Goal: Task Accomplishment & Management: Use online tool/utility

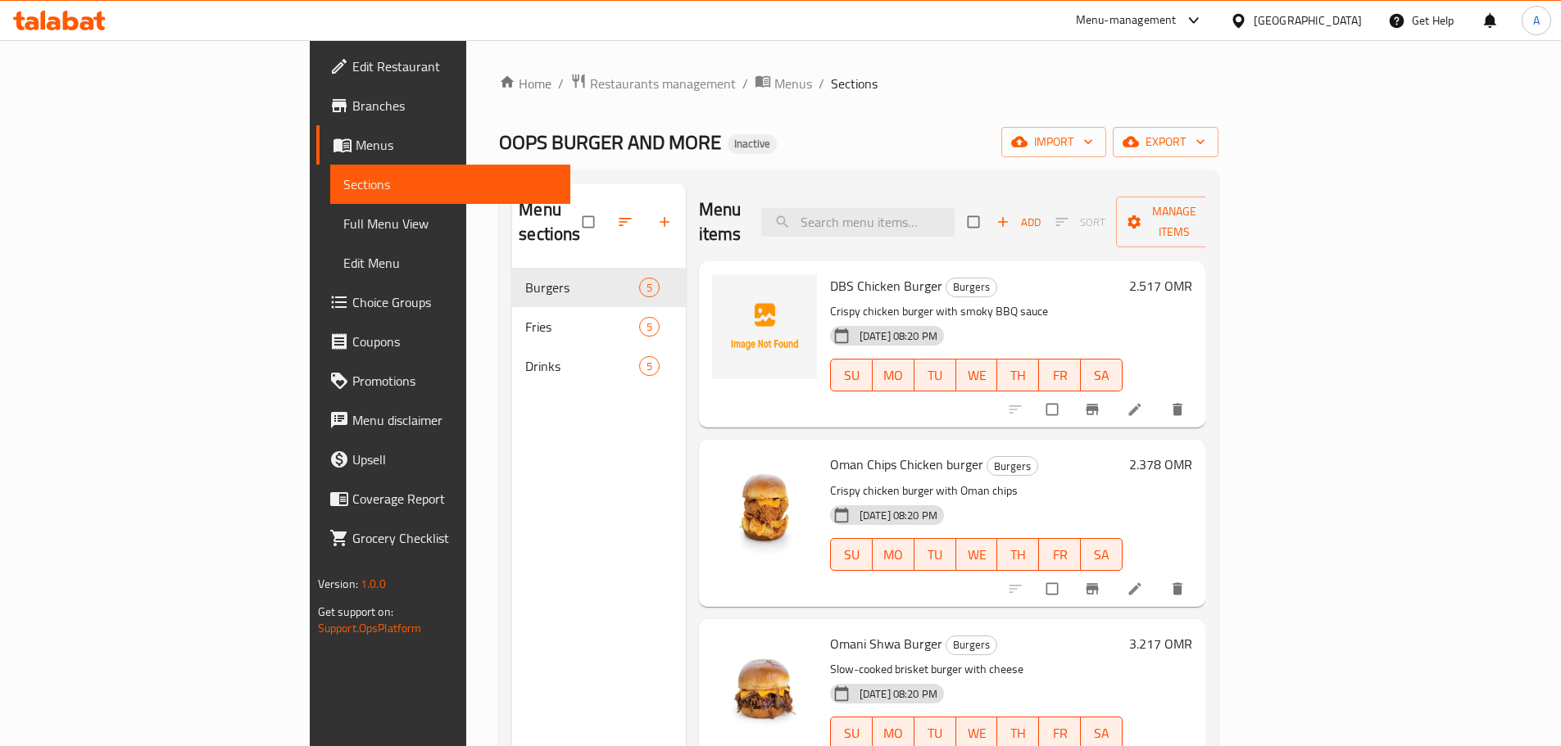
click at [343, 230] on span "Full Menu View" at bounding box center [450, 224] width 214 height 20
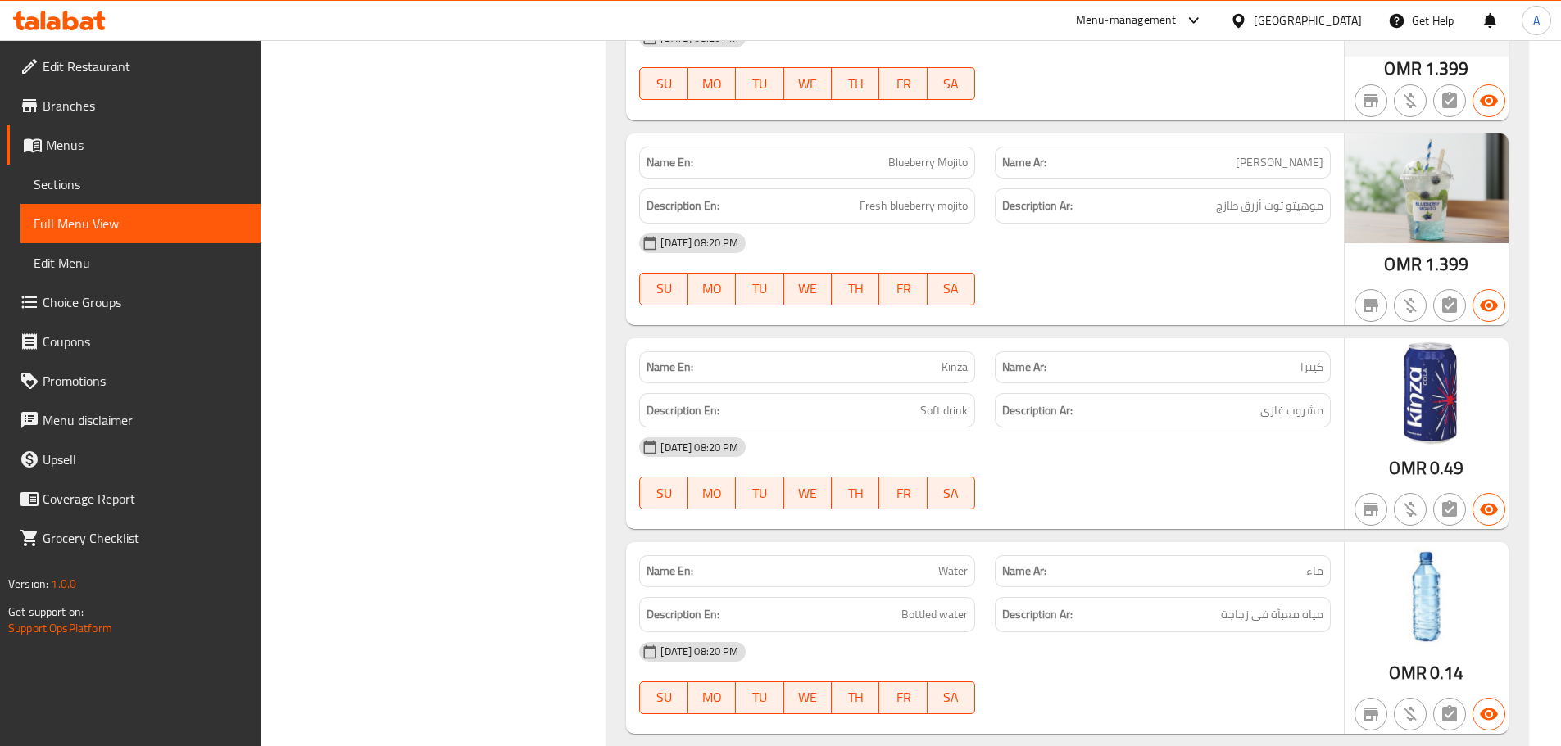
scroll to position [2948, 0]
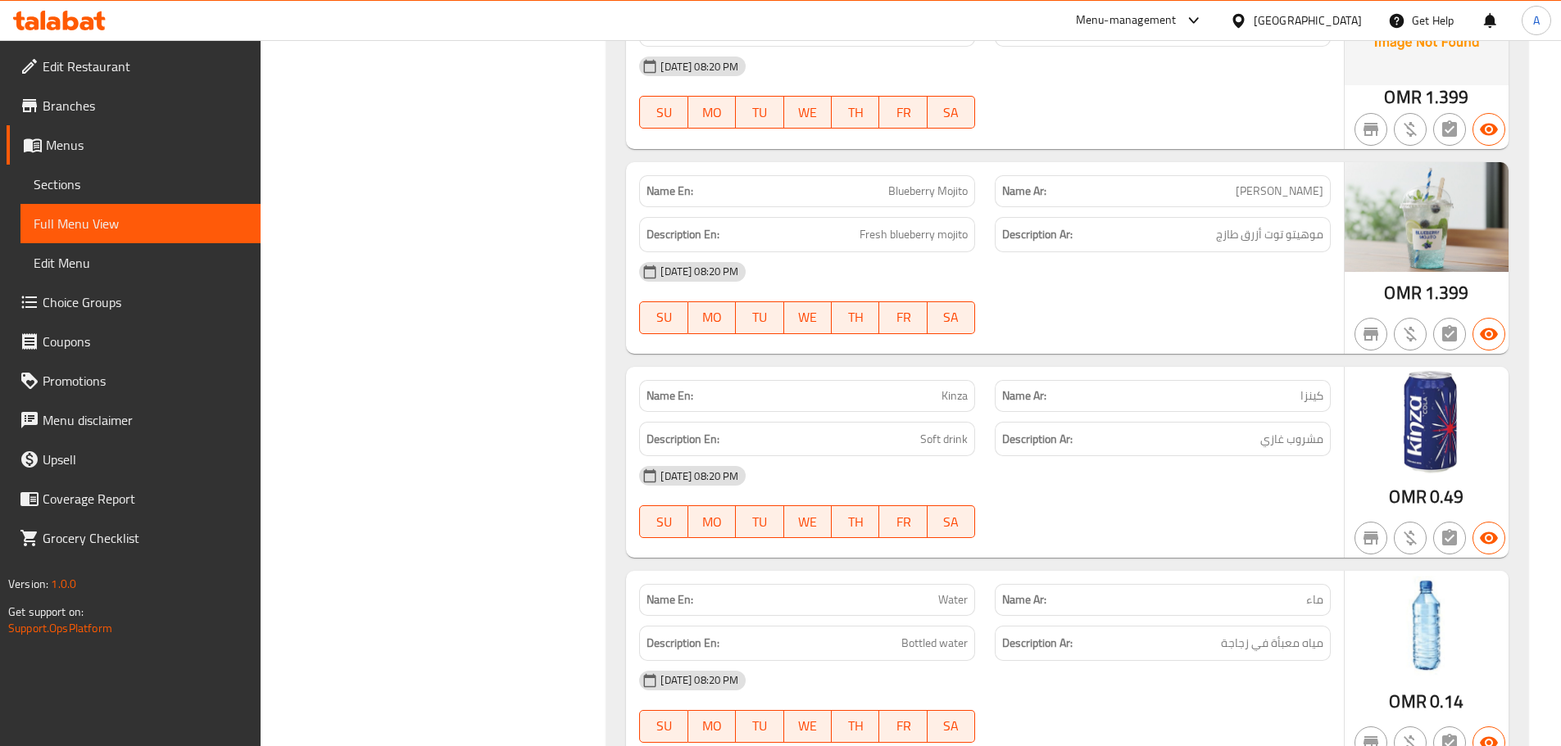
click at [67, 21] on icon at bounding box center [71, 21] width 16 height 20
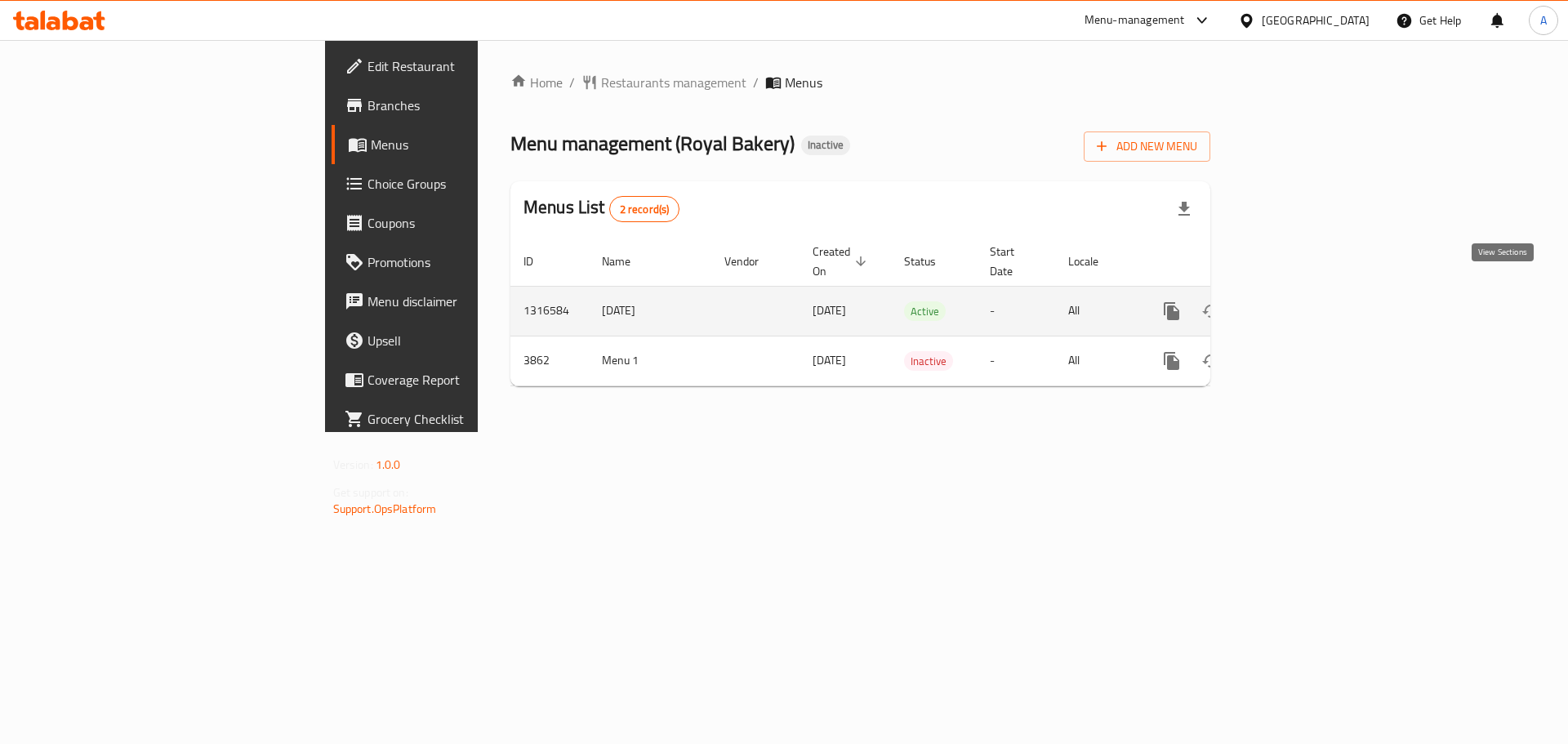
click at [1299, 301] on icon "enhanced table" at bounding box center [1290, 311] width 20 height 20
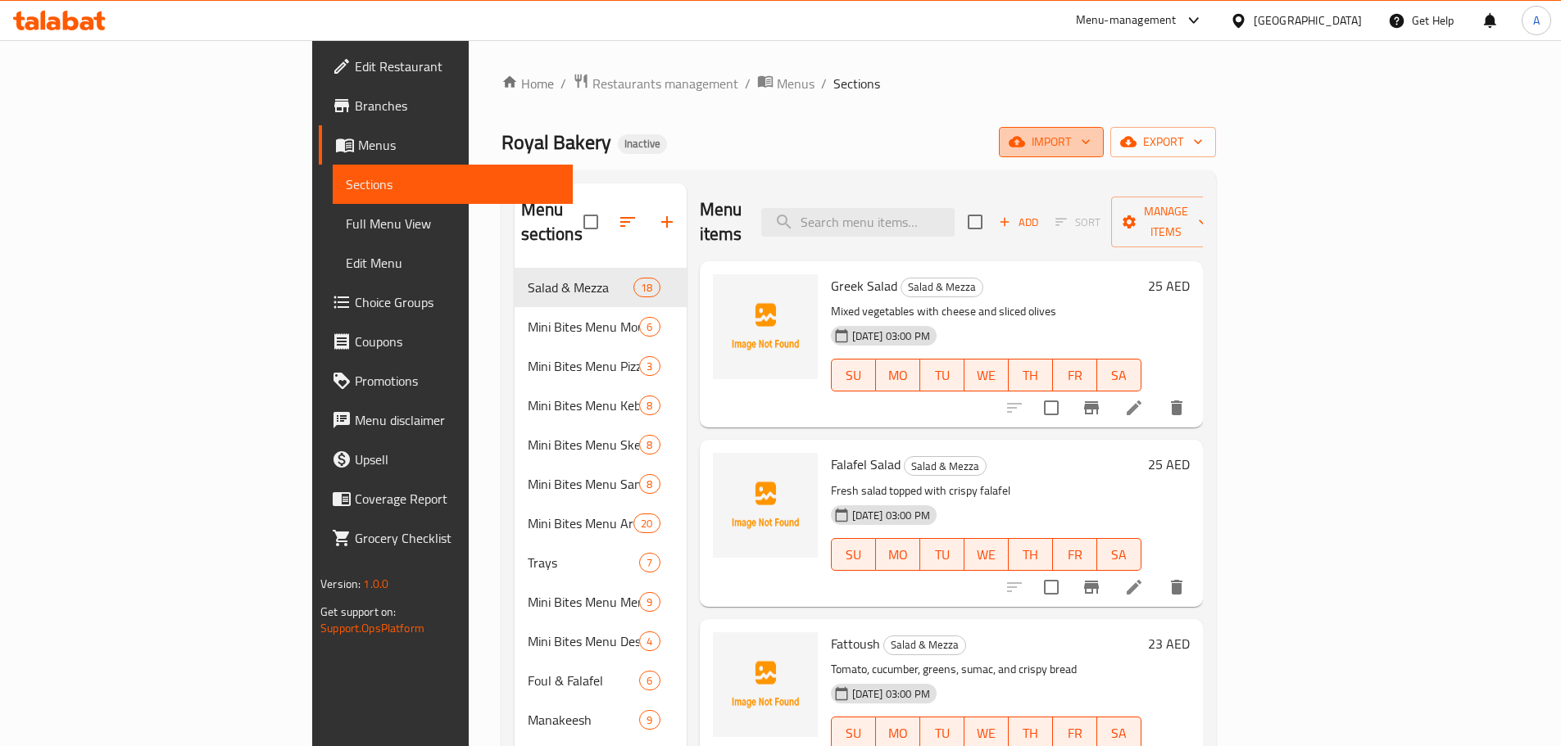
click at [1090, 142] on span "import" at bounding box center [1051, 142] width 79 height 20
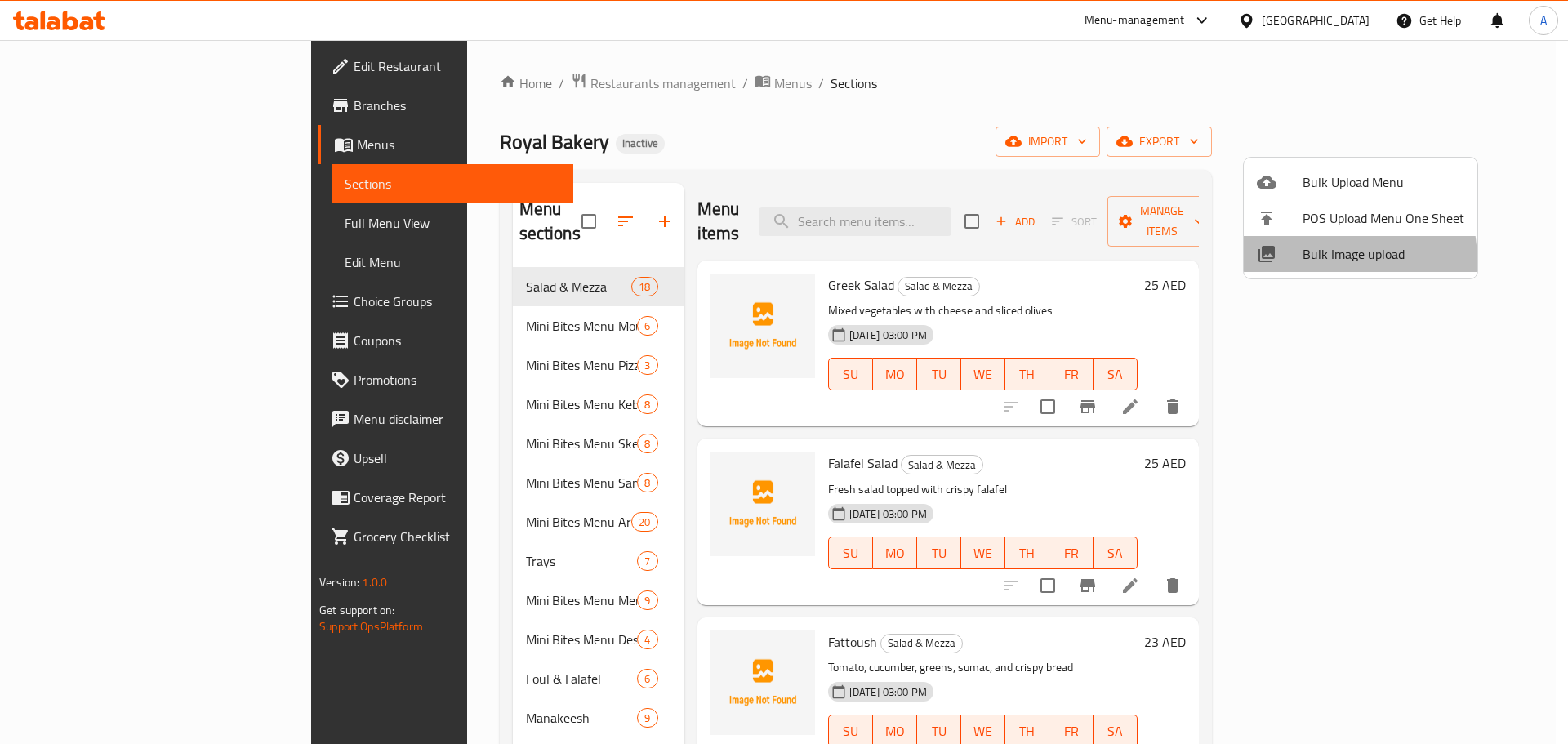
click at [1316, 260] on span "Bulk Image upload" at bounding box center [1384, 254] width 161 height 20
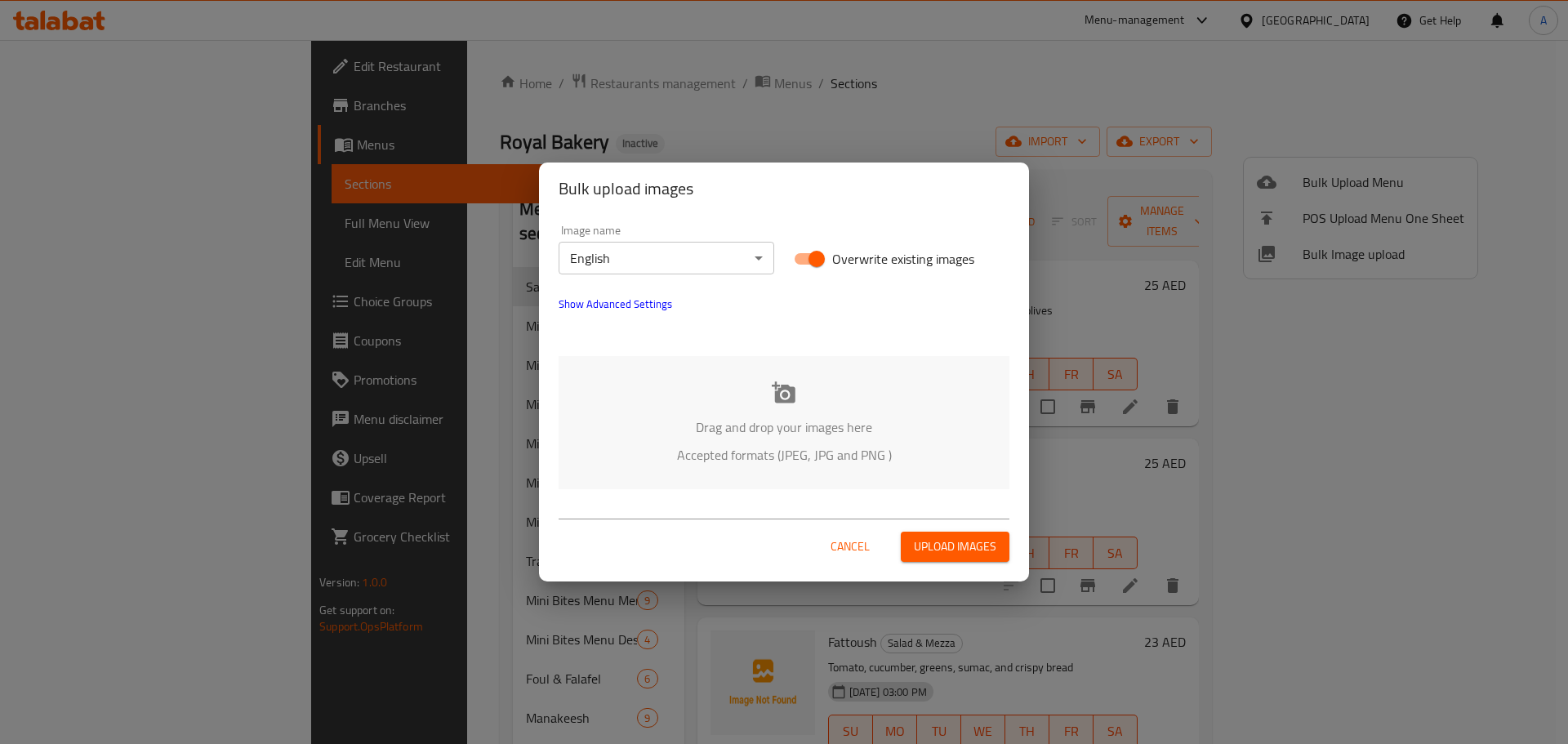
click at [769, 397] on div "Drag and drop your images here Accepted formats (JPEG, JPG and PNG )" at bounding box center [784, 423] width 451 height 134
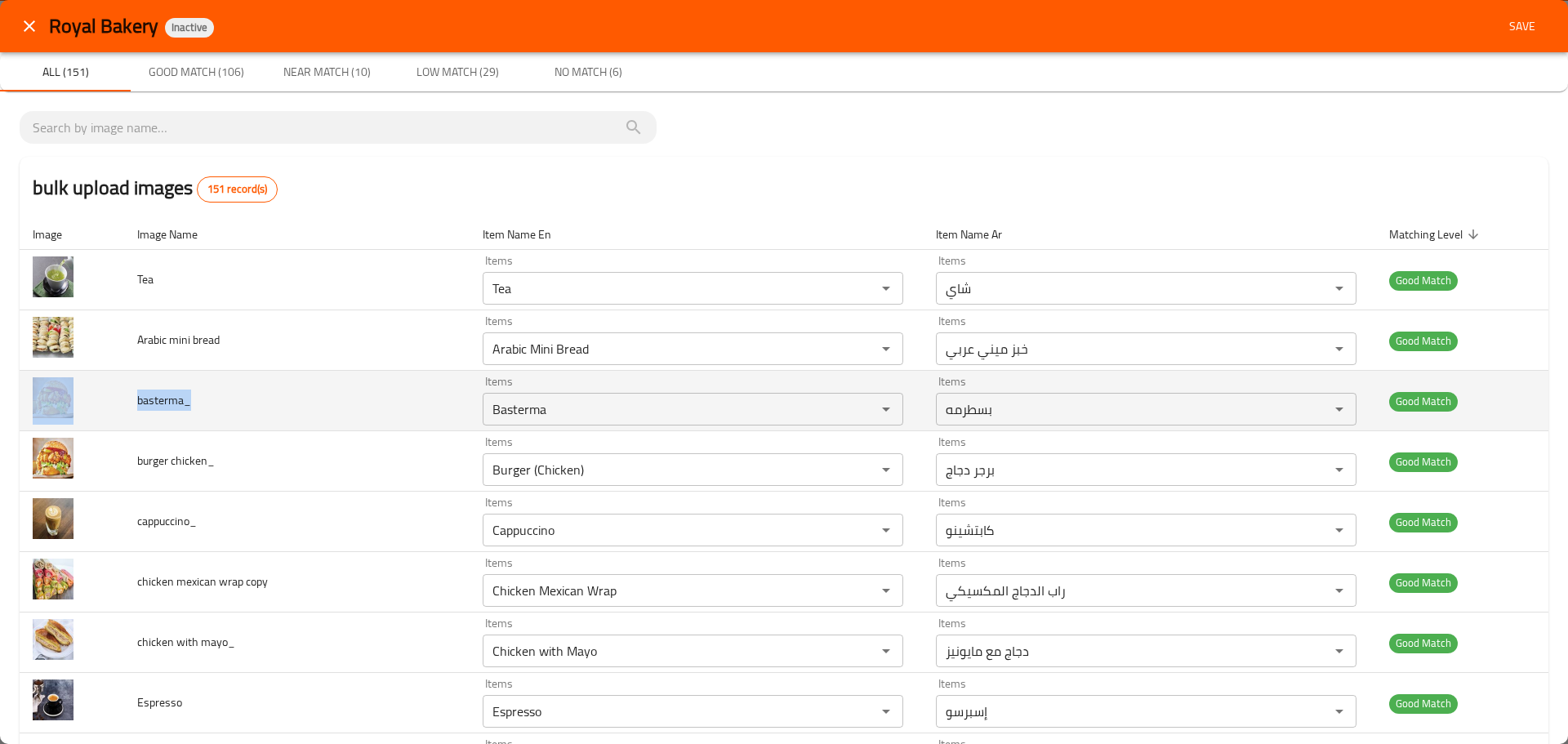
drag, startPoint x: 249, startPoint y: 400, endPoint x: 105, endPoint y: 386, distance: 144.7
click at [105, 386] on tr "basterma_ Items Basterma Items Items بسطرمه Items Good Match" at bounding box center [784, 401] width 1529 height 61
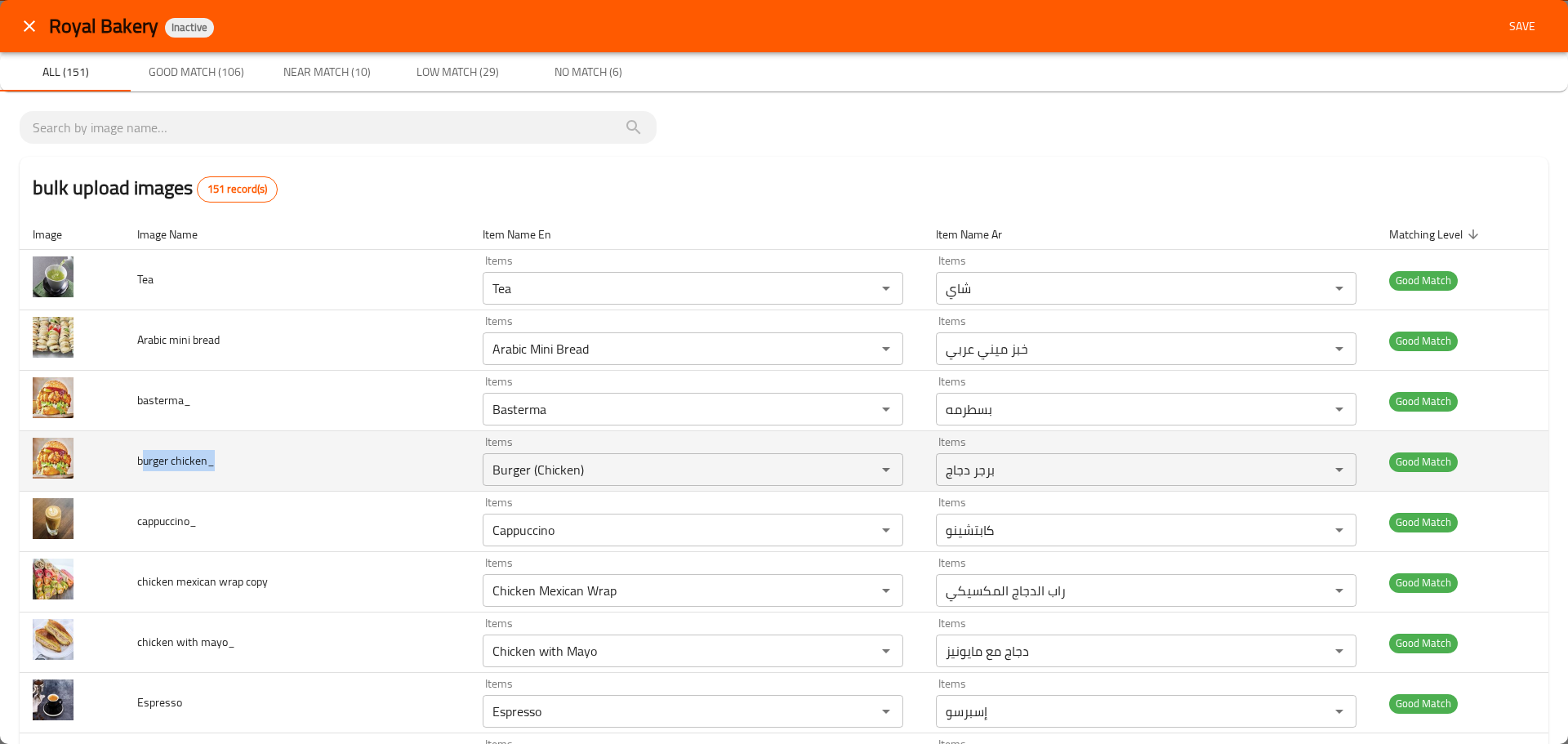
drag, startPoint x: 226, startPoint y: 453, endPoint x: 148, endPoint y: 454, distance: 78.0
click at [148, 454] on td "burger chicken_" at bounding box center [297, 462] width 346 height 61
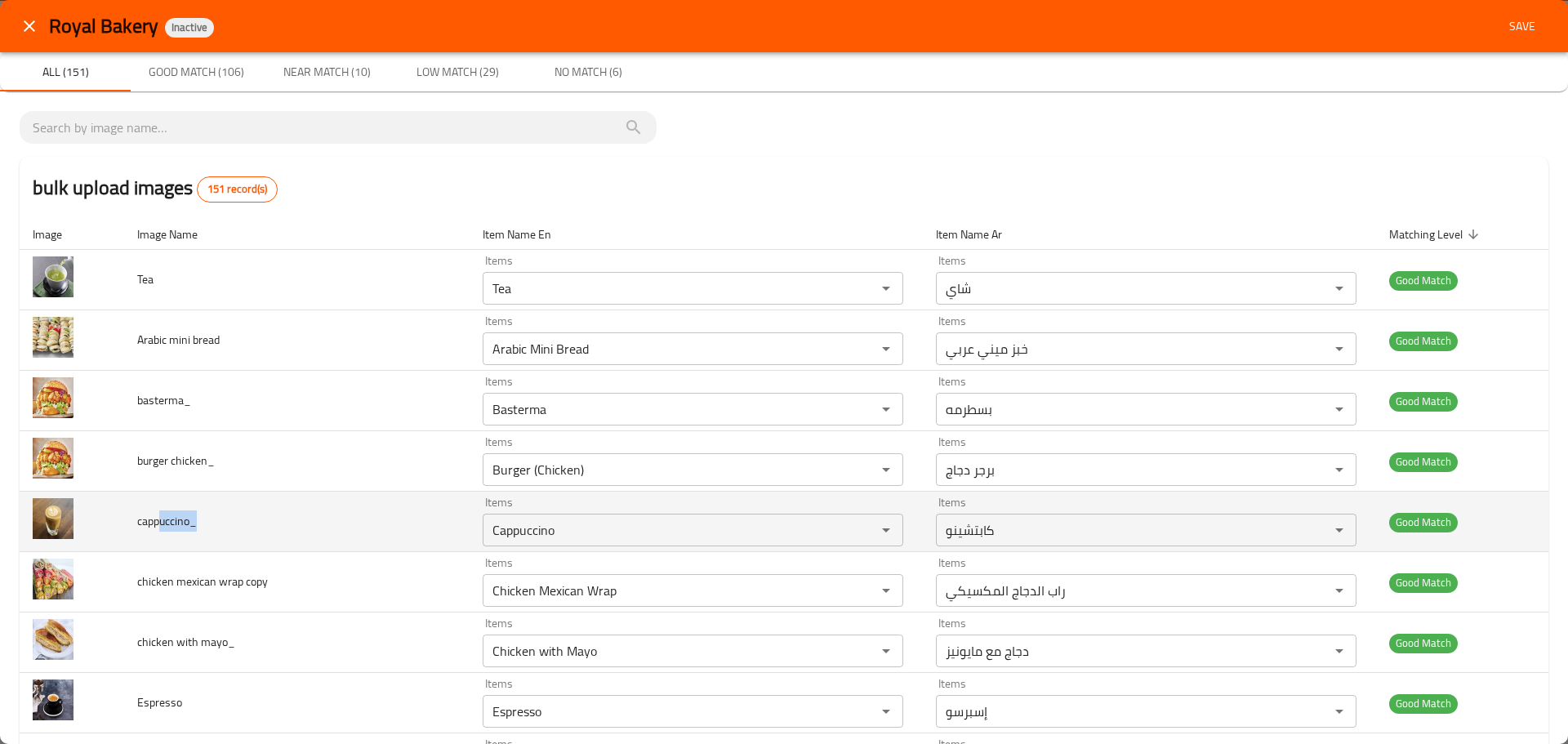
drag, startPoint x: 190, startPoint y: 521, endPoint x: 164, endPoint y: 511, distance: 27.9
click at [164, 511] on td "cappuccino_" at bounding box center [297, 522] width 346 height 61
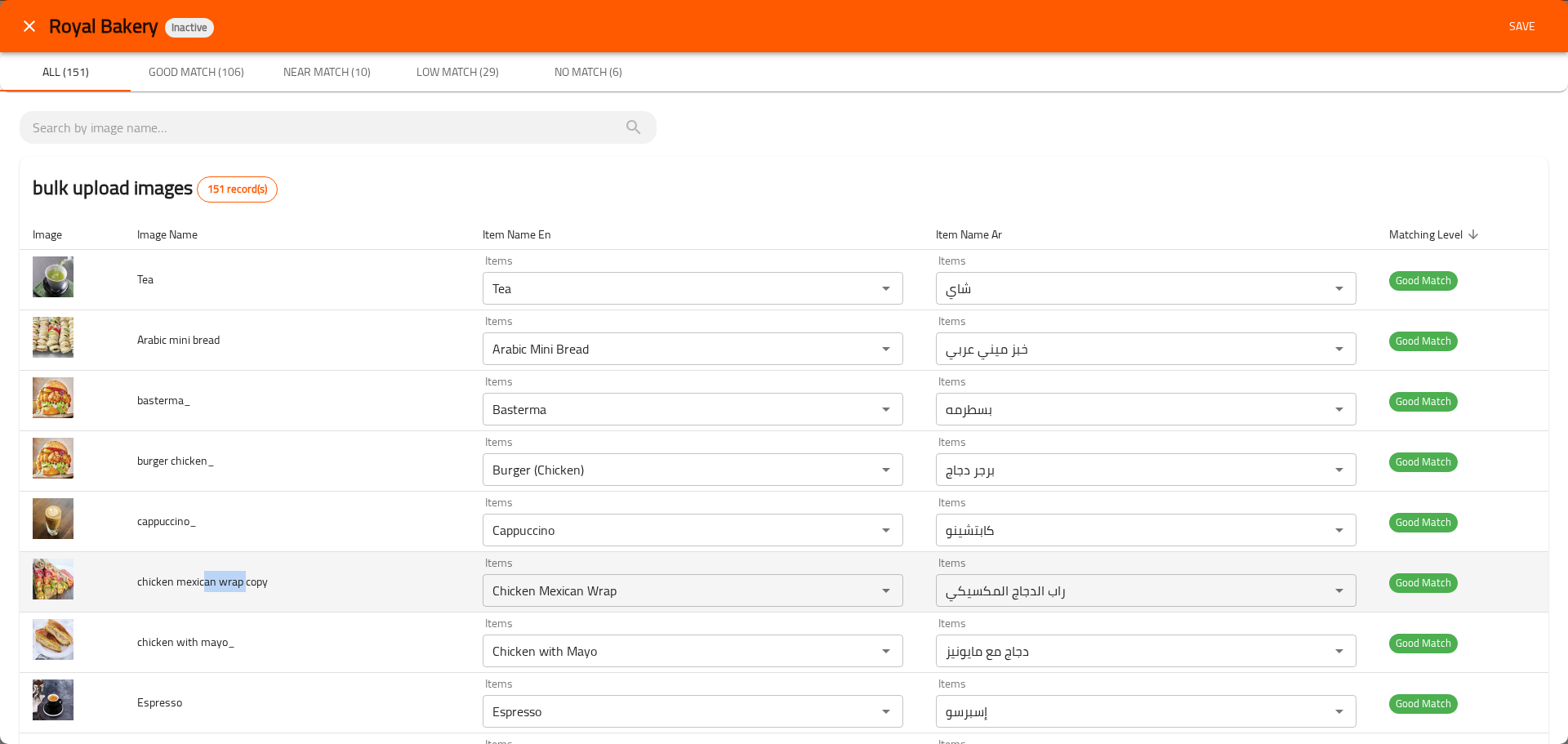
drag, startPoint x: 235, startPoint y: 575, endPoint x: 204, endPoint y: 569, distance: 31.6
click at [204, 569] on td "chicken mexican wrap copy" at bounding box center [297, 582] width 346 height 61
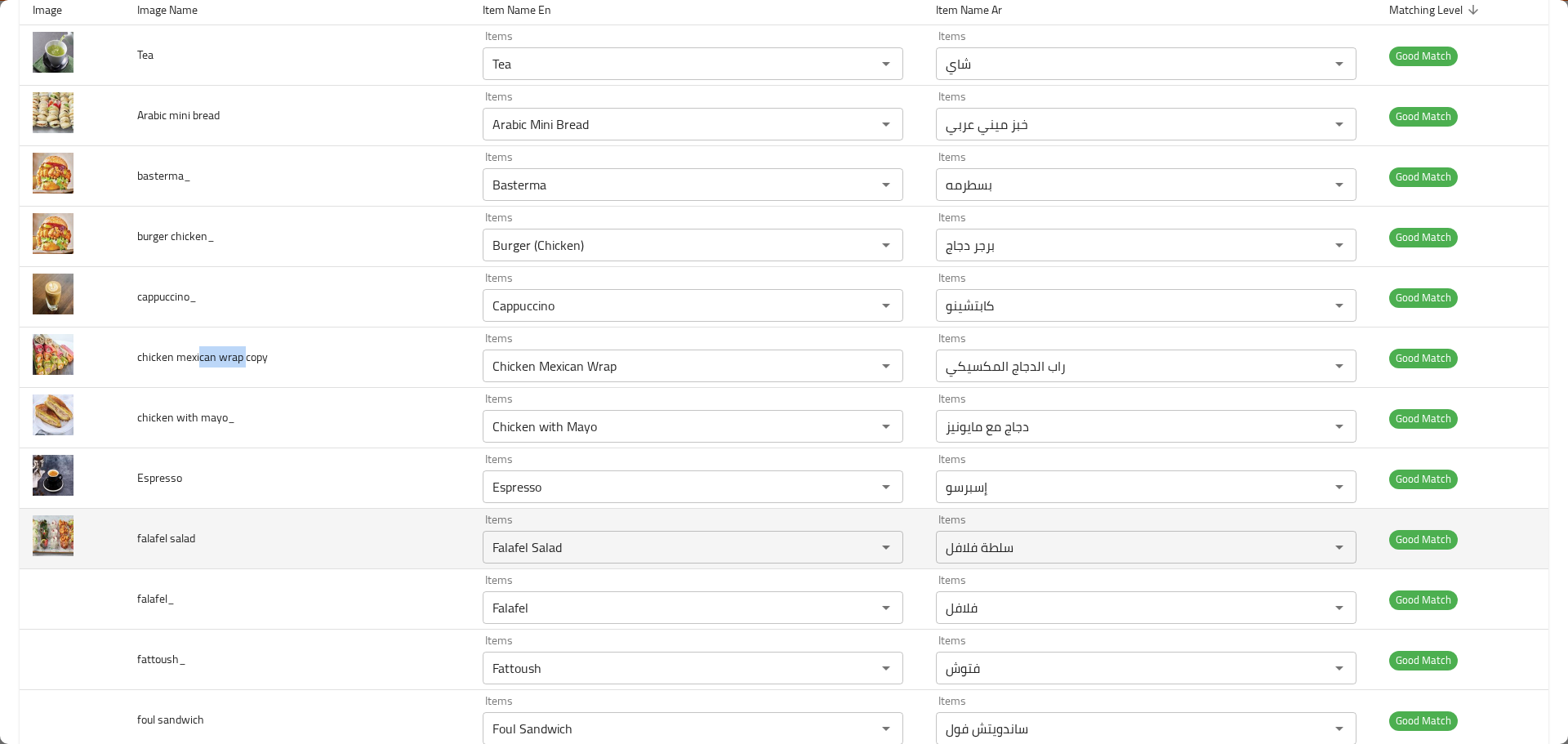
scroll to position [245, 0]
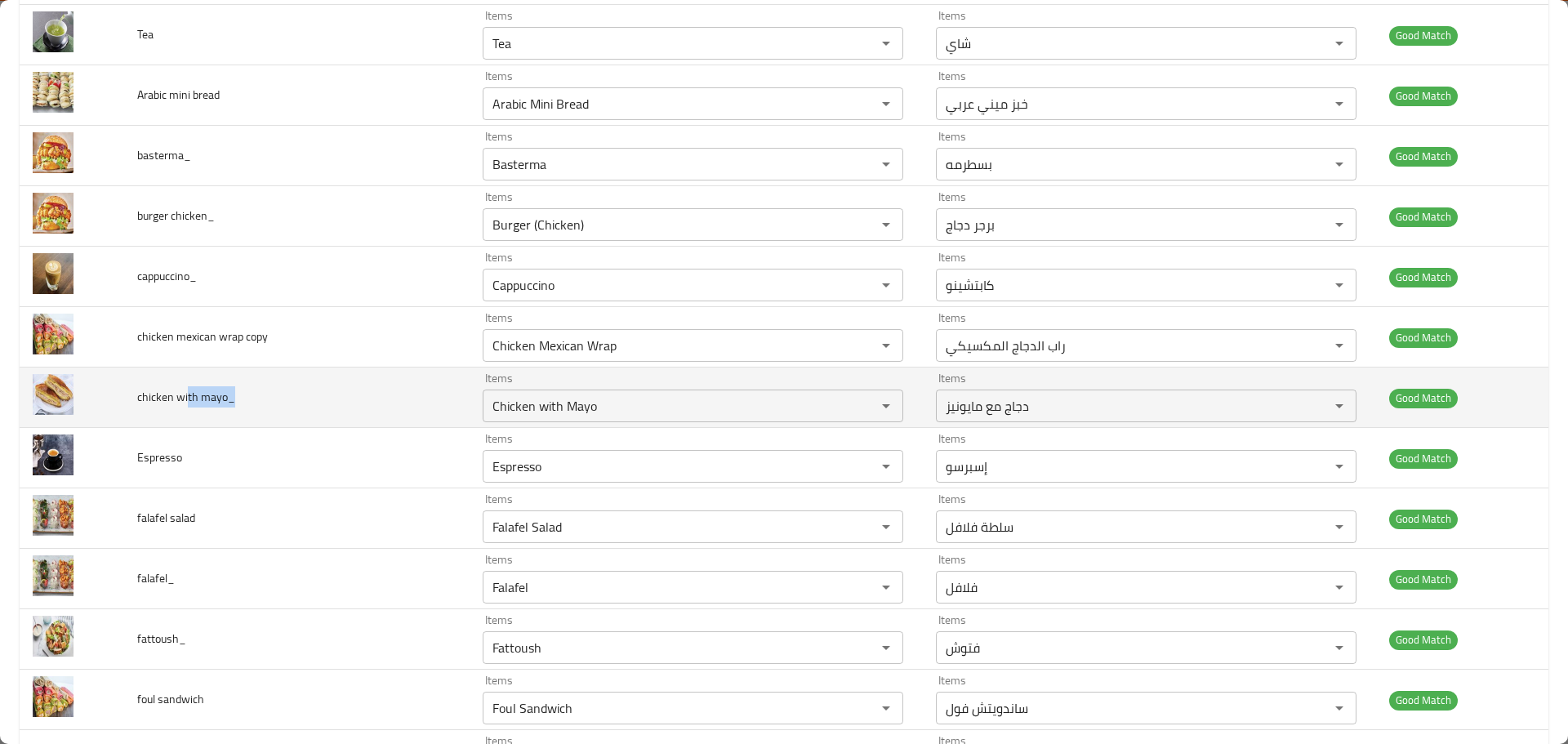
drag, startPoint x: 212, startPoint y: 404, endPoint x: 192, endPoint y: 400, distance: 20.4
click at [192, 400] on td "chicken with mayo_" at bounding box center [297, 398] width 346 height 61
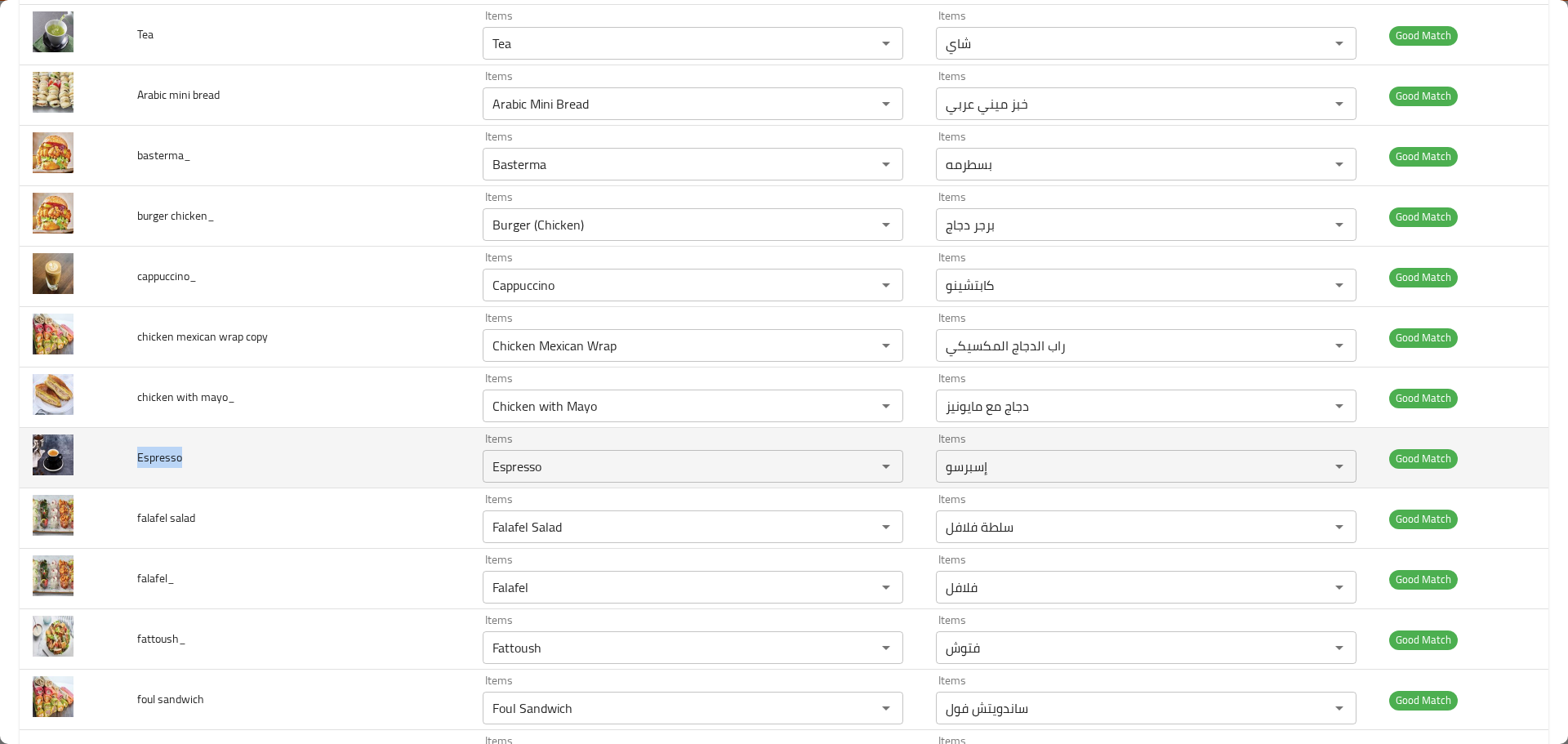
drag, startPoint x: 246, startPoint y: 463, endPoint x: 130, endPoint y: 448, distance: 117.0
click at [130, 448] on td "Espresso" at bounding box center [297, 458] width 346 height 61
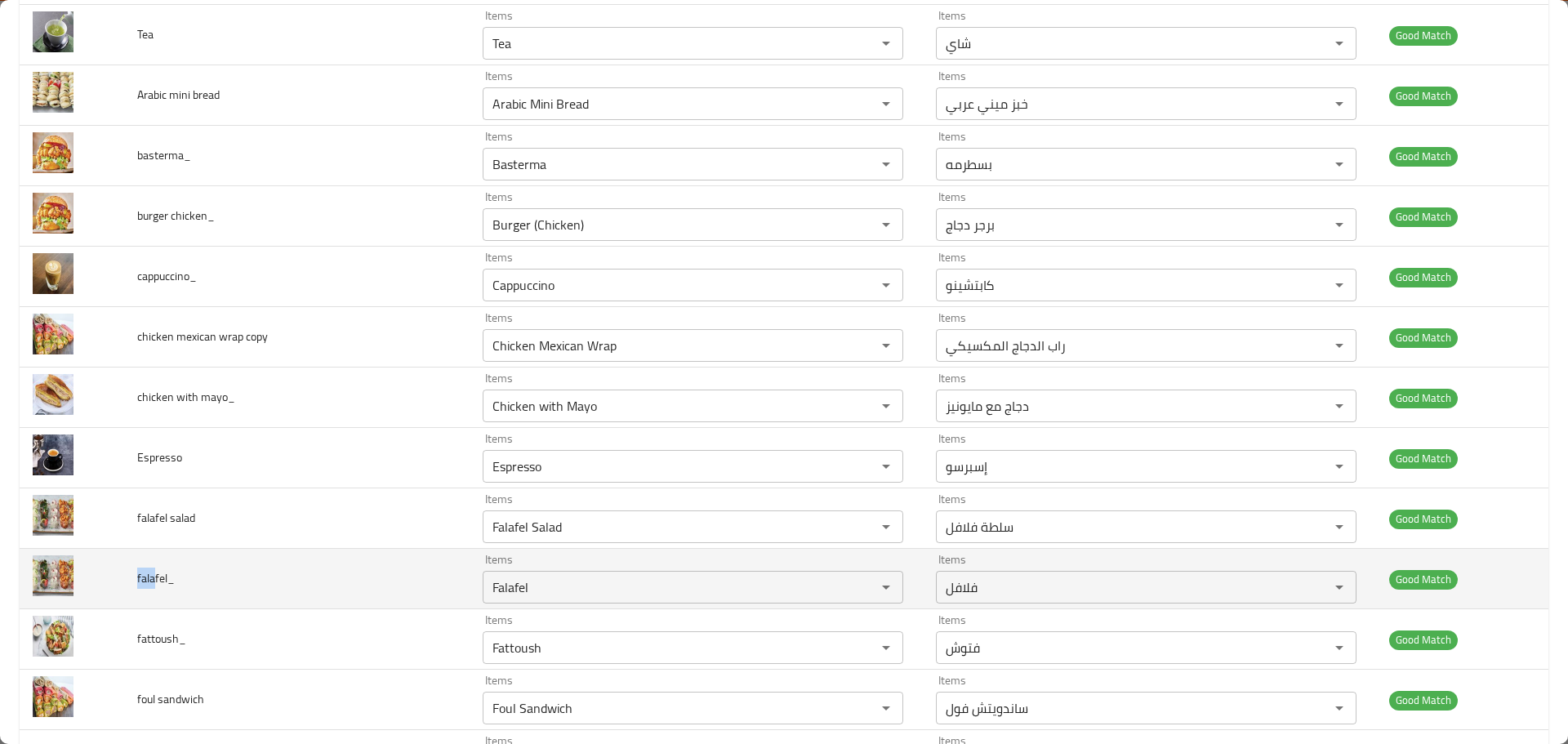
drag, startPoint x: 161, startPoint y: 585, endPoint x: 139, endPoint y: 580, distance: 22.6
click at [139, 580] on td "falafel_" at bounding box center [297, 578] width 346 height 61
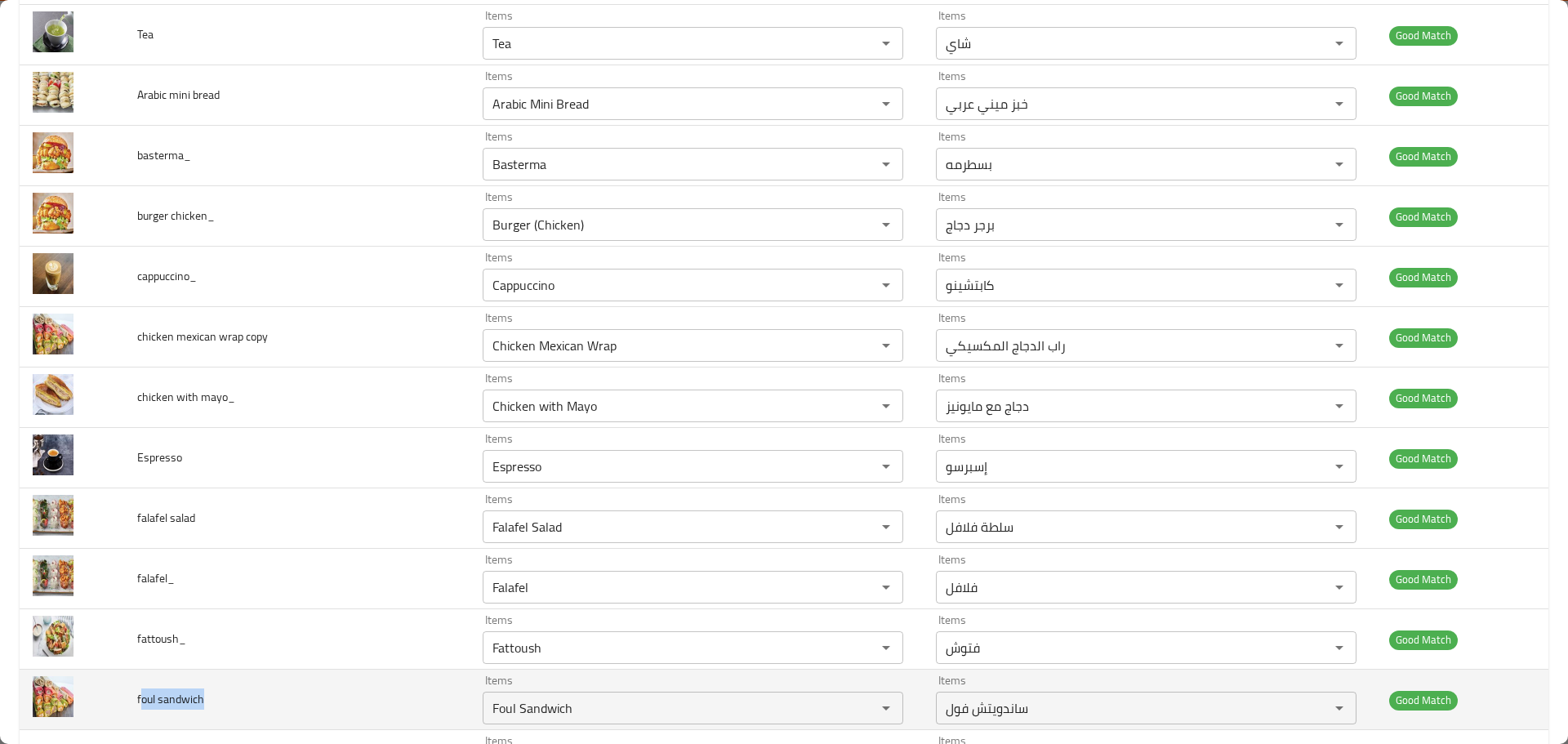
drag, startPoint x: 210, startPoint y: 704, endPoint x: 145, endPoint y: 698, distance: 65.3
click at [145, 698] on td "foul sandwich" at bounding box center [297, 700] width 346 height 61
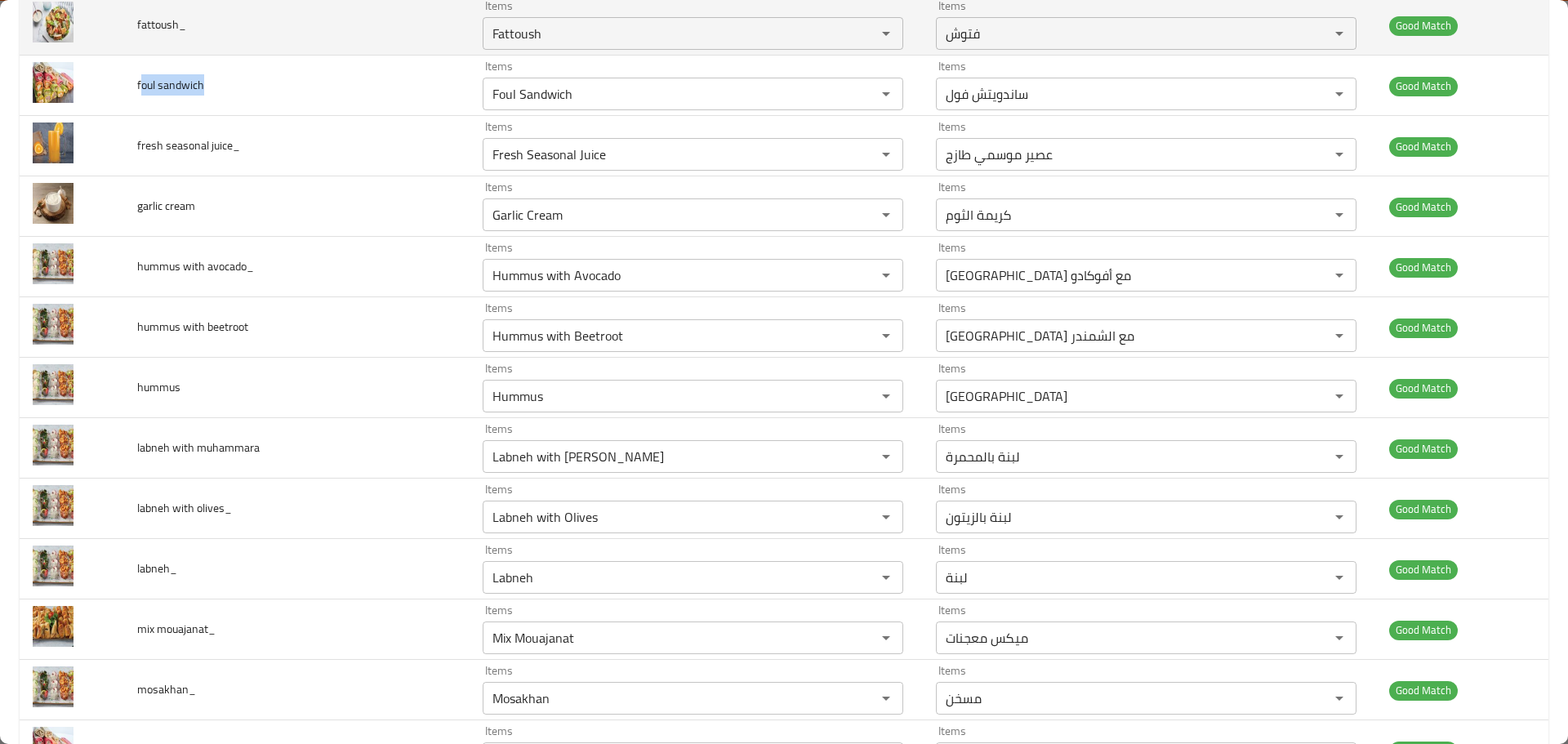
scroll to position [899, 0]
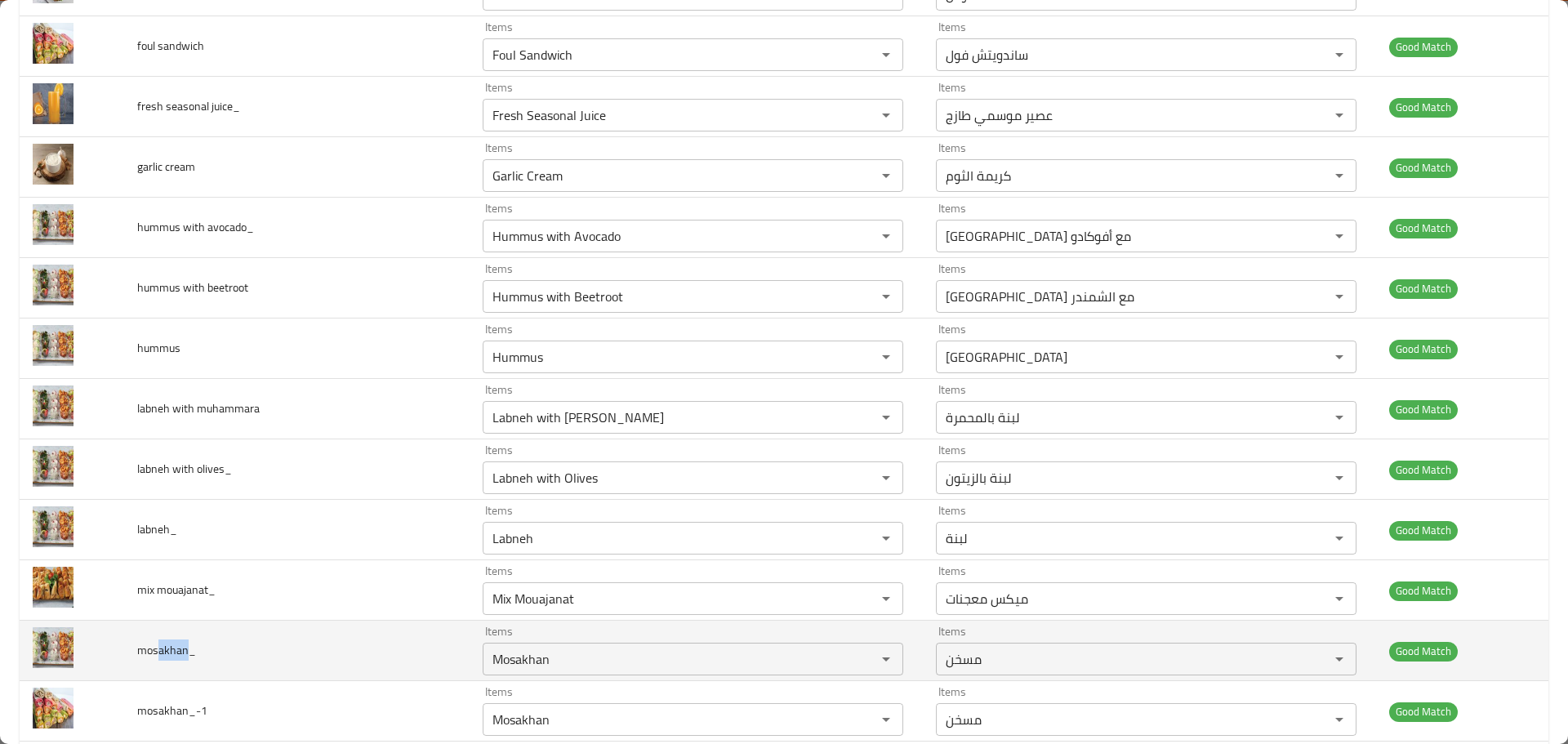
drag, startPoint x: 179, startPoint y: 647, endPoint x: 164, endPoint y: 647, distance: 15.0
click at [164, 647] on span "mosakhan_" at bounding box center [166, 649] width 59 height 21
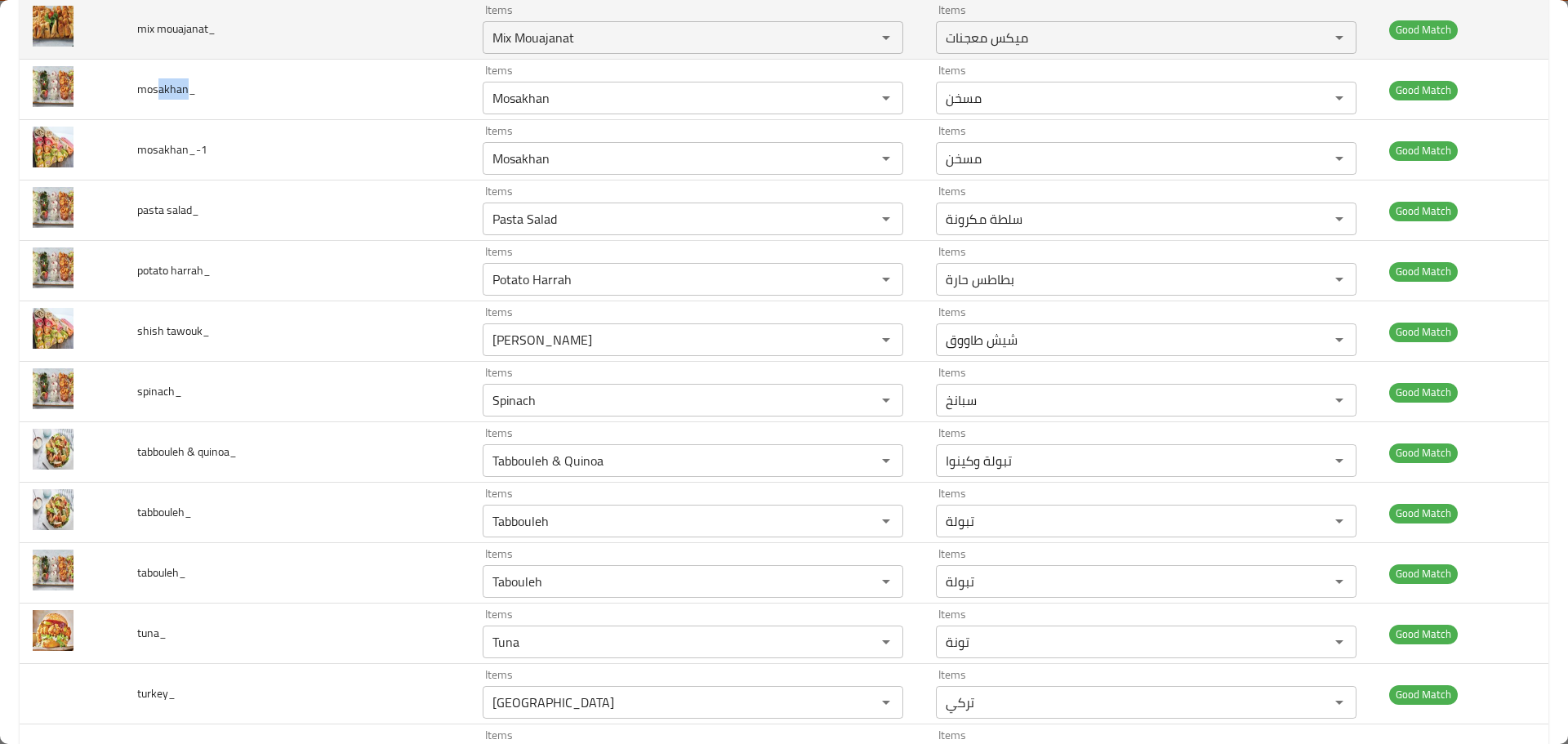
scroll to position [1471, 0]
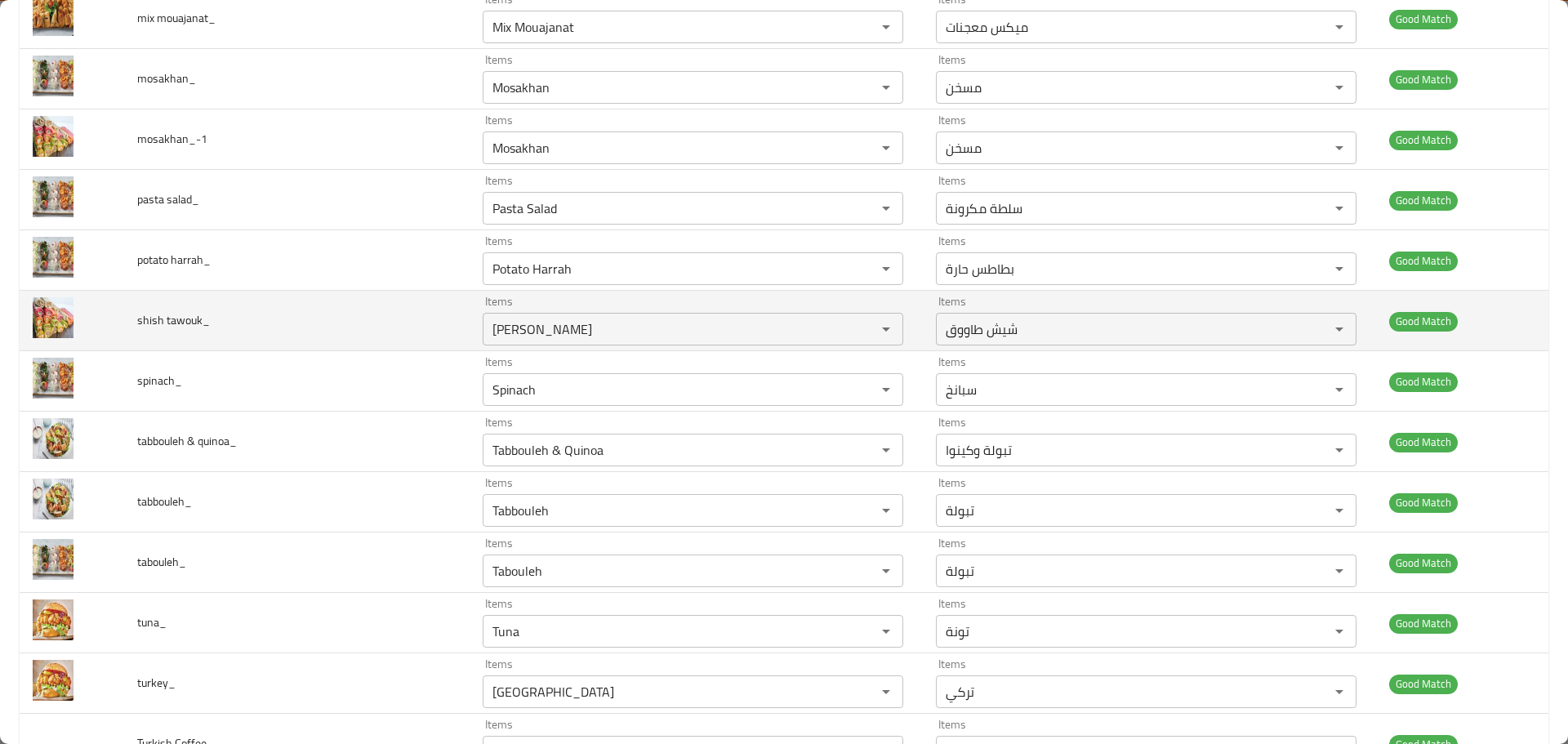
click at [148, 327] on span "shish tawouk_" at bounding box center [173, 319] width 73 height 21
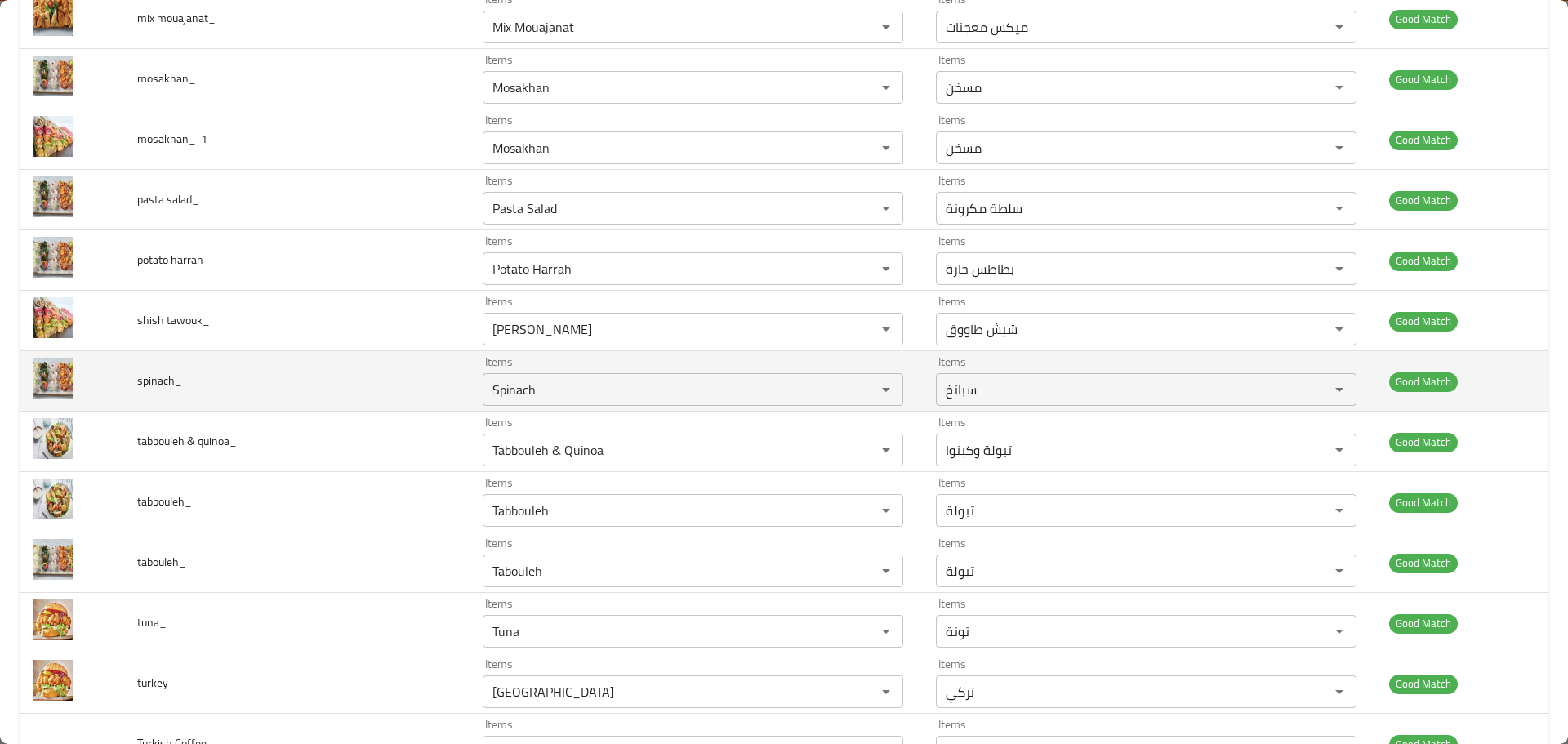
click at [120, 386] on td "enhanced table" at bounding box center [72, 381] width 105 height 61
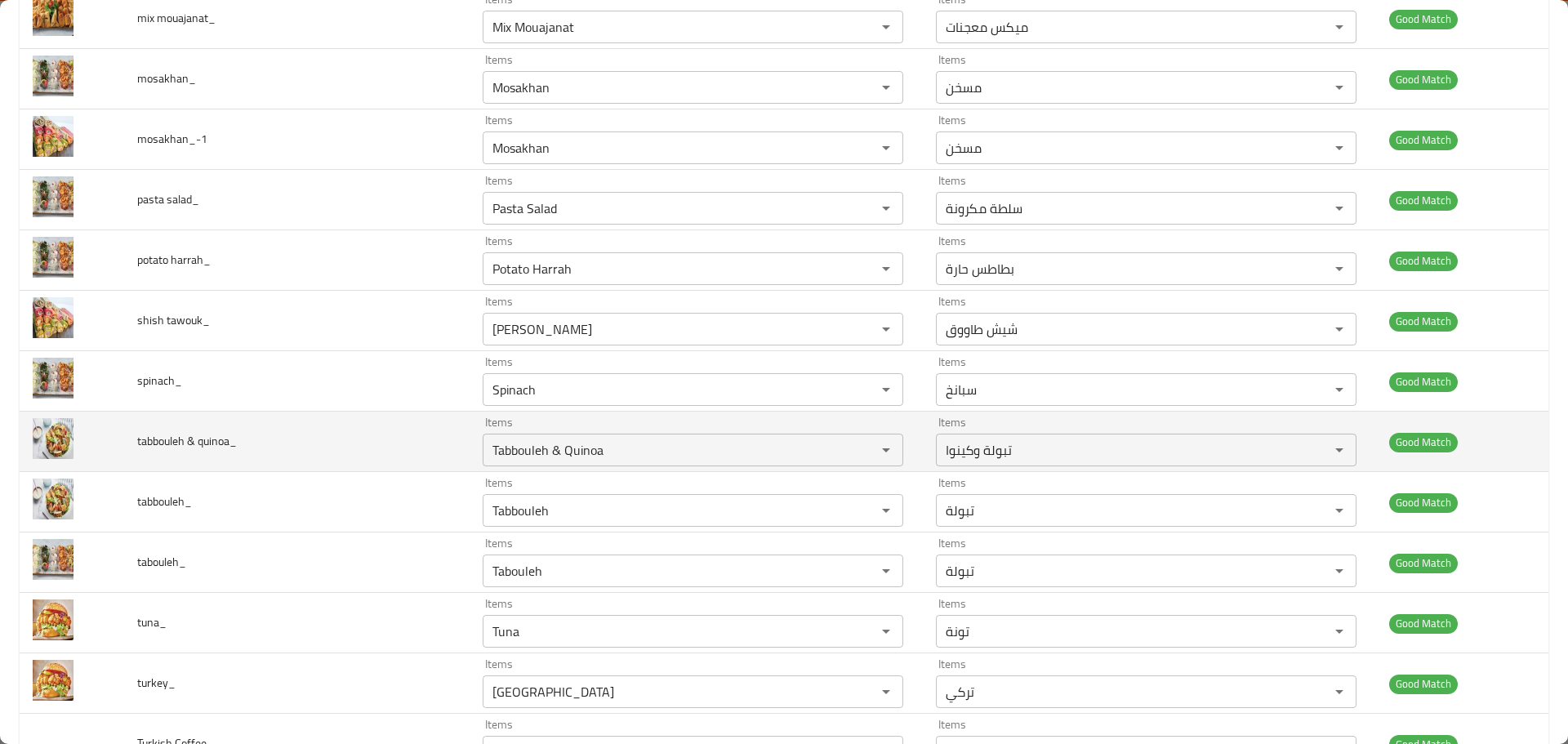
click at [159, 448] on span "tabbouleh & quinoa_" at bounding box center [187, 441] width 100 height 21
click at [270, 436] on td "tabbouleh & quinoa_" at bounding box center [297, 442] width 346 height 61
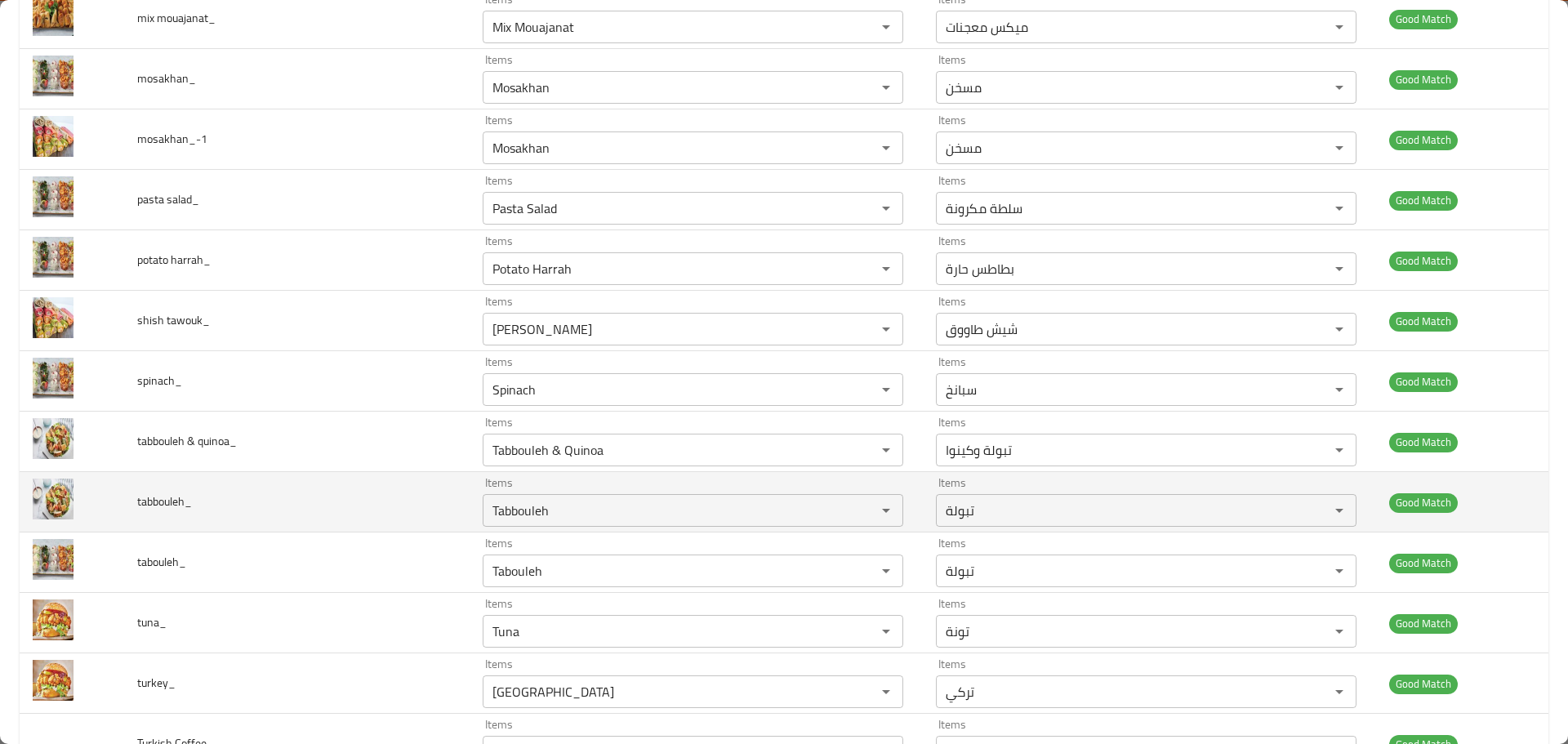
click at [184, 494] on span "tabbouleh_" at bounding box center [164, 501] width 55 height 21
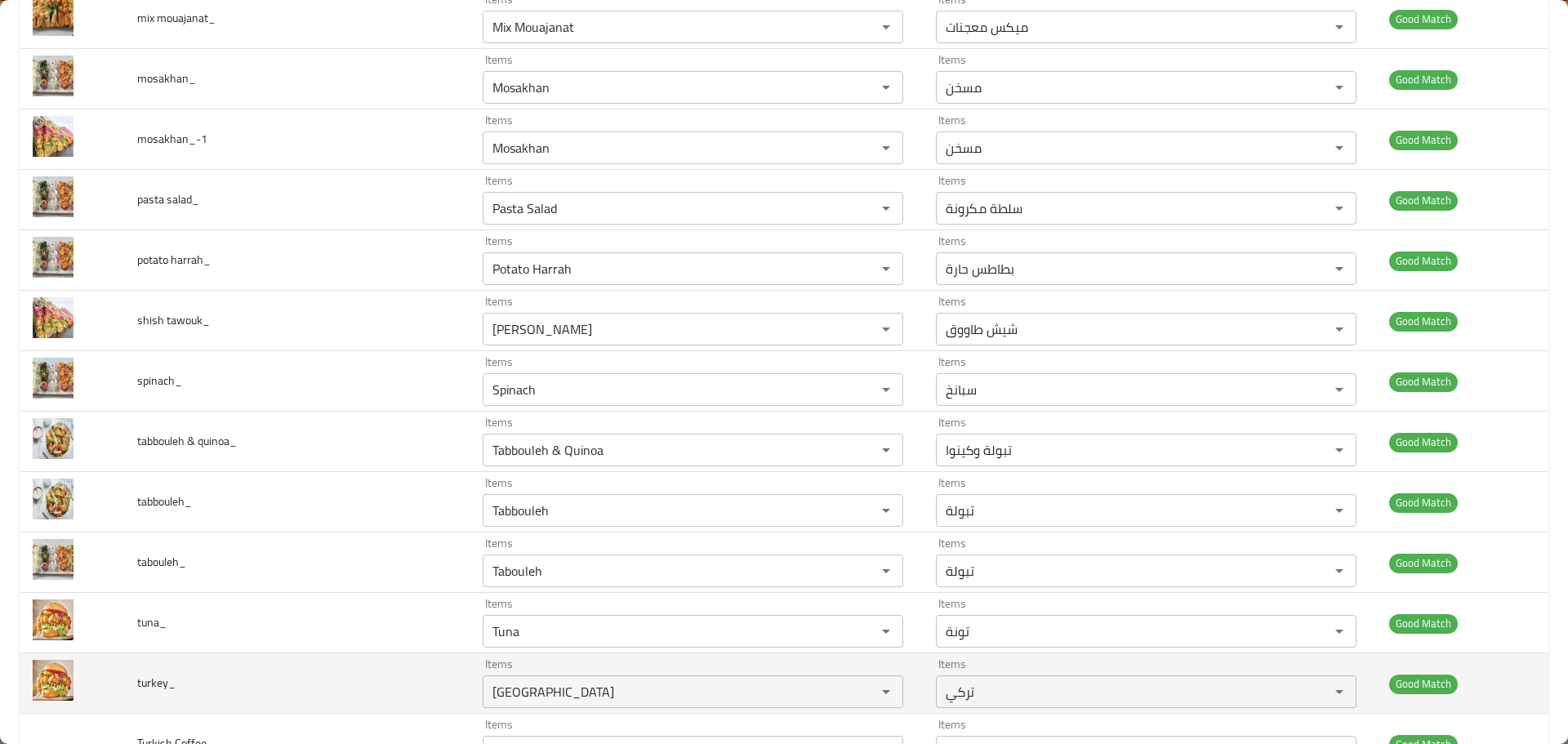
click at [157, 674] on span "turkey_" at bounding box center [157, 682] width 39 height 21
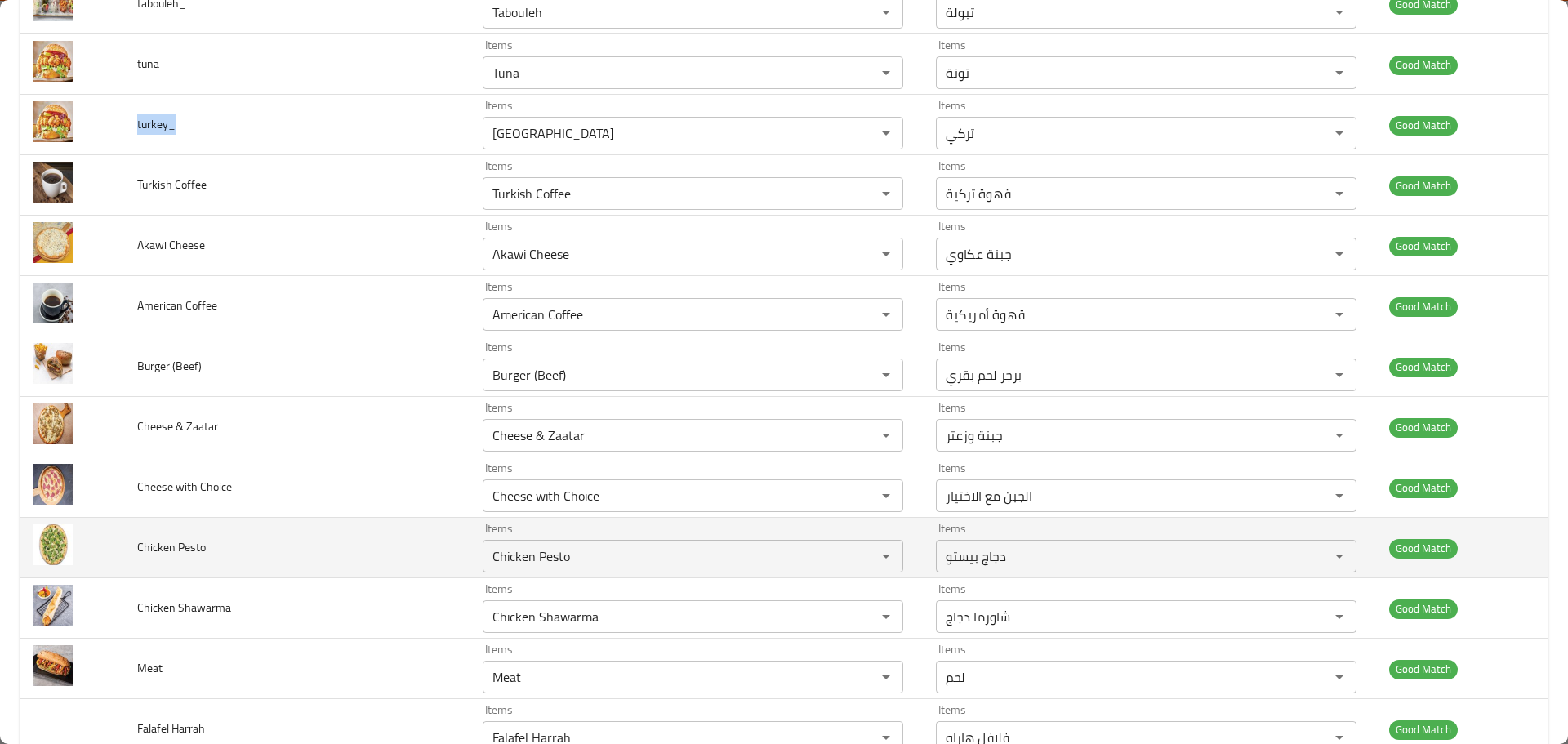
scroll to position [2043, 0]
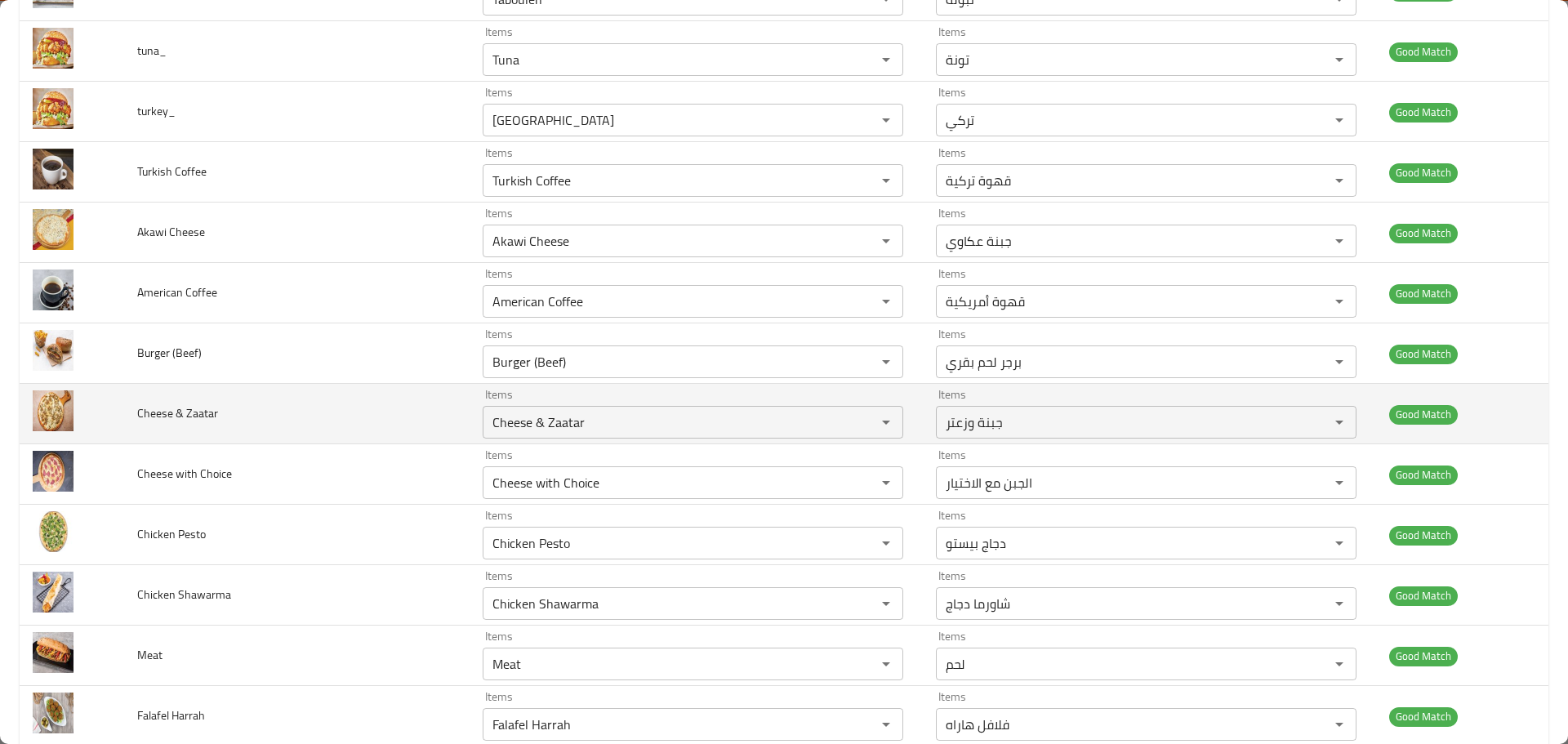
click at [194, 422] on span "Cheese & Zaatar" at bounding box center [177, 413] width 81 height 21
click at [249, 385] on td "Cheese & Zaatar" at bounding box center [297, 414] width 346 height 61
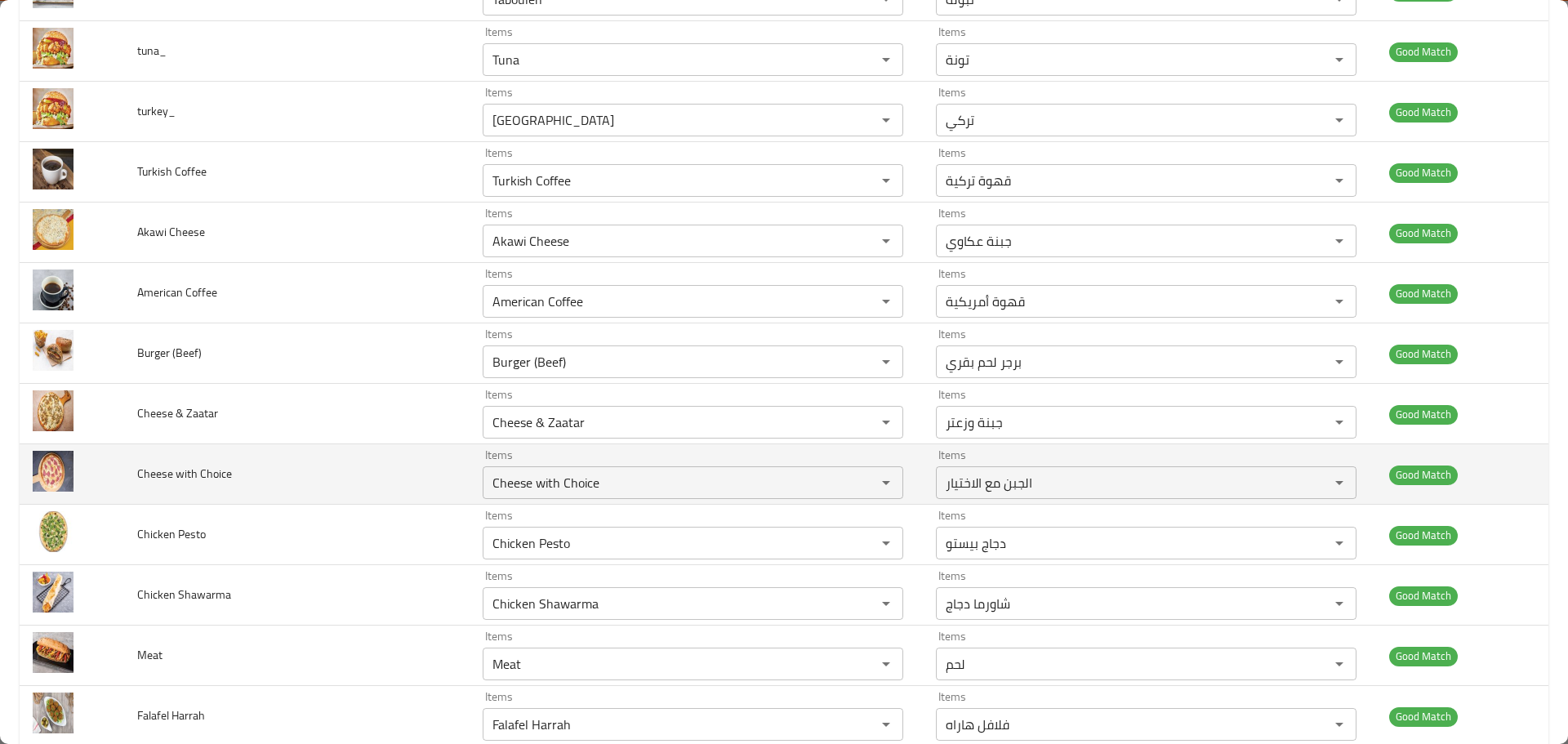
click at [187, 474] on span "Cheese with Choice" at bounding box center [184, 473] width 95 height 21
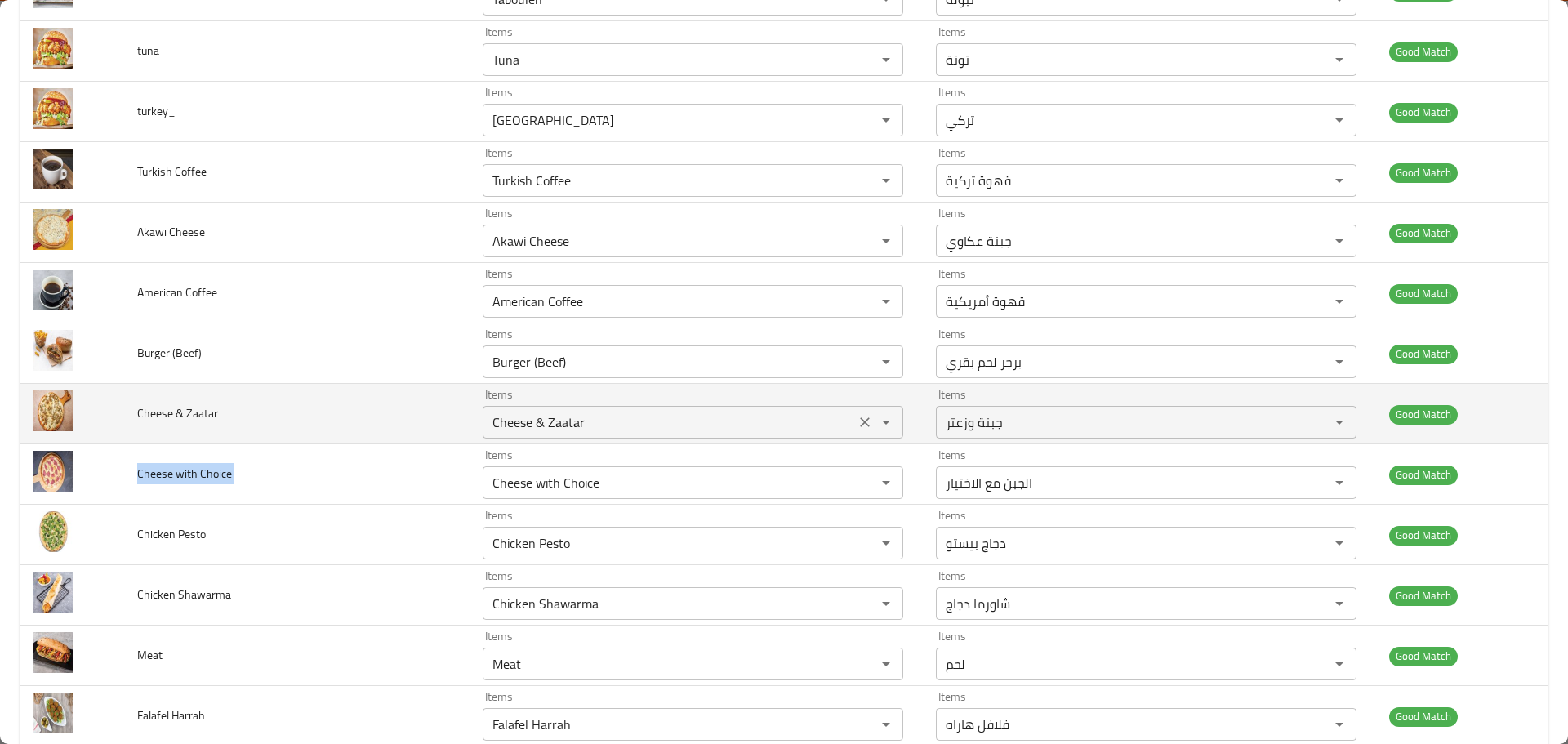
click at [482, 392] on div "Items Cheese & Zaatar Items" at bounding box center [693, 414] width 421 height 50
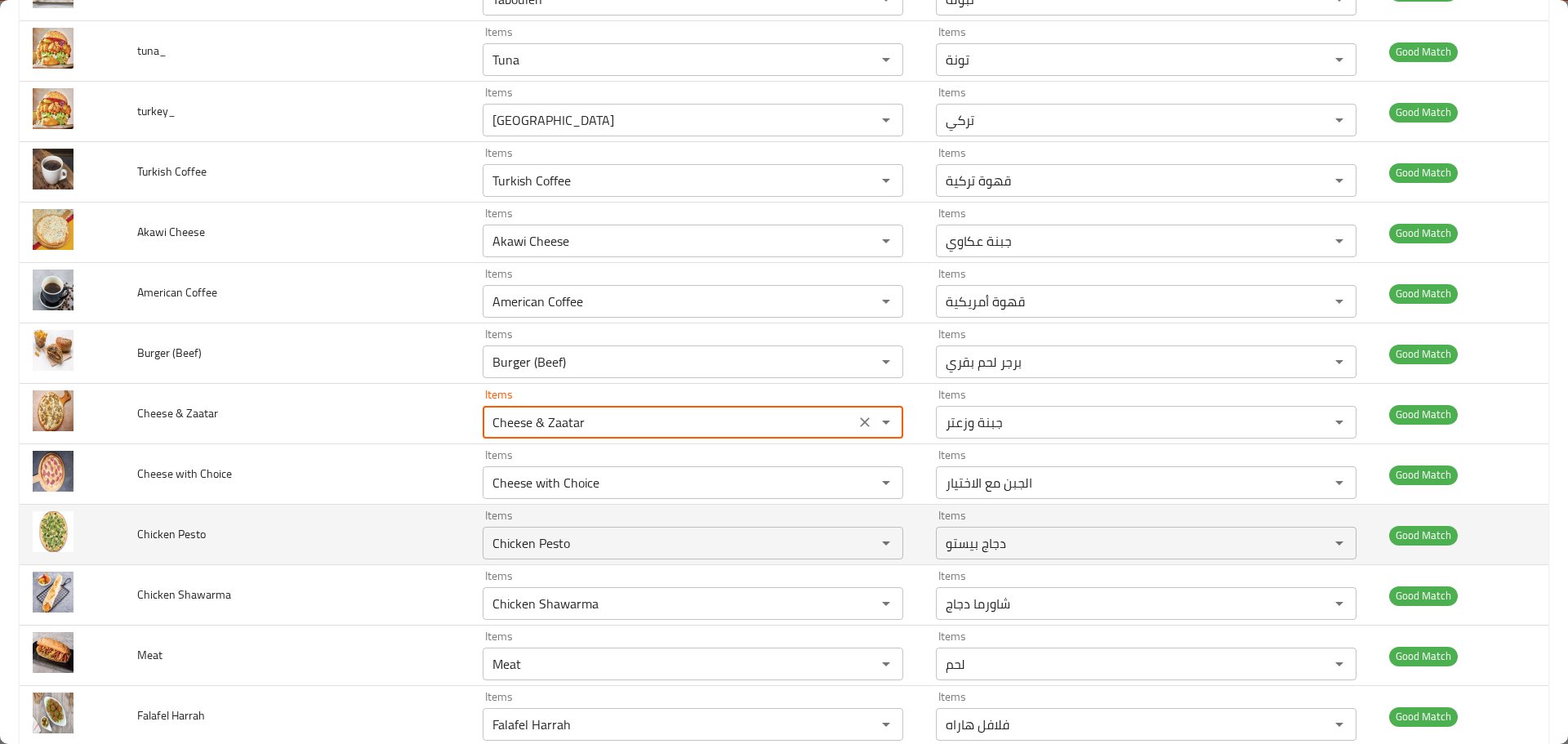
click at [187, 531] on span "Chicken Pesto" at bounding box center [171, 534] width 69 height 21
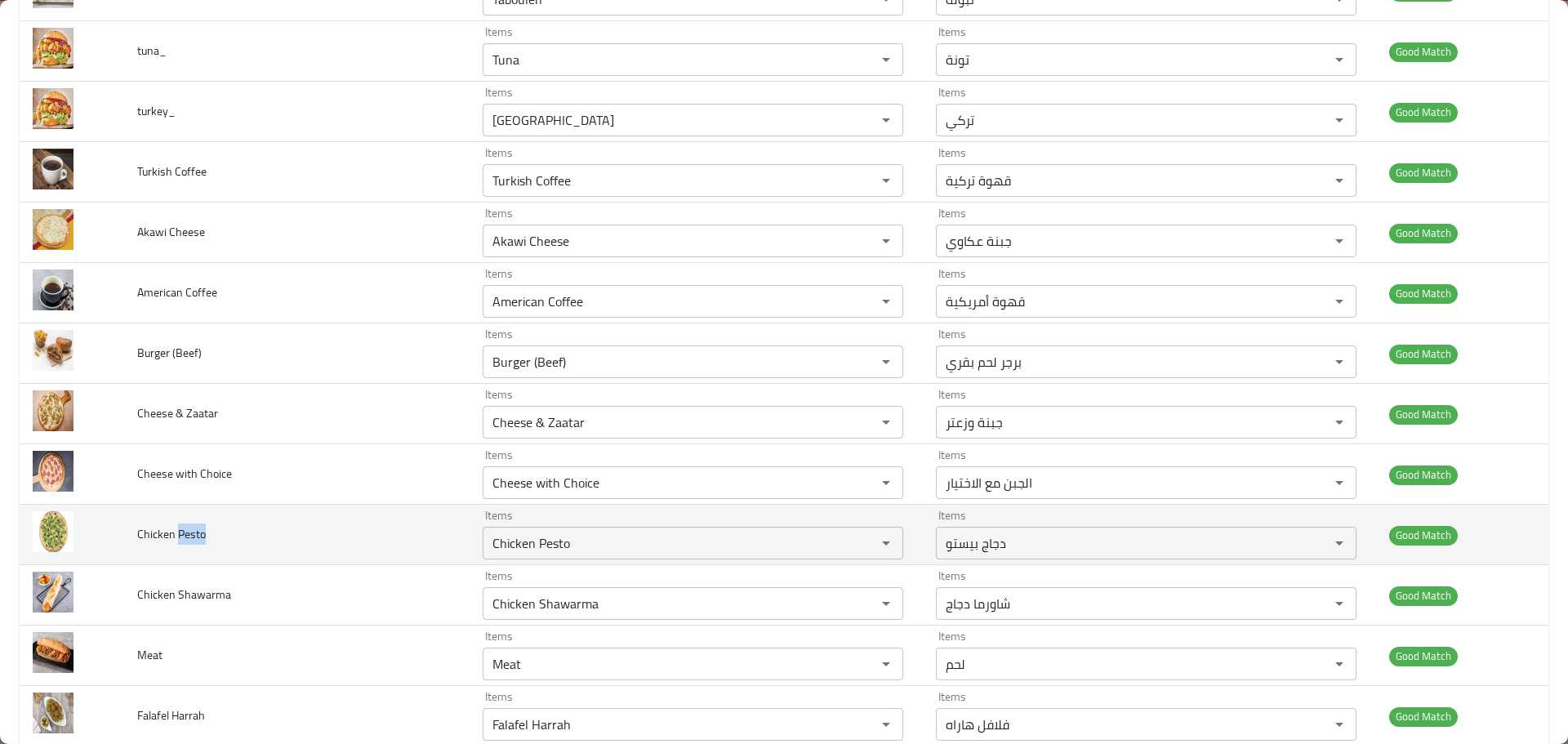
click at [186, 531] on span "Chicken Pesto" at bounding box center [171, 534] width 69 height 21
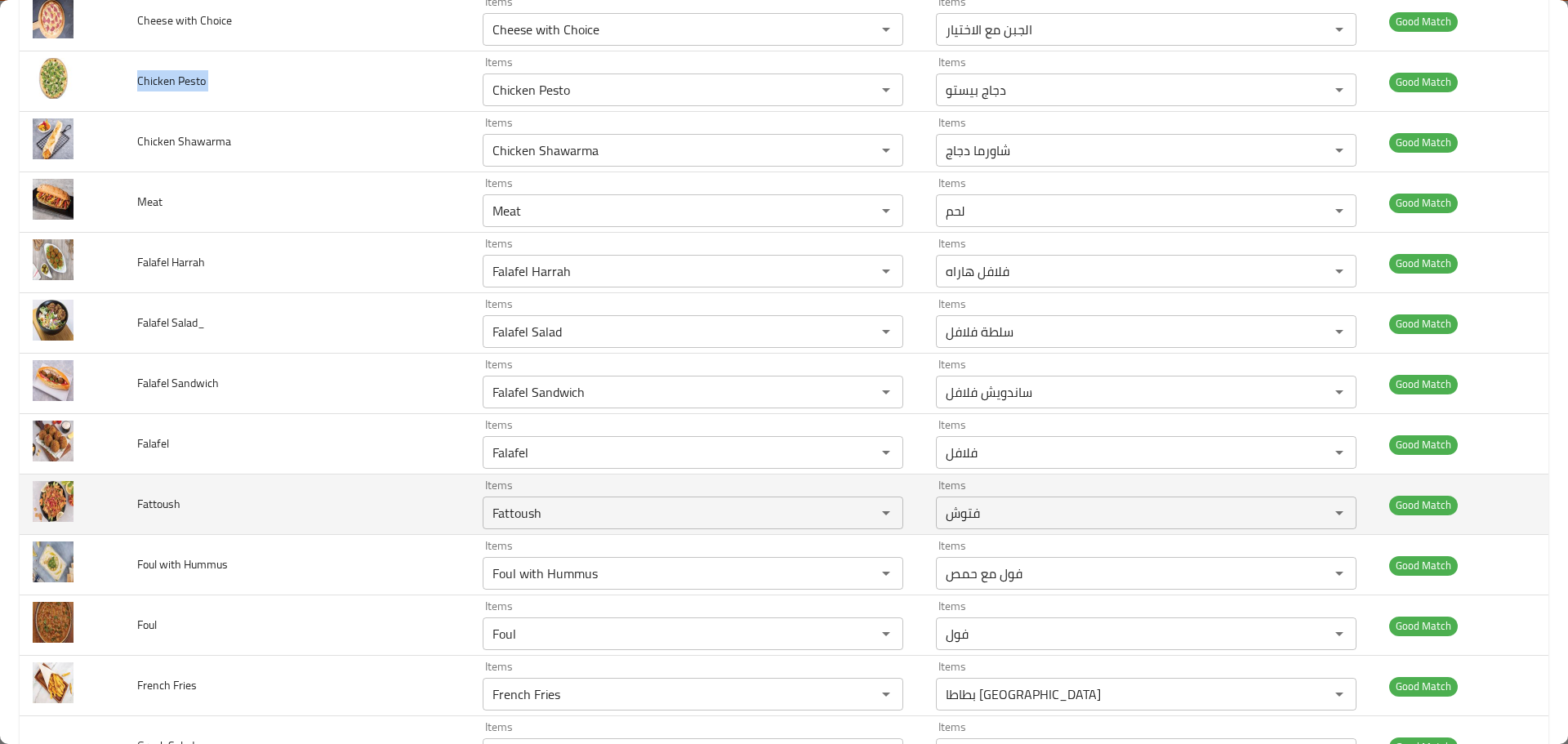
scroll to position [2532, 0]
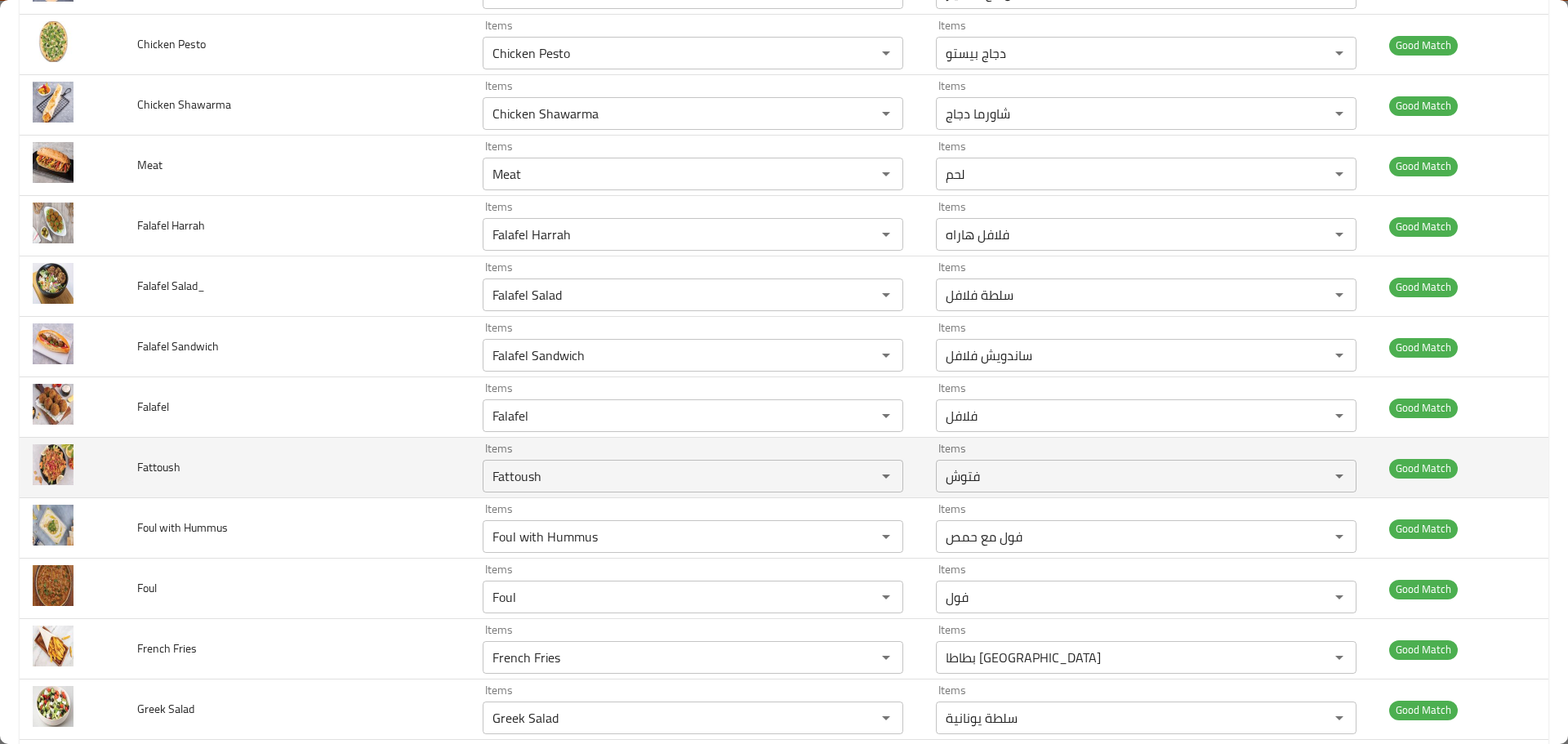
click at [178, 467] on span "Fattoush" at bounding box center [158, 467] width 43 height 21
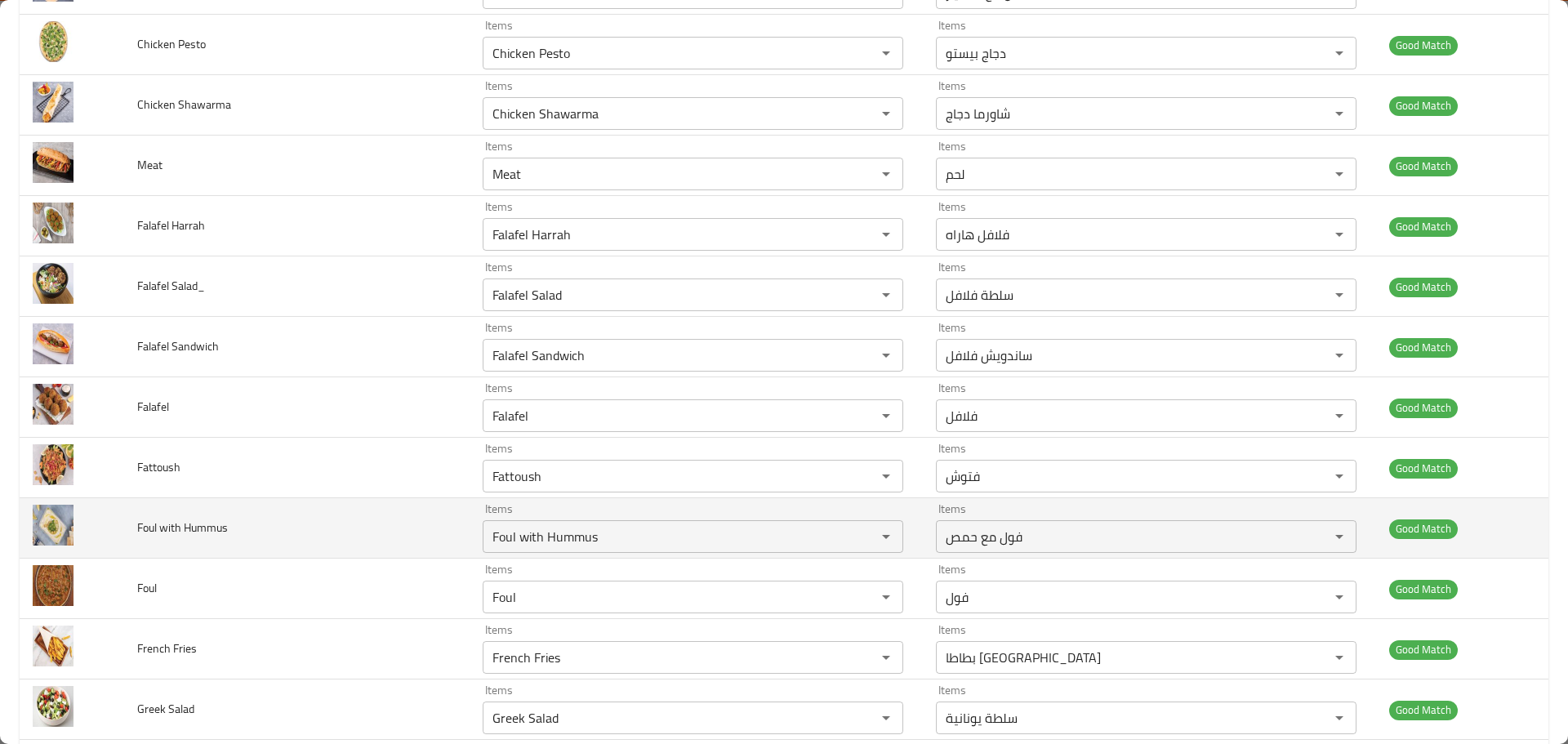
click at [86, 520] on td "enhanced table" at bounding box center [72, 529] width 105 height 61
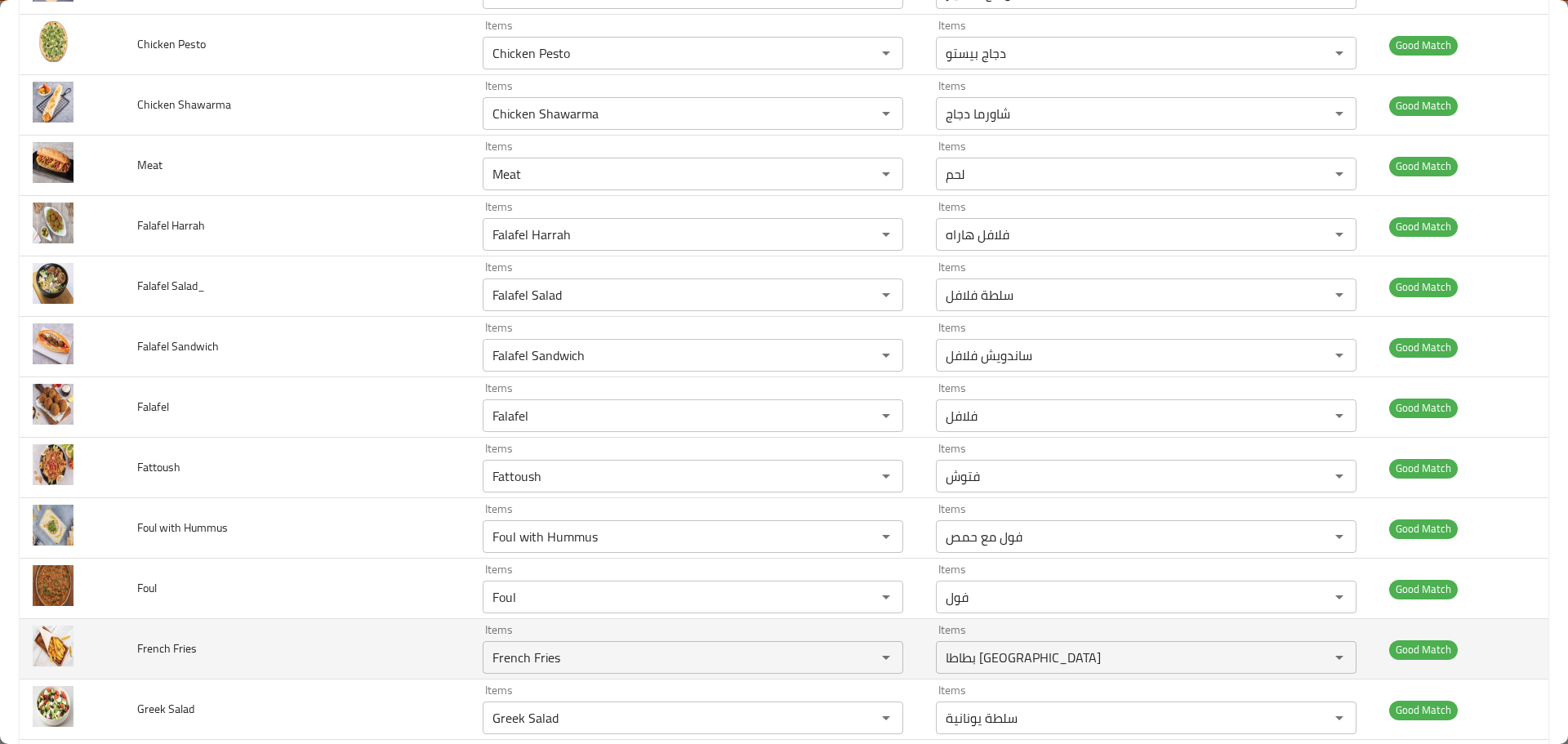
click at [169, 638] on span "French Fries" at bounding box center [167, 648] width 60 height 21
click at [169, 638] on html "​ Menu-management [GEOGRAPHIC_DATA] Get Help A Edit Restaurant Branches Menus S…" at bounding box center [784, 470] width 1568 height 939
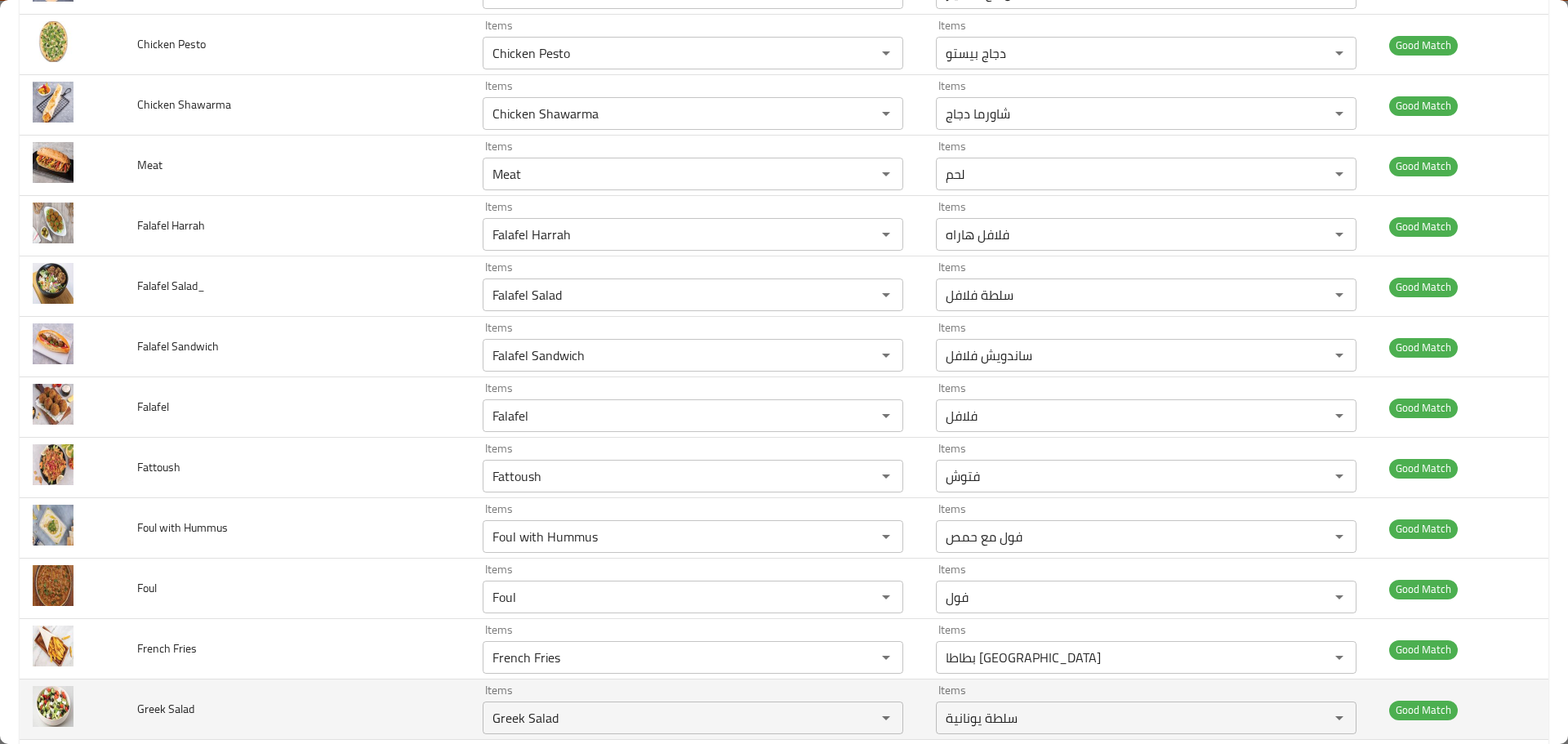
click at [184, 702] on span "Greek Salad" at bounding box center [165, 708] width 57 height 21
click at [185, 701] on span "Greek Salad" at bounding box center [165, 708] width 57 height 21
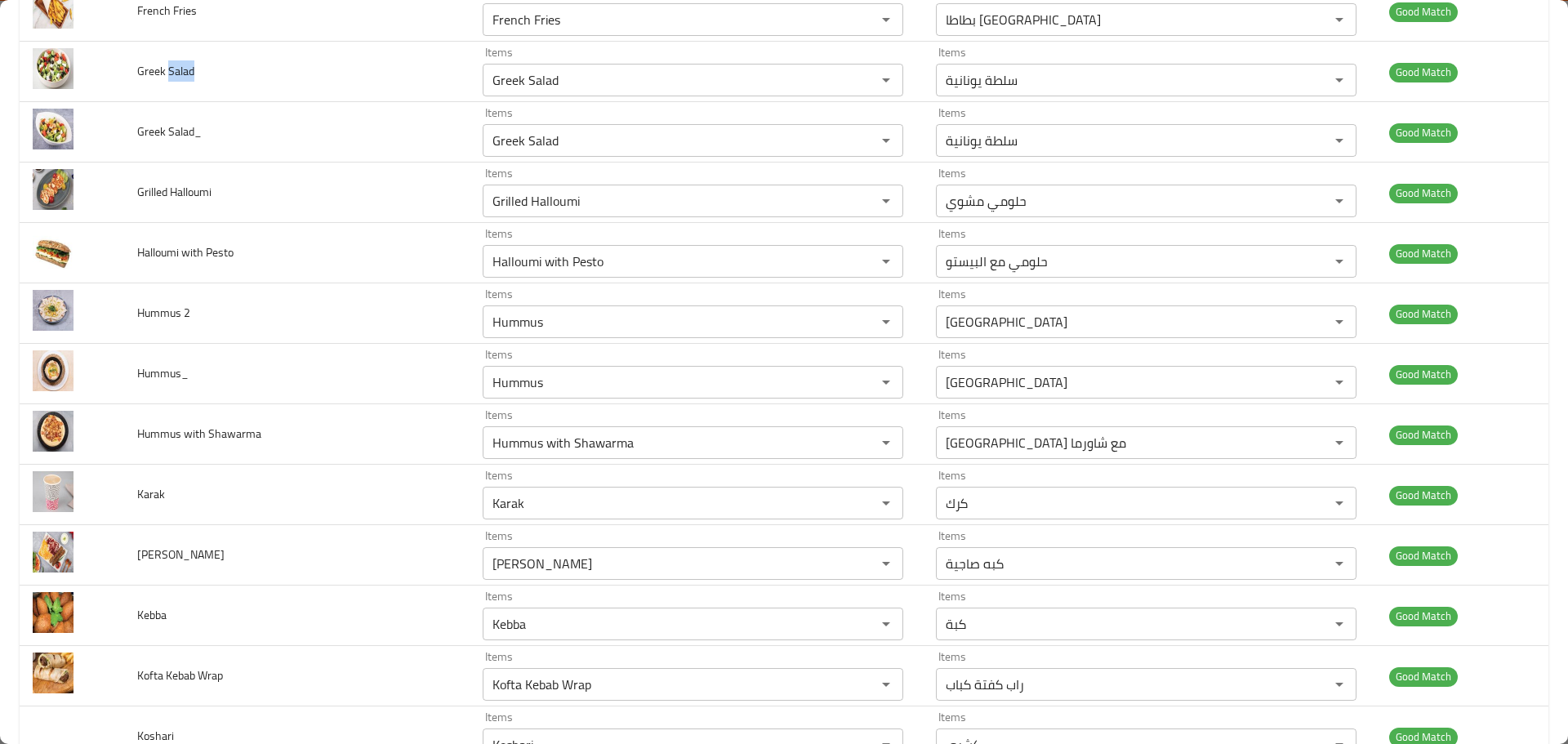
scroll to position [3186, 0]
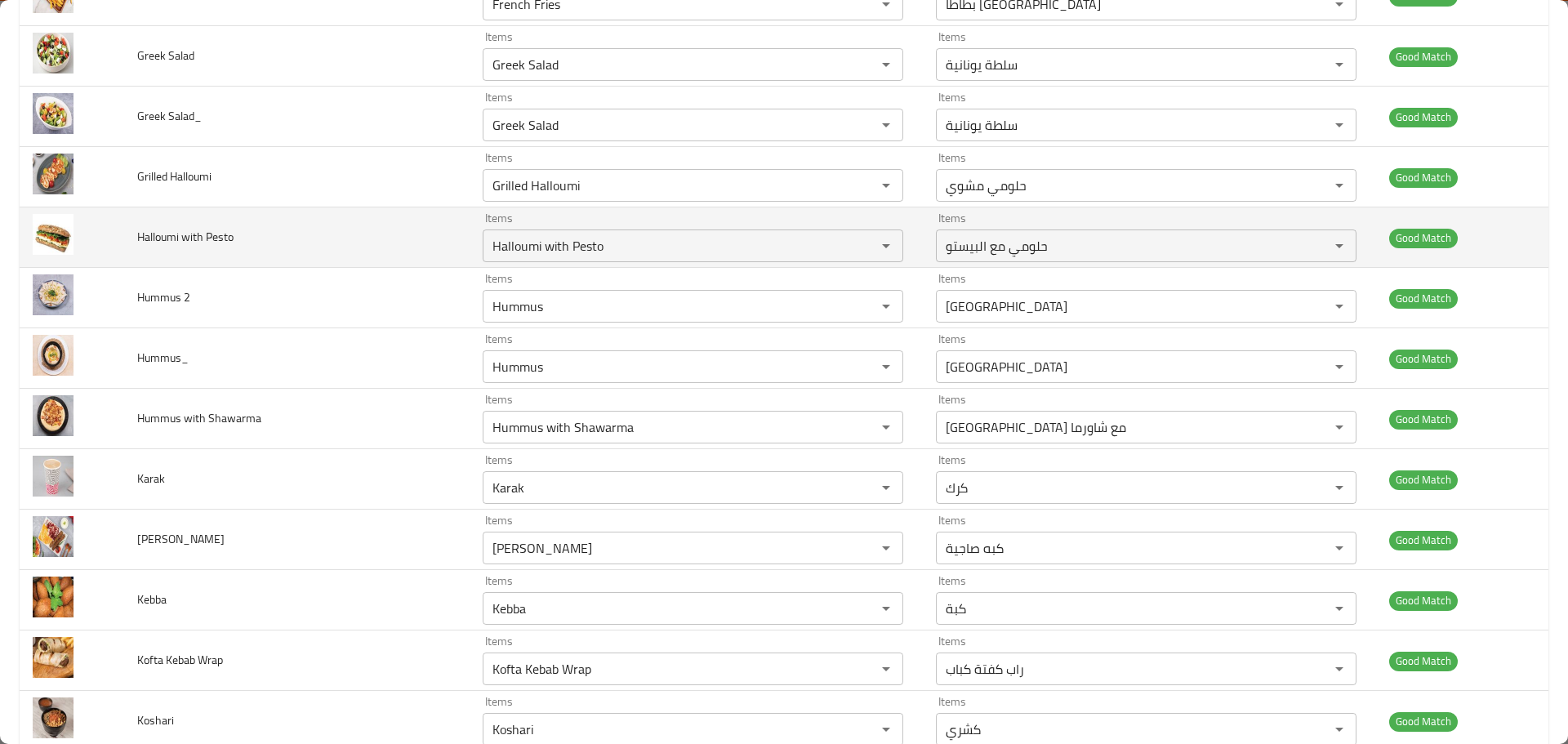
click at [167, 239] on span "Halloumi with Pesto" at bounding box center [185, 236] width 97 height 21
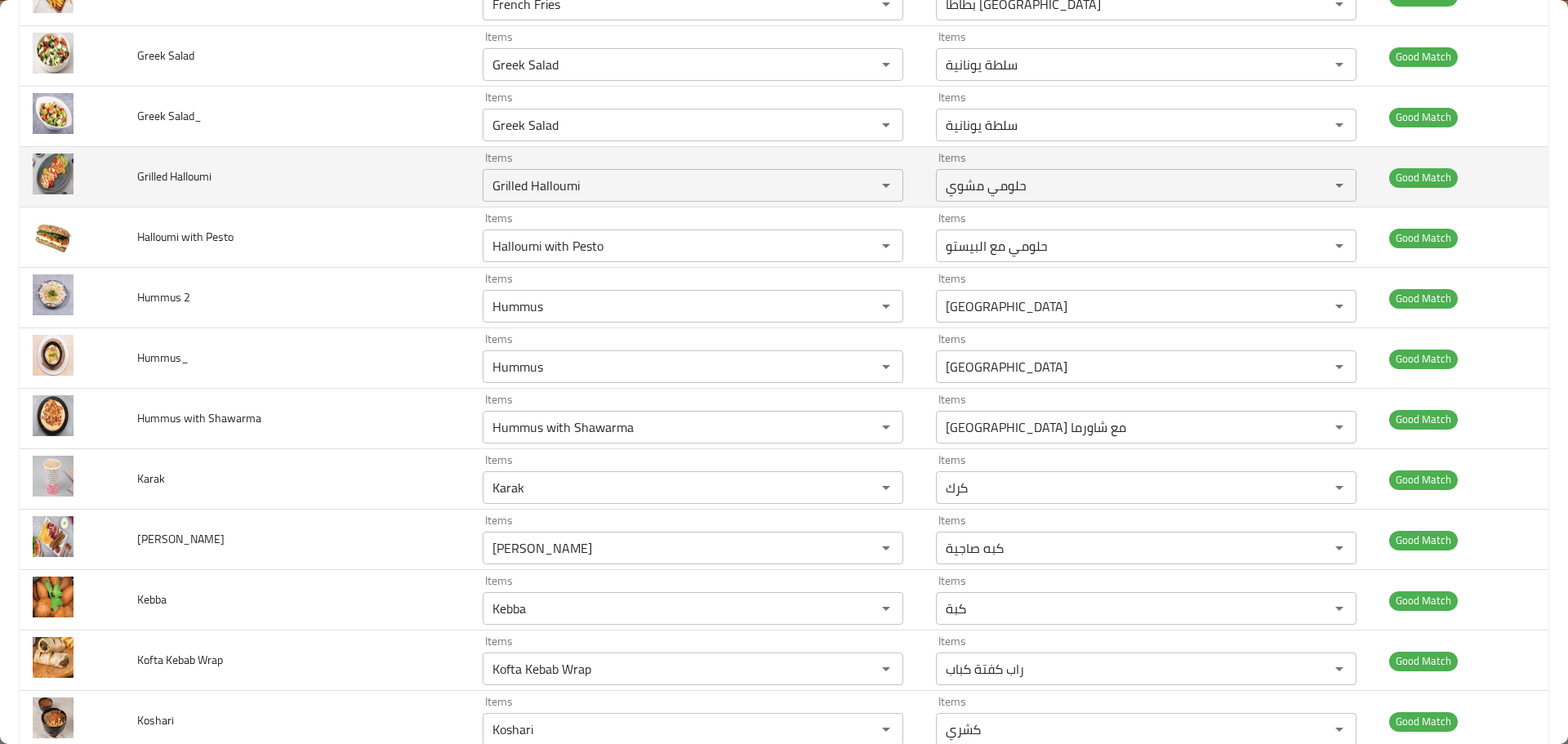
click at [200, 201] on td "Grilled Halloumi" at bounding box center [297, 177] width 346 height 61
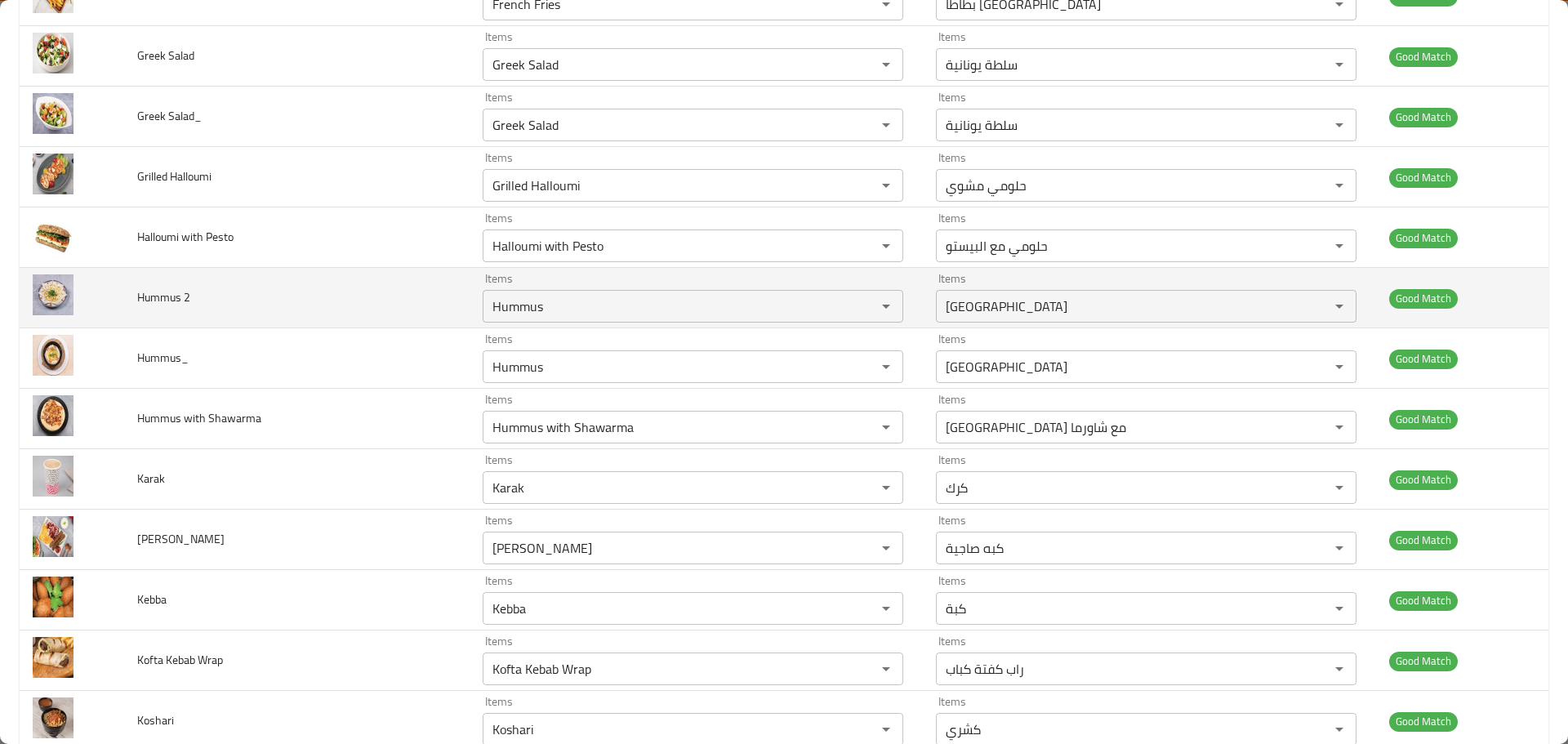
click at [160, 287] on span "Hummus 2" at bounding box center [163, 297] width 53 height 21
click at [271, 292] on td "Hummus 2" at bounding box center [297, 298] width 346 height 61
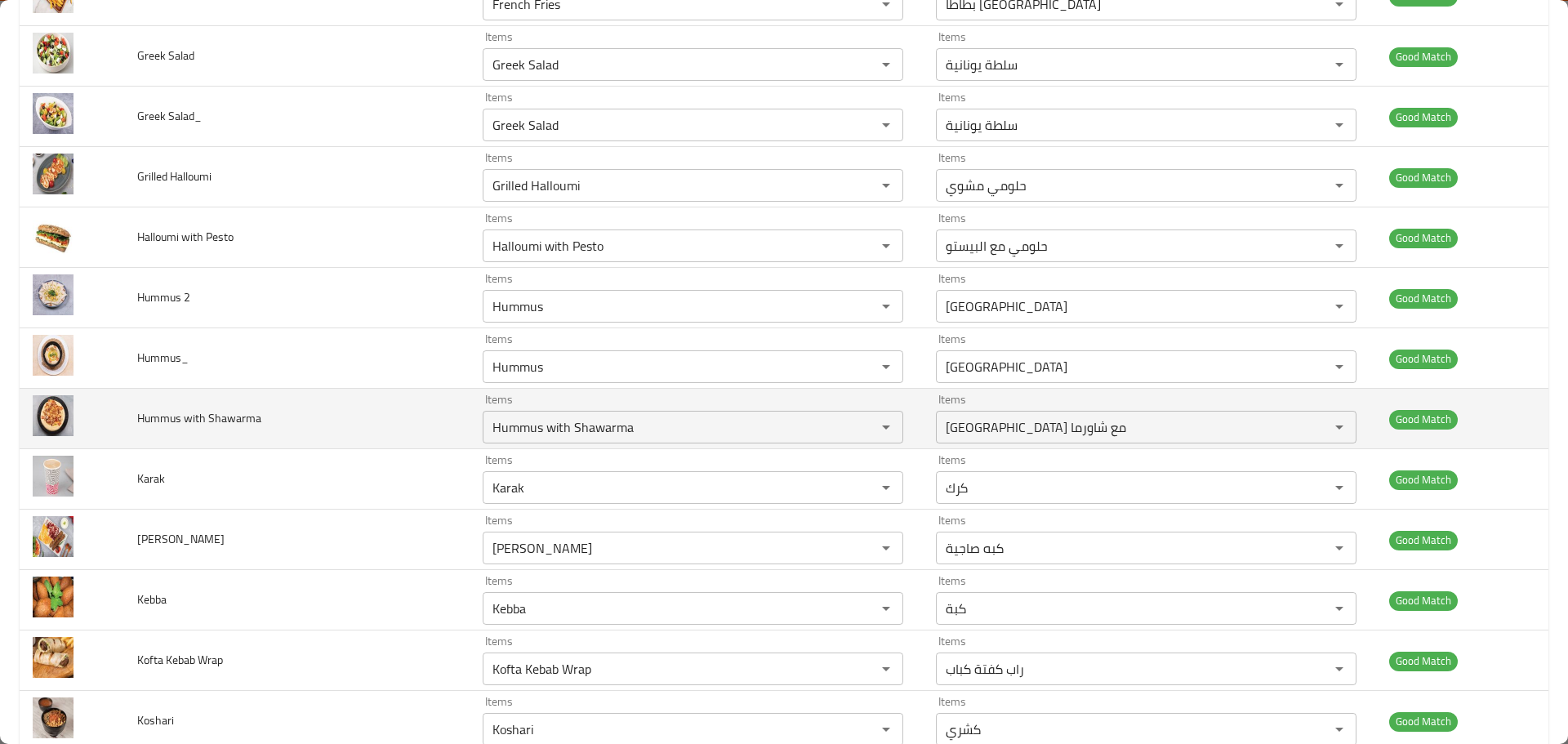
click at [201, 427] on span "Hummus with Shawarma" at bounding box center [199, 418] width 125 height 21
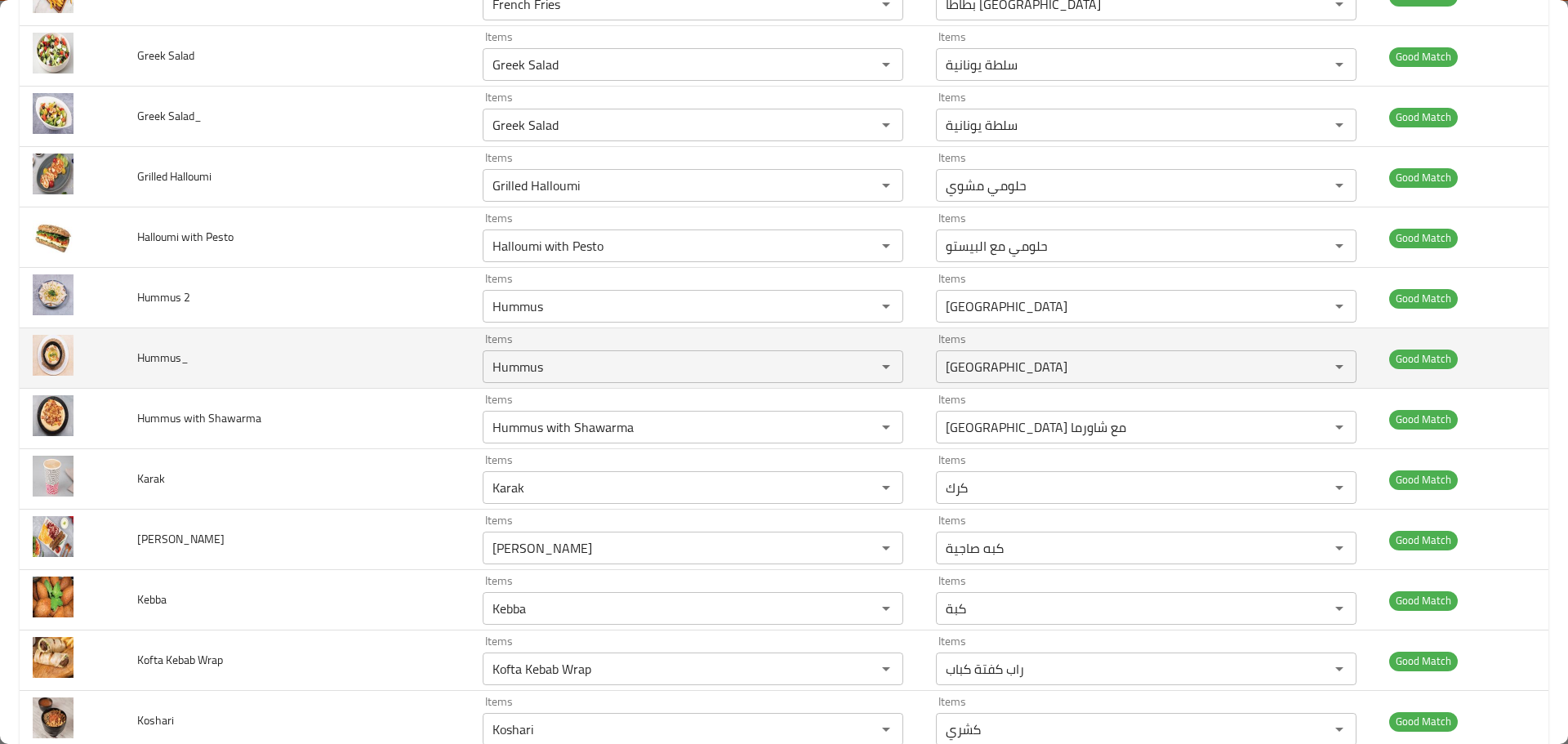
click at [281, 359] on td "Hummus_" at bounding box center [297, 358] width 346 height 61
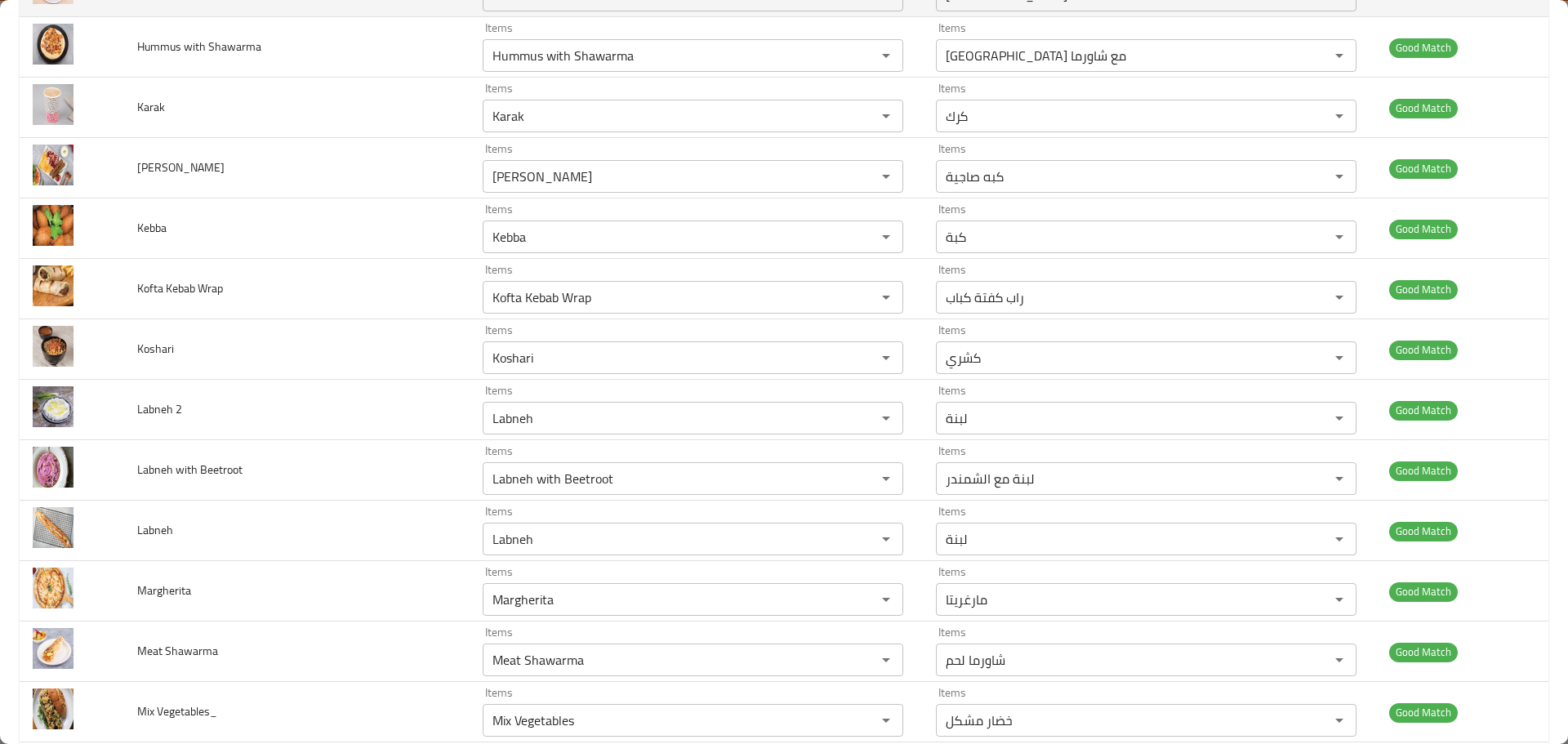
scroll to position [3594, 0]
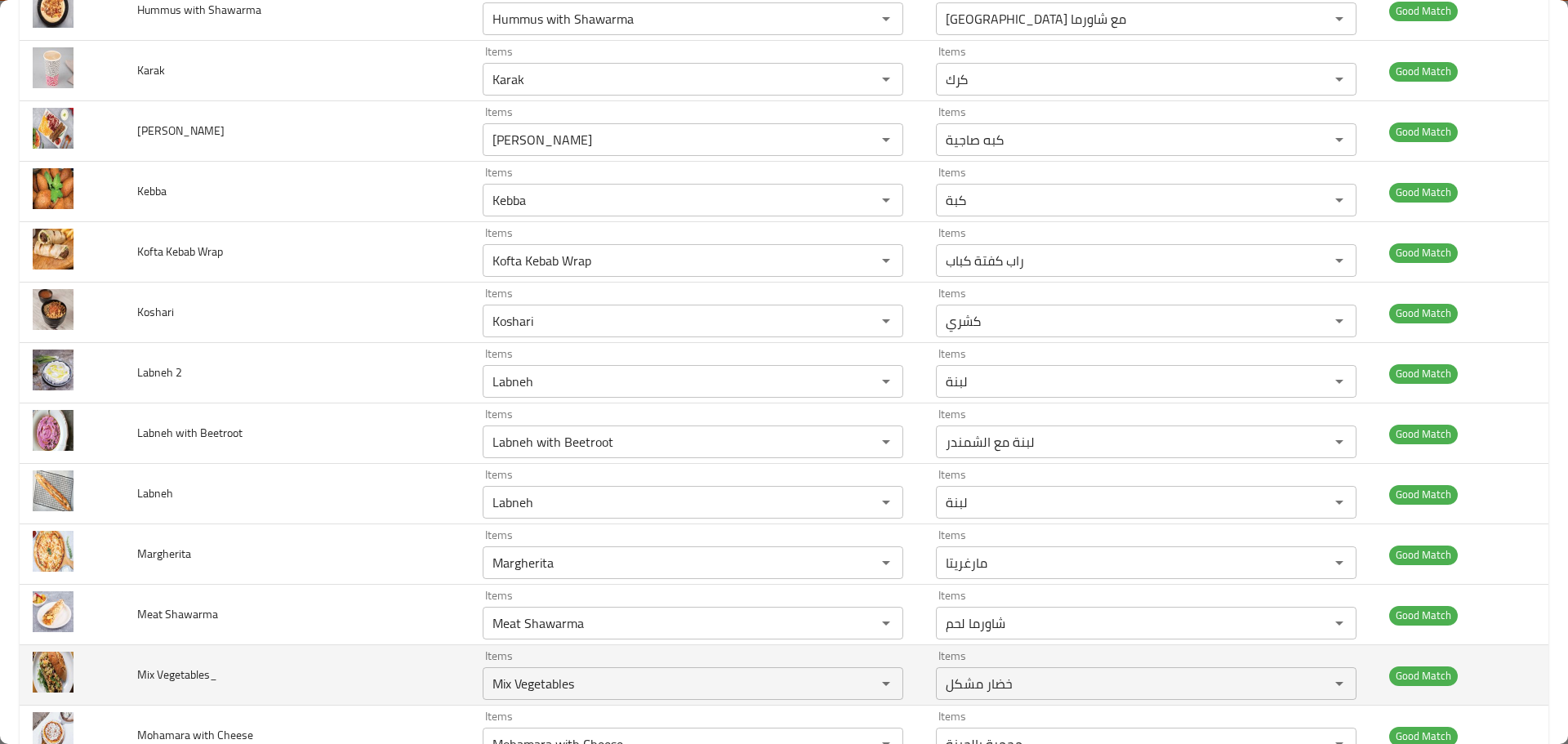
click at [196, 673] on span "Mix Vegetables_" at bounding box center [177, 674] width 80 height 21
click at [196, 671] on span "Mix Vegetables_" at bounding box center [177, 674] width 80 height 21
click at [196, 670] on span "Mix Vegetables_" at bounding box center [177, 674] width 80 height 21
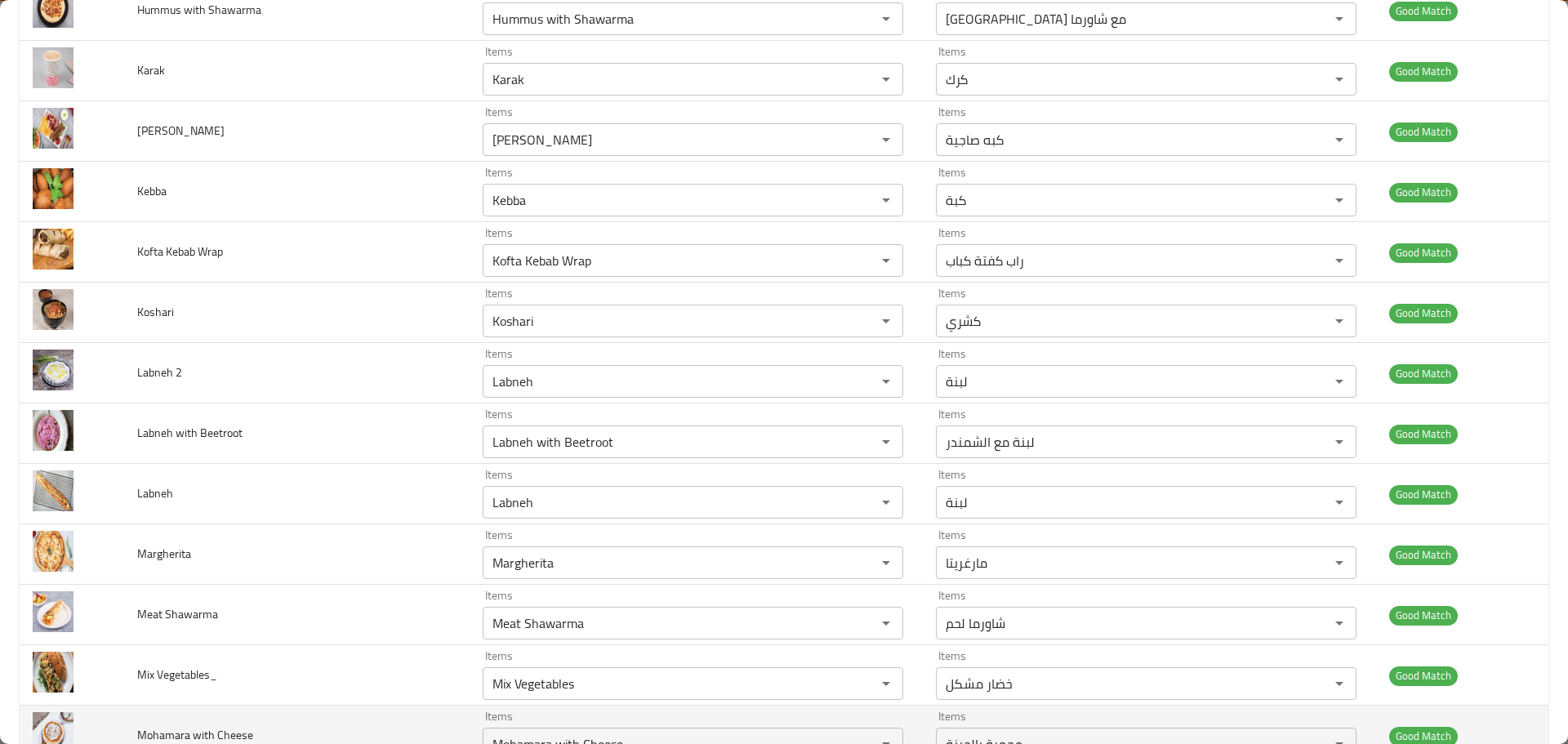
click at [191, 735] on span "Mohamara with Cheese" at bounding box center [195, 735] width 116 height 21
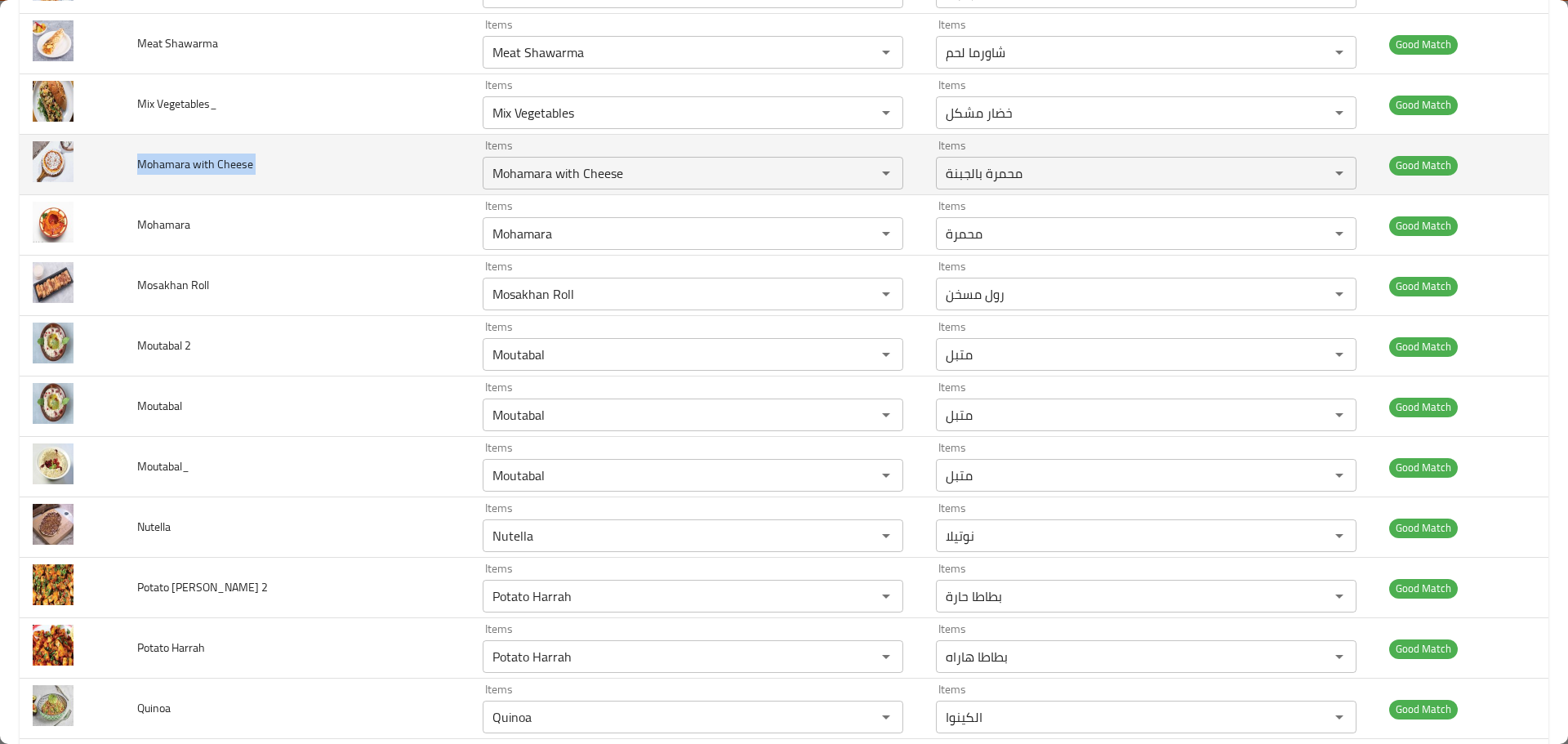
scroll to position [4167, 0]
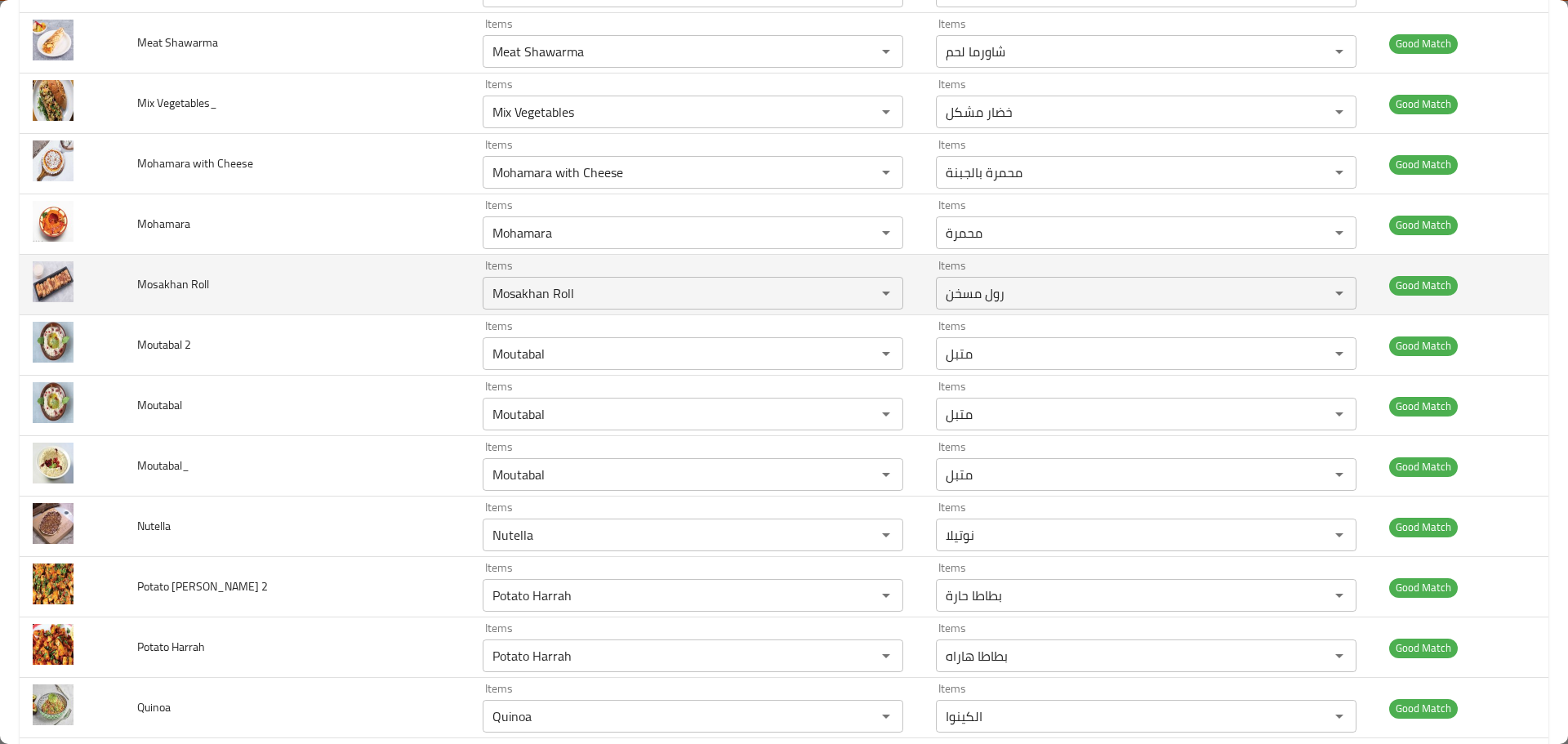
click at [169, 284] on span "Mosakhan Roll" at bounding box center [173, 283] width 72 height 21
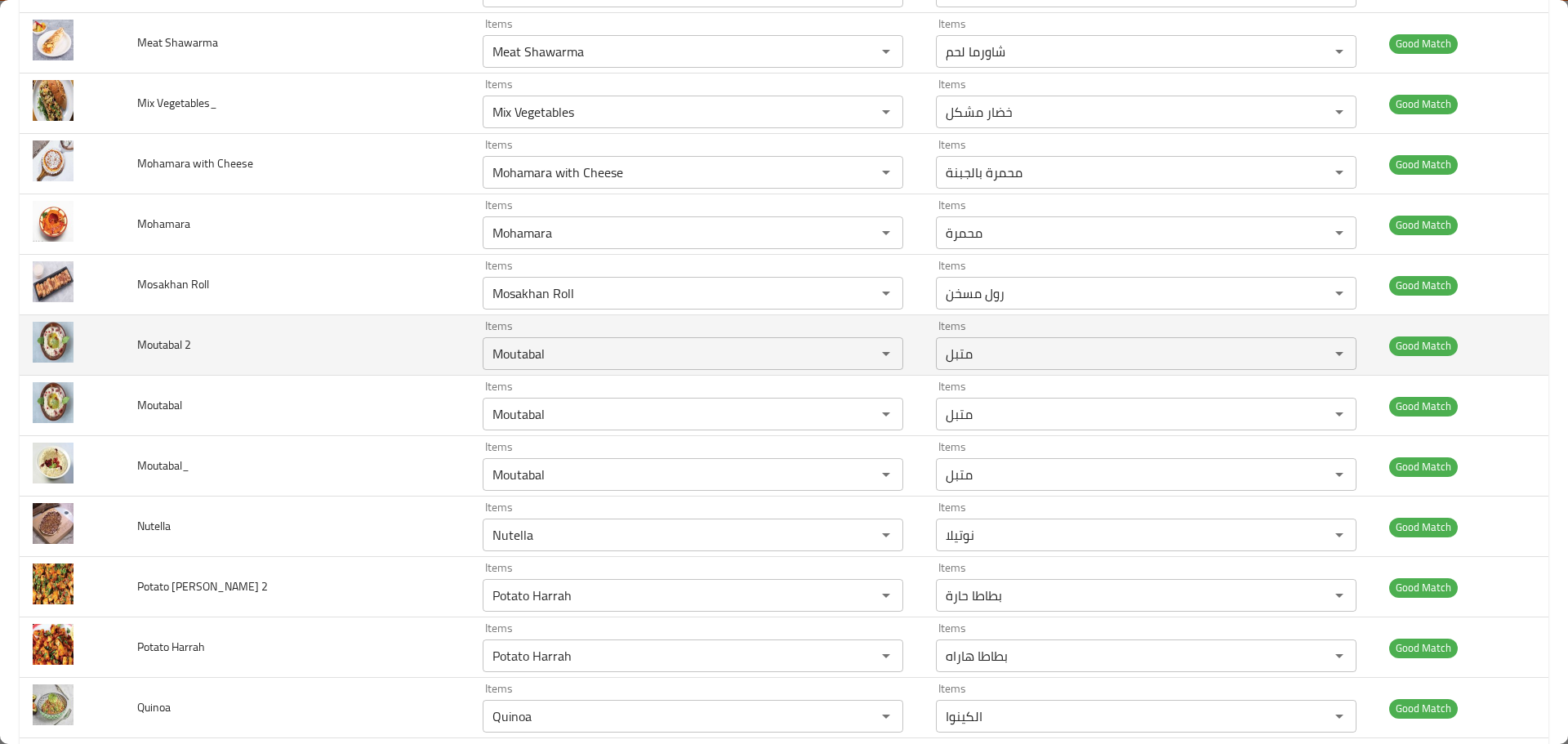
click at [162, 348] on span "Moutabal 2" at bounding box center [164, 344] width 54 height 21
click at [200, 332] on td "Moutabal 2" at bounding box center [297, 345] width 346 height 61
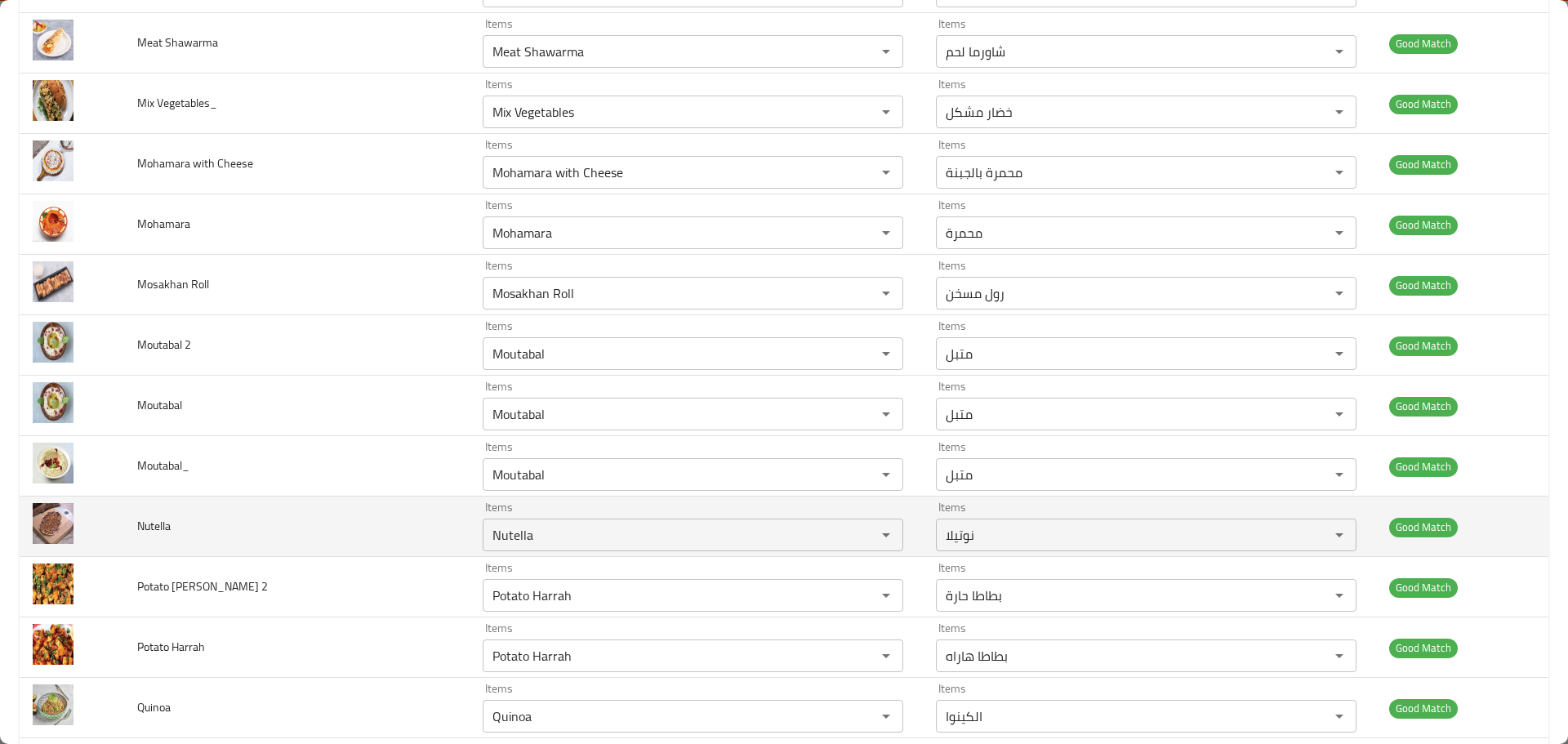
click at [156, 531] on span "Nutella" at bounding box center [155, 526] width 34 height 21
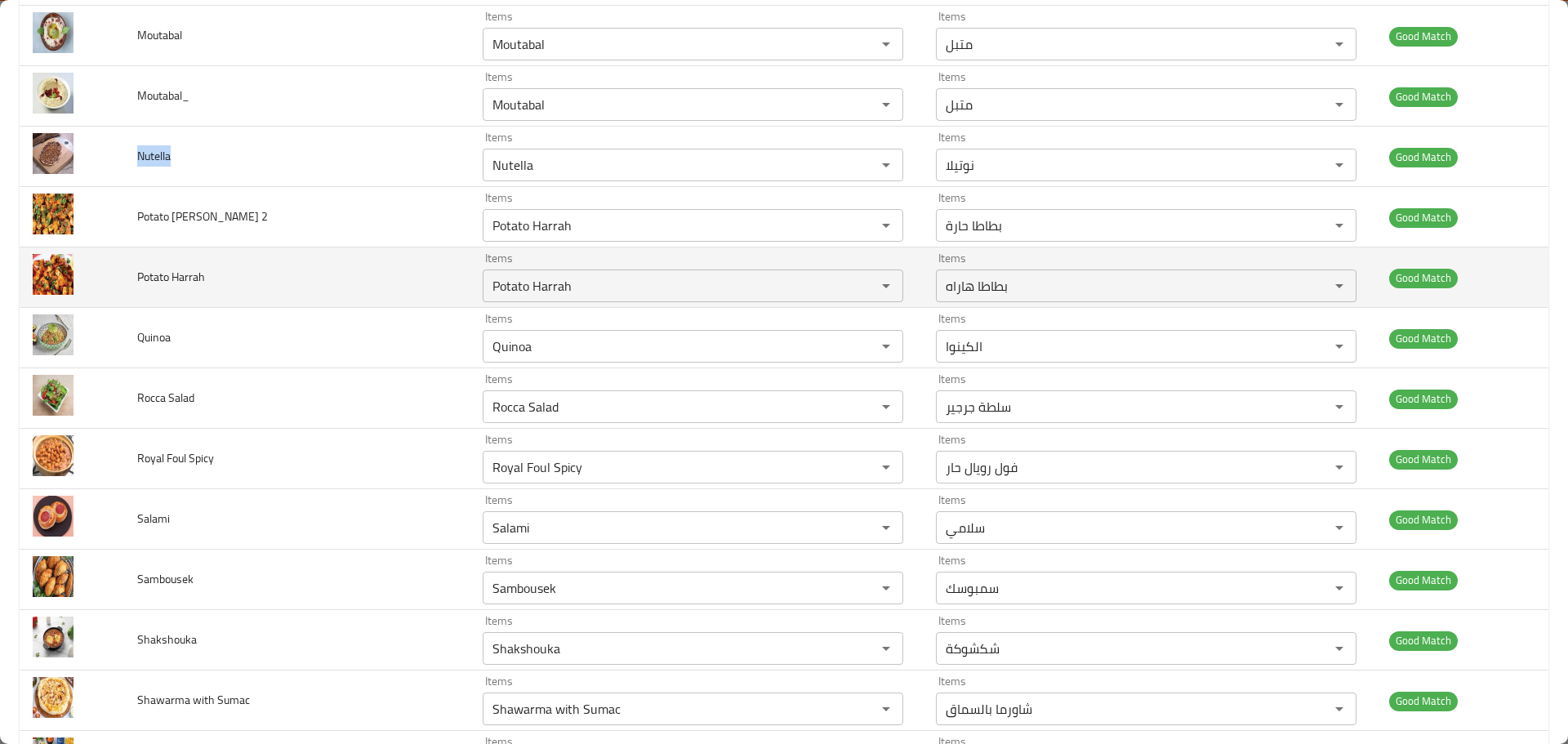
scroll to position [4575, 0]
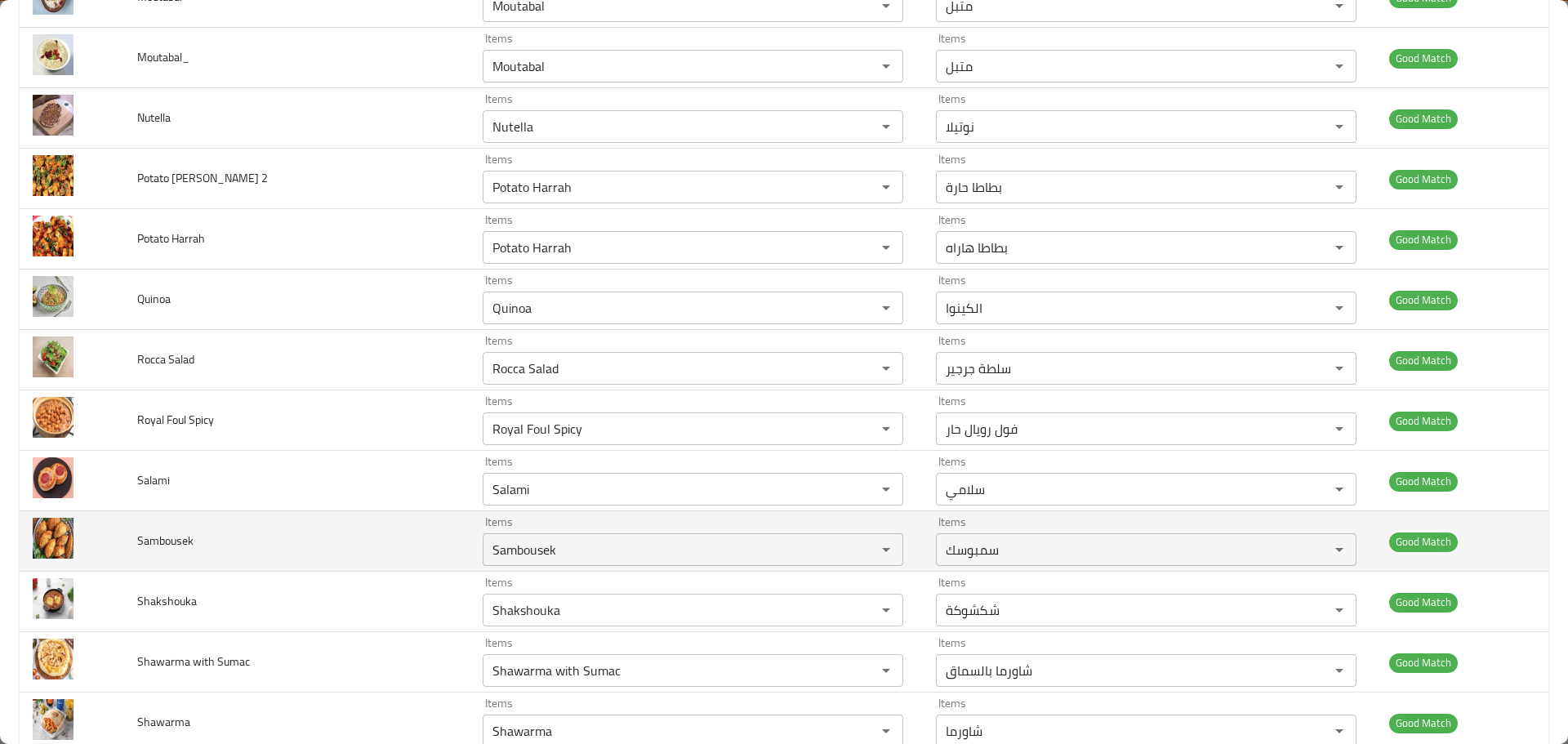
click at [189, 542] on span "Sambousek" at bounding box center [165, 541] width 57 height 21
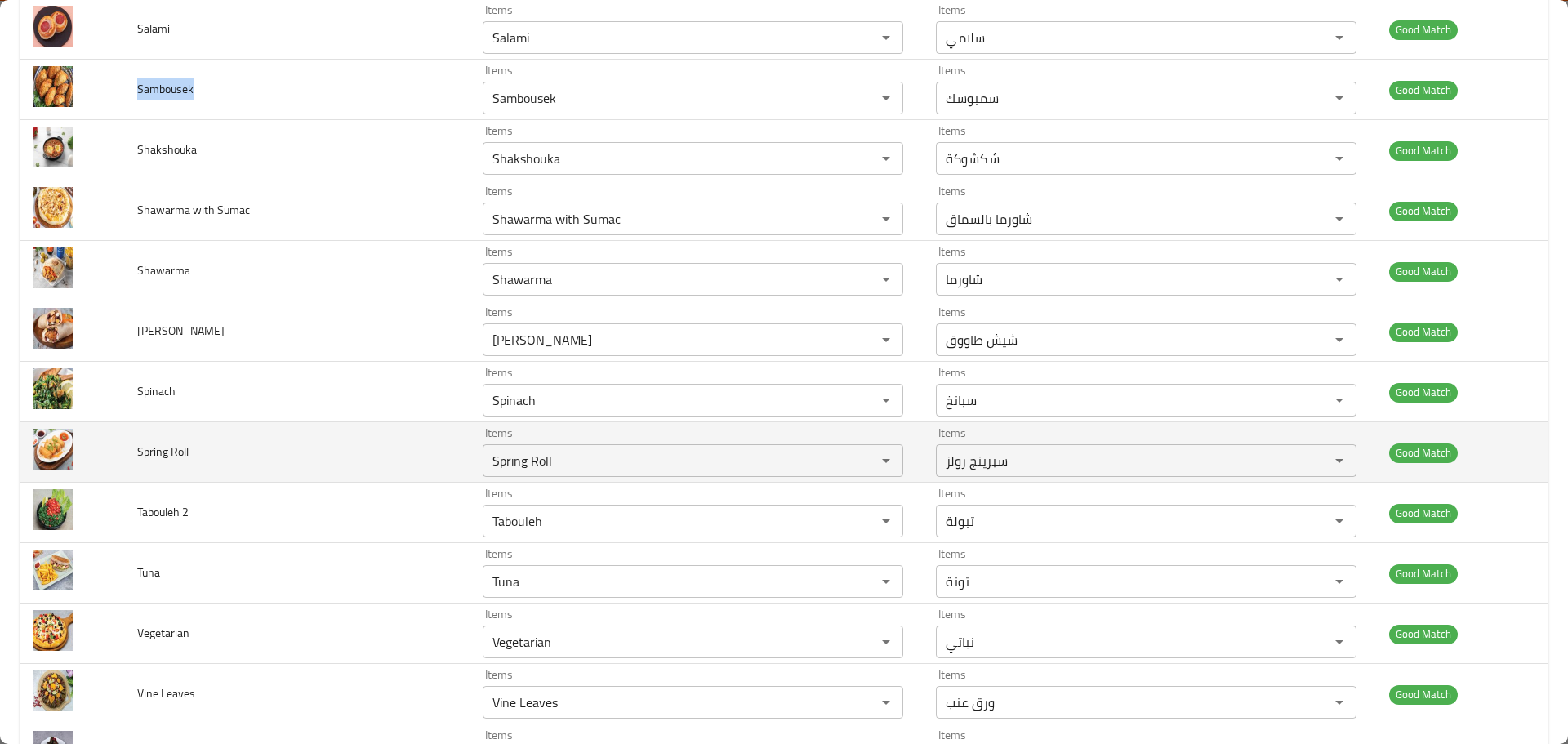
scroll to position [5065, 0]
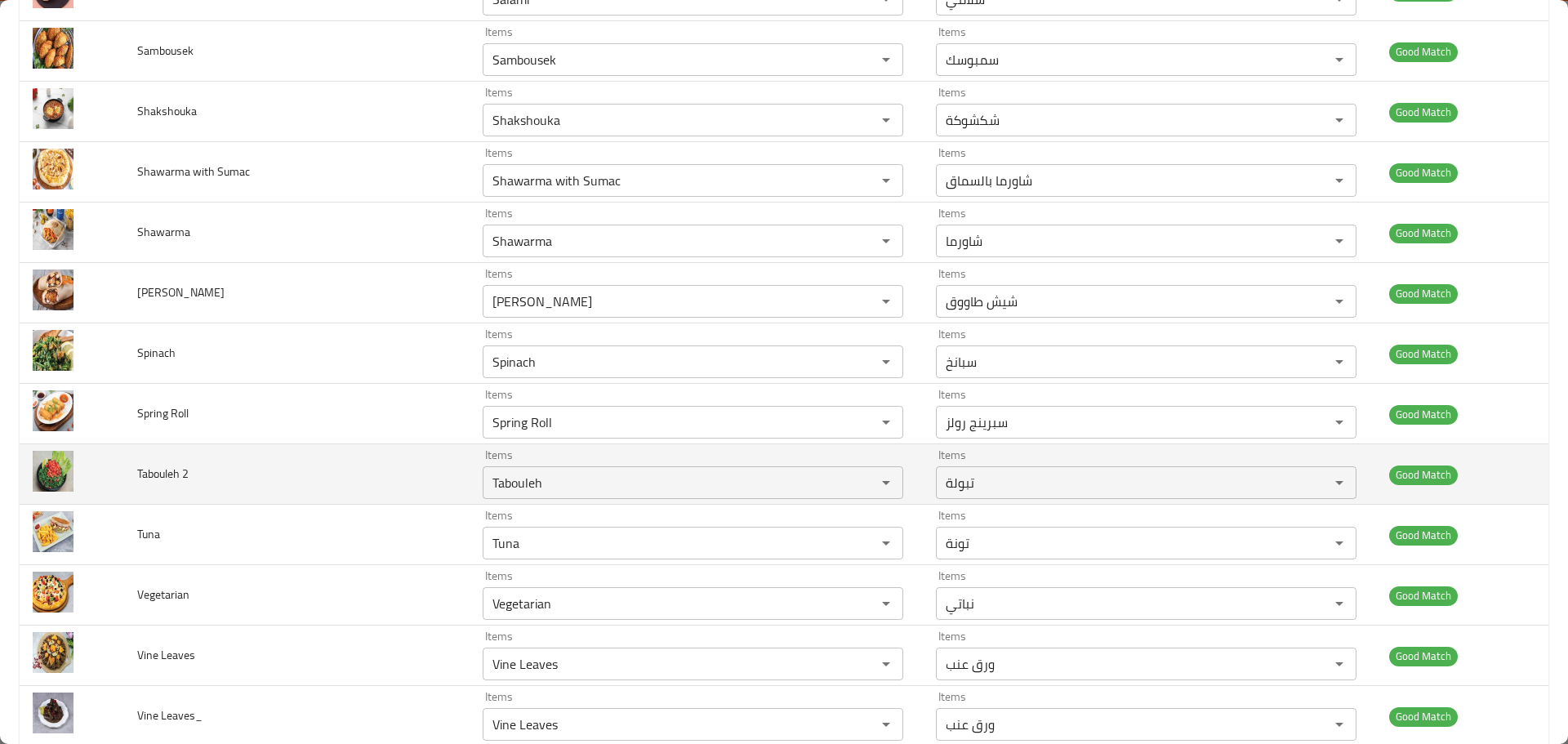
click at [165, 472] on span "Tabouleh 2" at bounding box center [163, 473] width 52 height 21
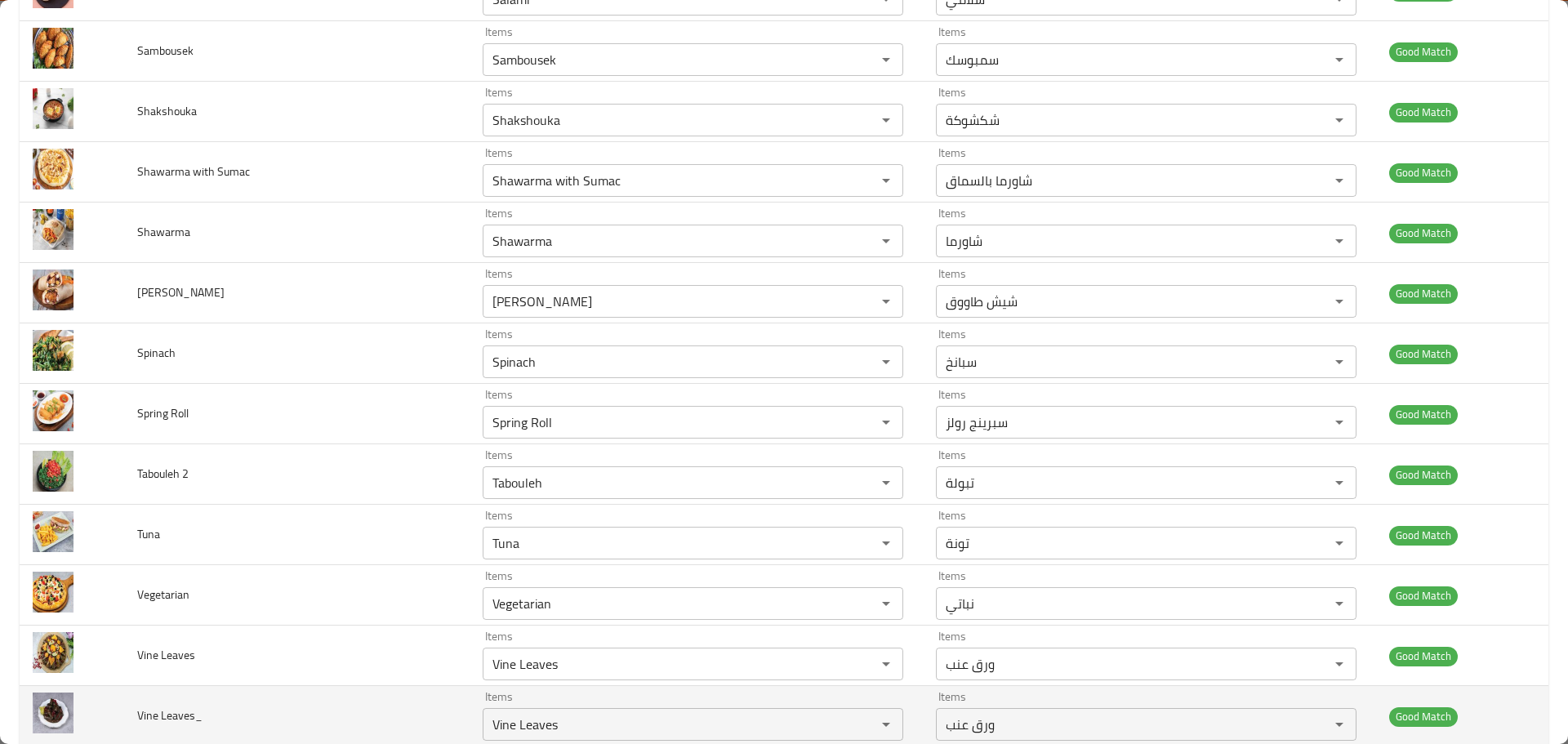
click at [152, 712] on span "Vine Leaves_" at bounding box center [170, 715] width 66 height 21
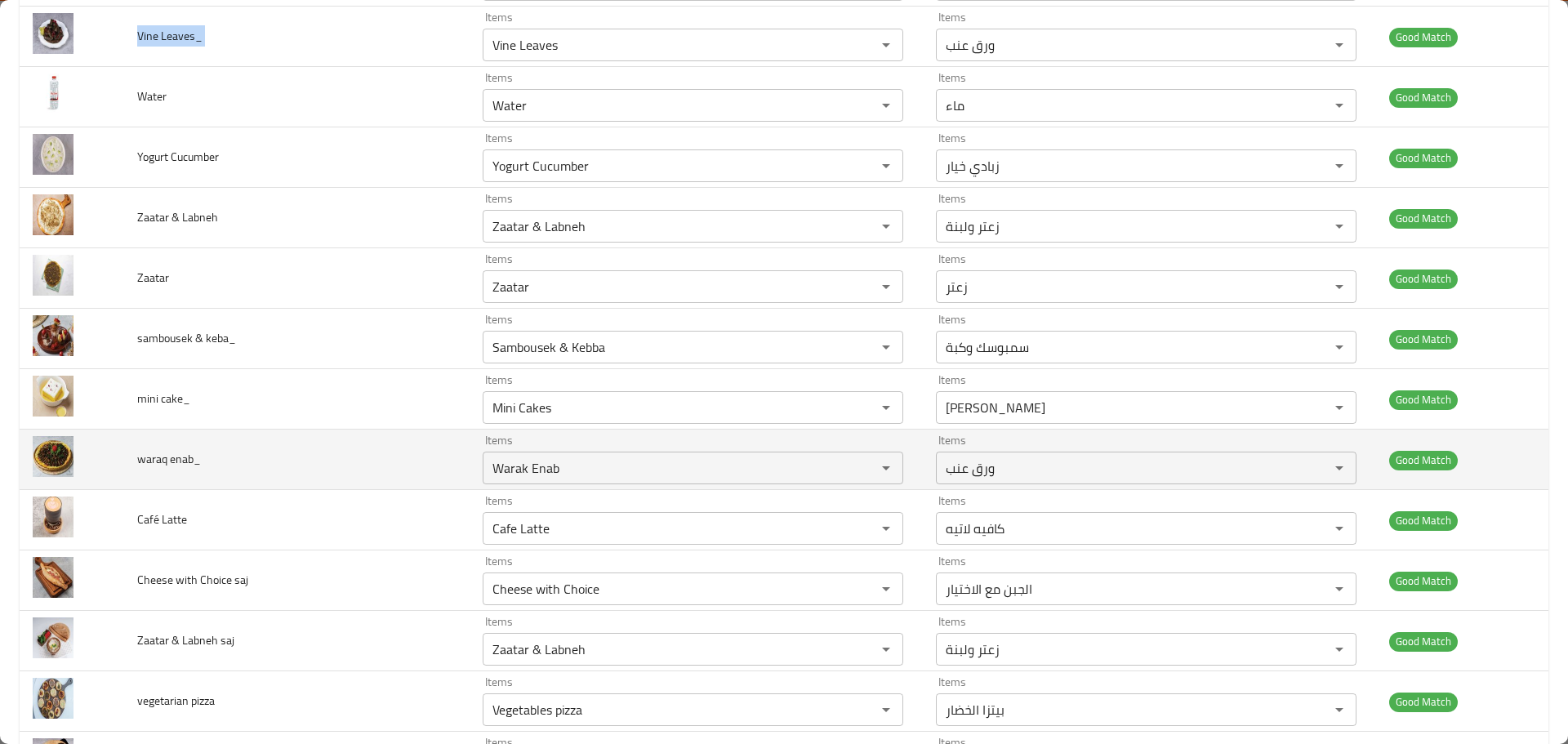
scroll to position [5719, 0]
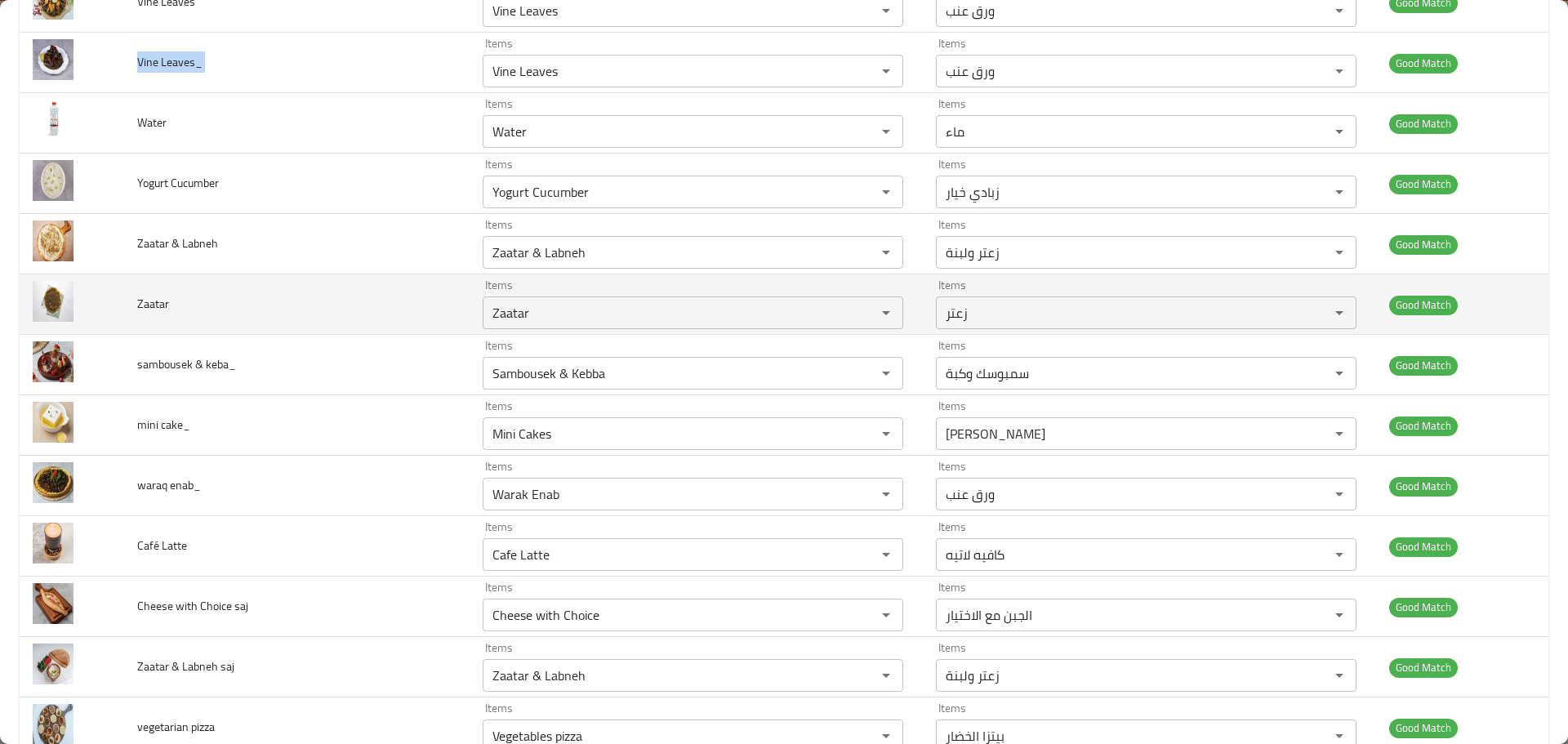
click at [212, 286] on td "Zaatar" at bounding box center [297, 304] width 346 height 61
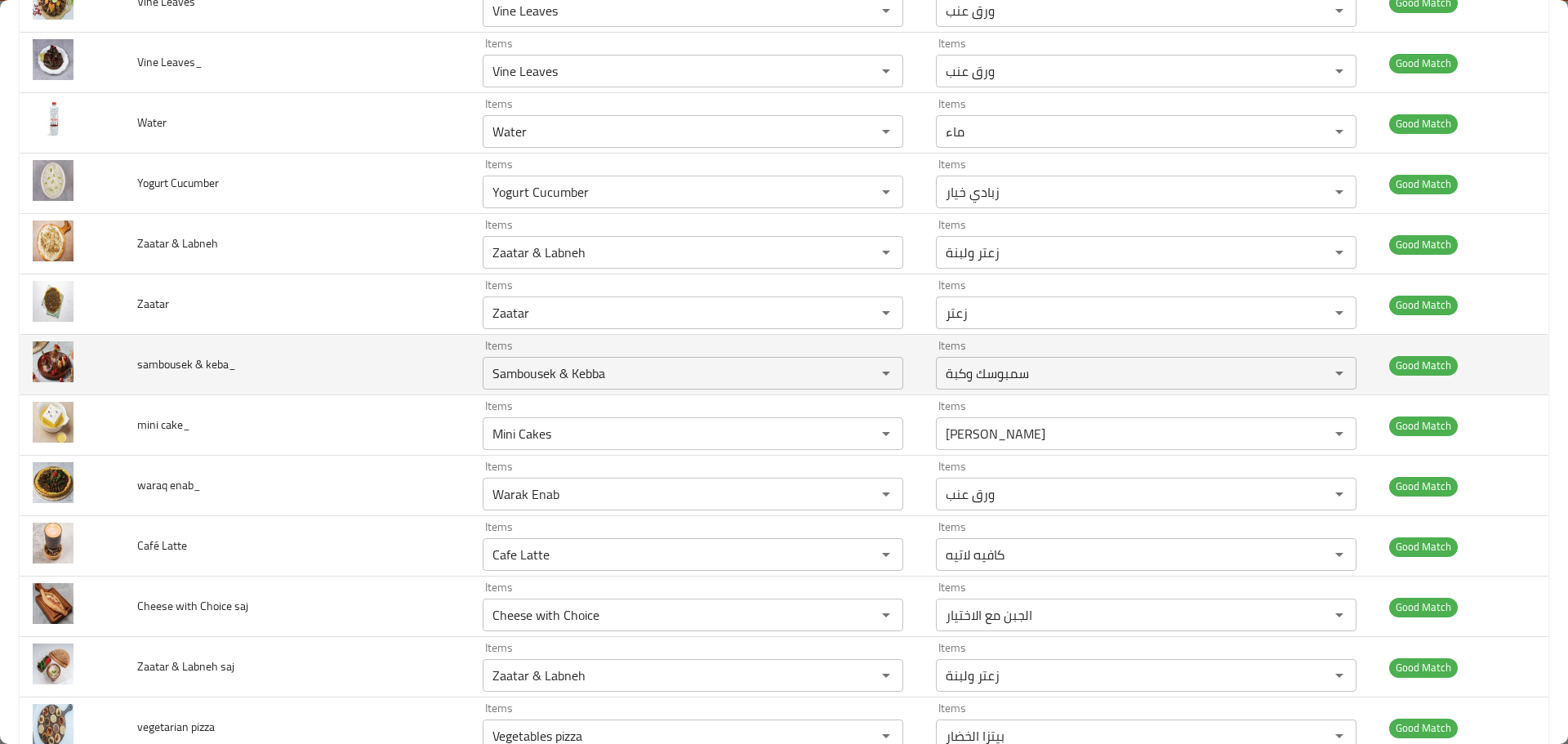
click at [160, 368] on span "sambousek & keba_" at bounding box center [186, 364] width 99 height 21
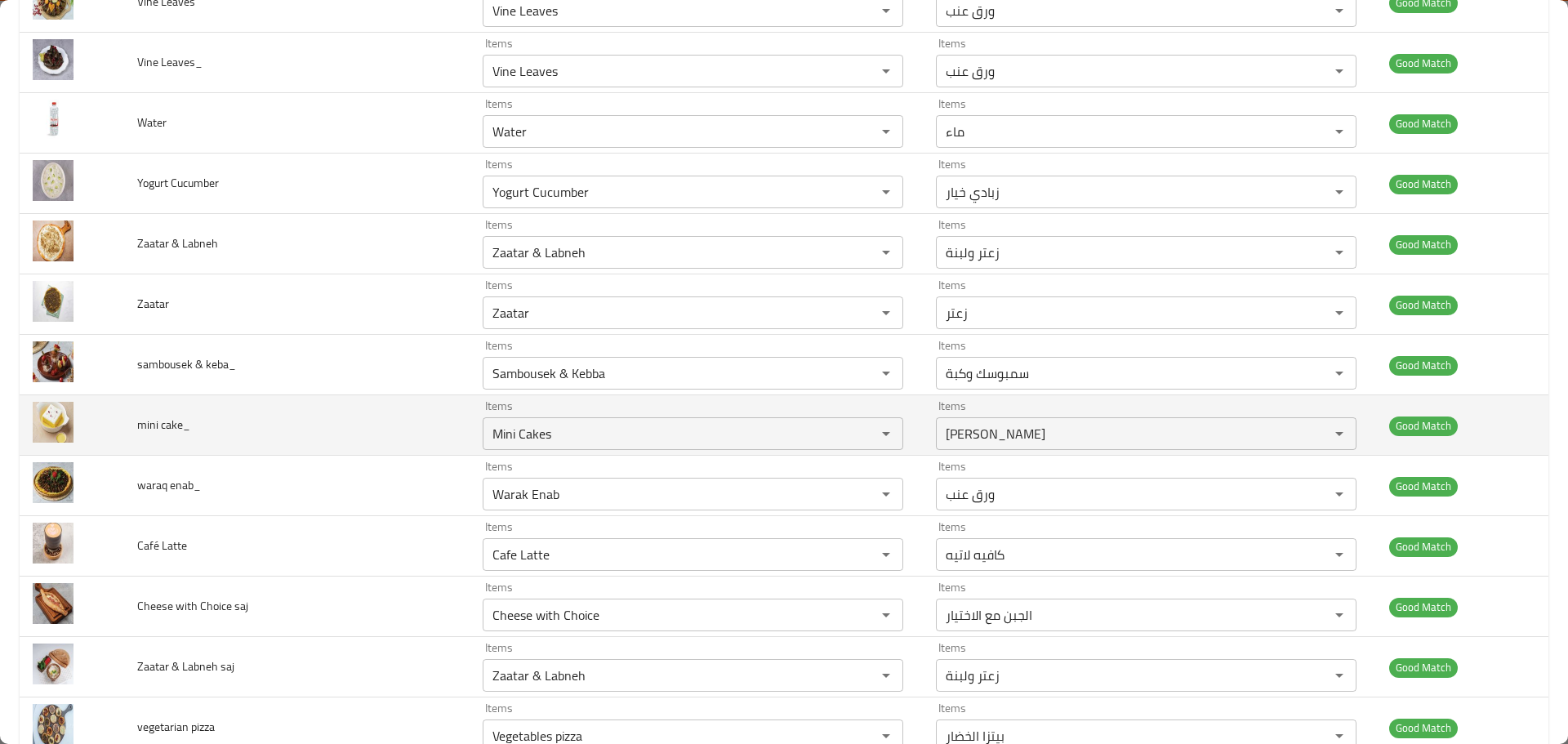
click at [169, 425] on span "mini cake_" at bounding box center [163, 424] width 53 height 21
click at [169, 424] on span "mini cake_" at bounding box center [163, 424] width 53 height 21
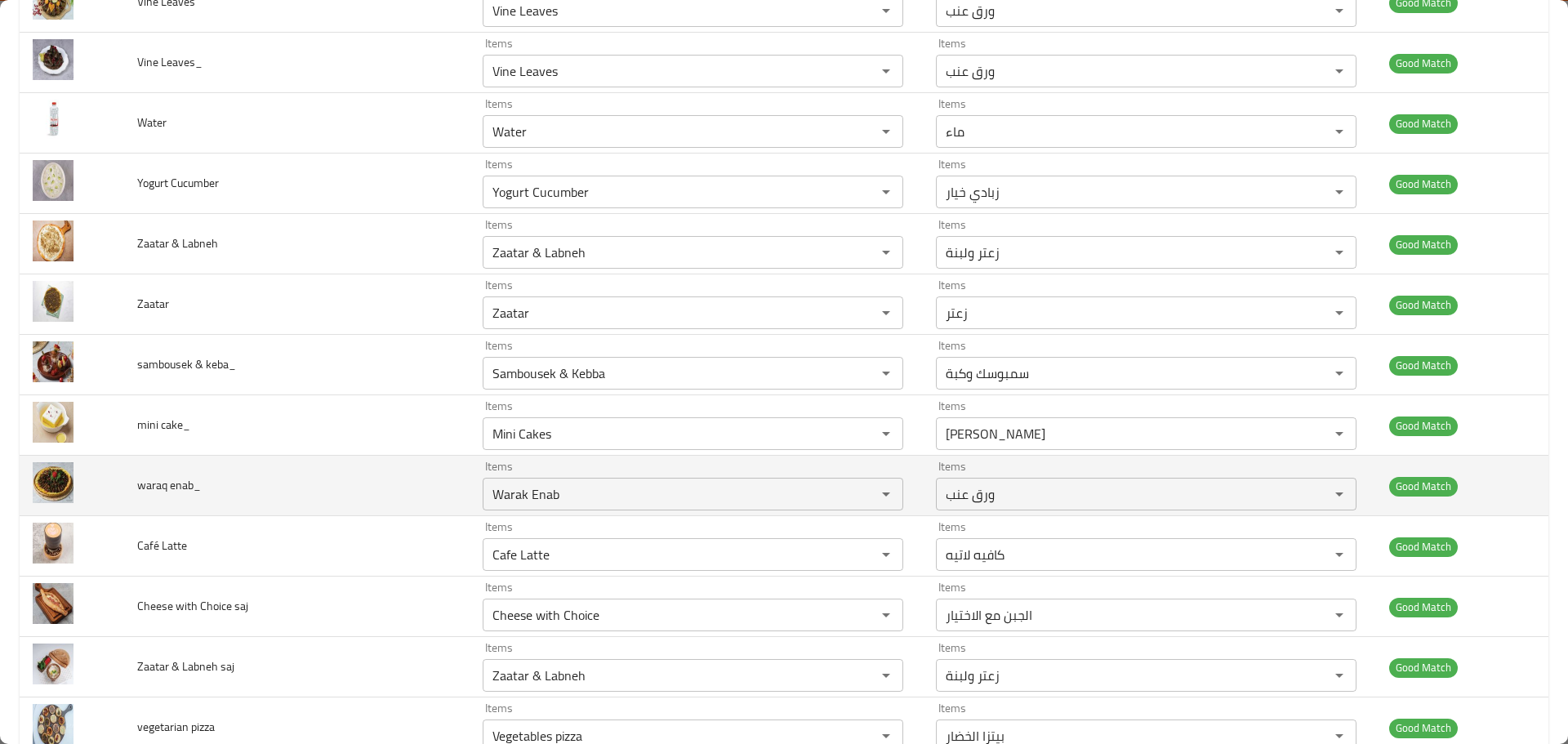
click at [190, 481] on span "waraq enab_" at bounding box center [169, 485] width 64 height 21
click at [189, 481] on span "waraq enab_" at bounding box center [169, 485] width 64 height 21
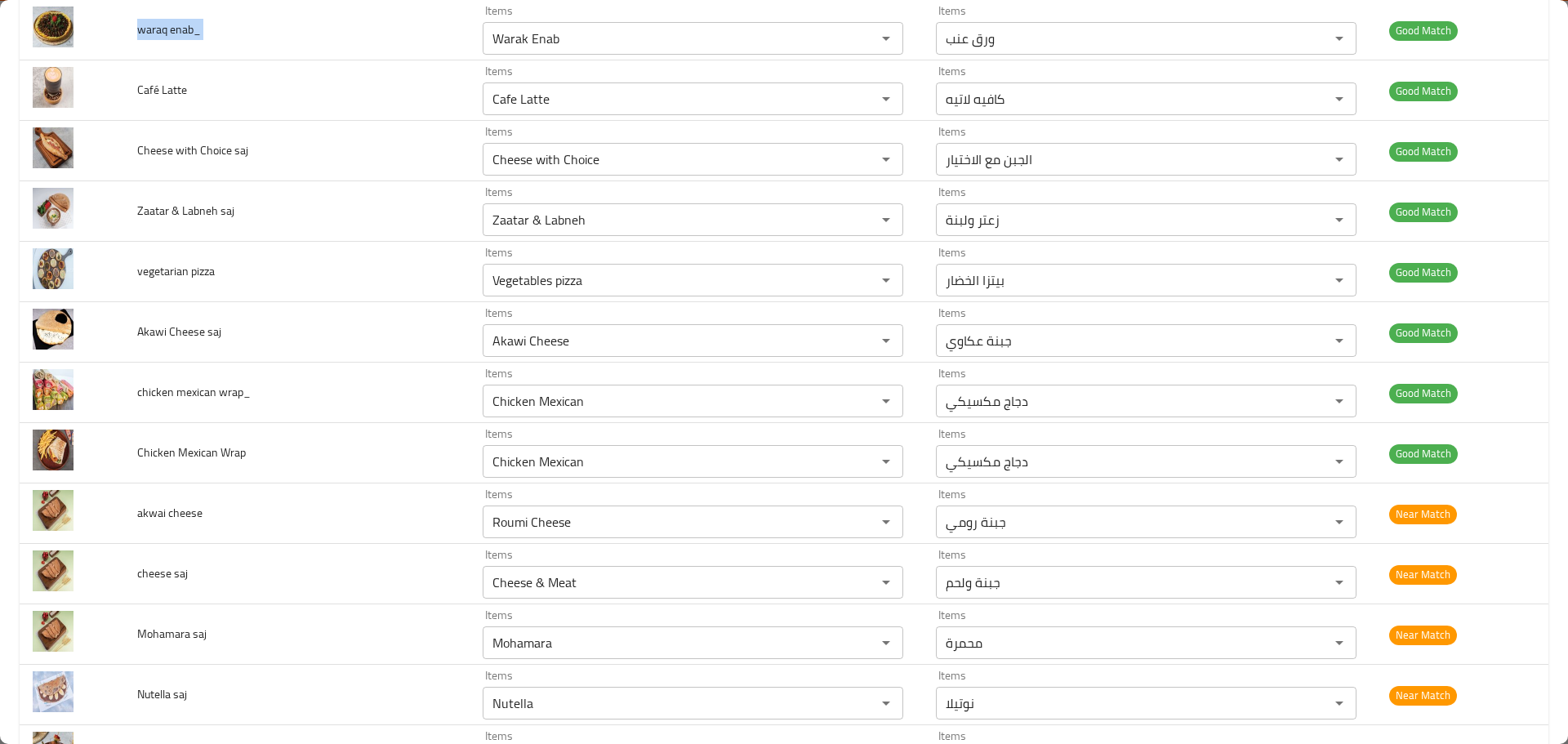
scroll to position [6209, 0]
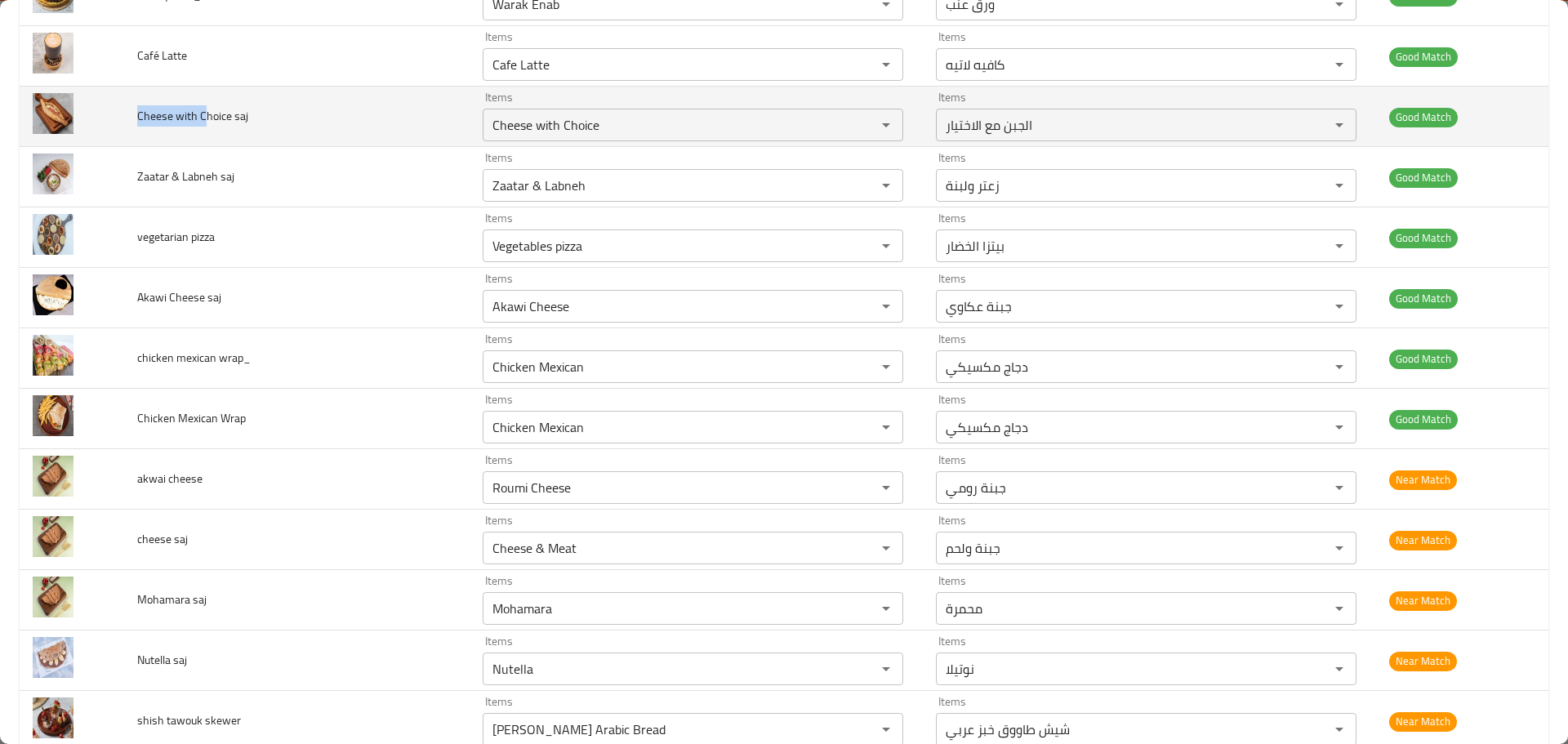
drag, startPoint x: 141, startPoint y: 117, endPoint x: 210, endPoint y: 126, distance: 69.6
click at [210, 126] on td "Cheese with Choice saj" at bounding box center [297, 117] width 346 height 61
copy span "Cheese with C"
click at [499, 129] on saj "Cheese with Choice" at bounding box center [669, 125] width 363 height 23
paste saj "enhanced table"
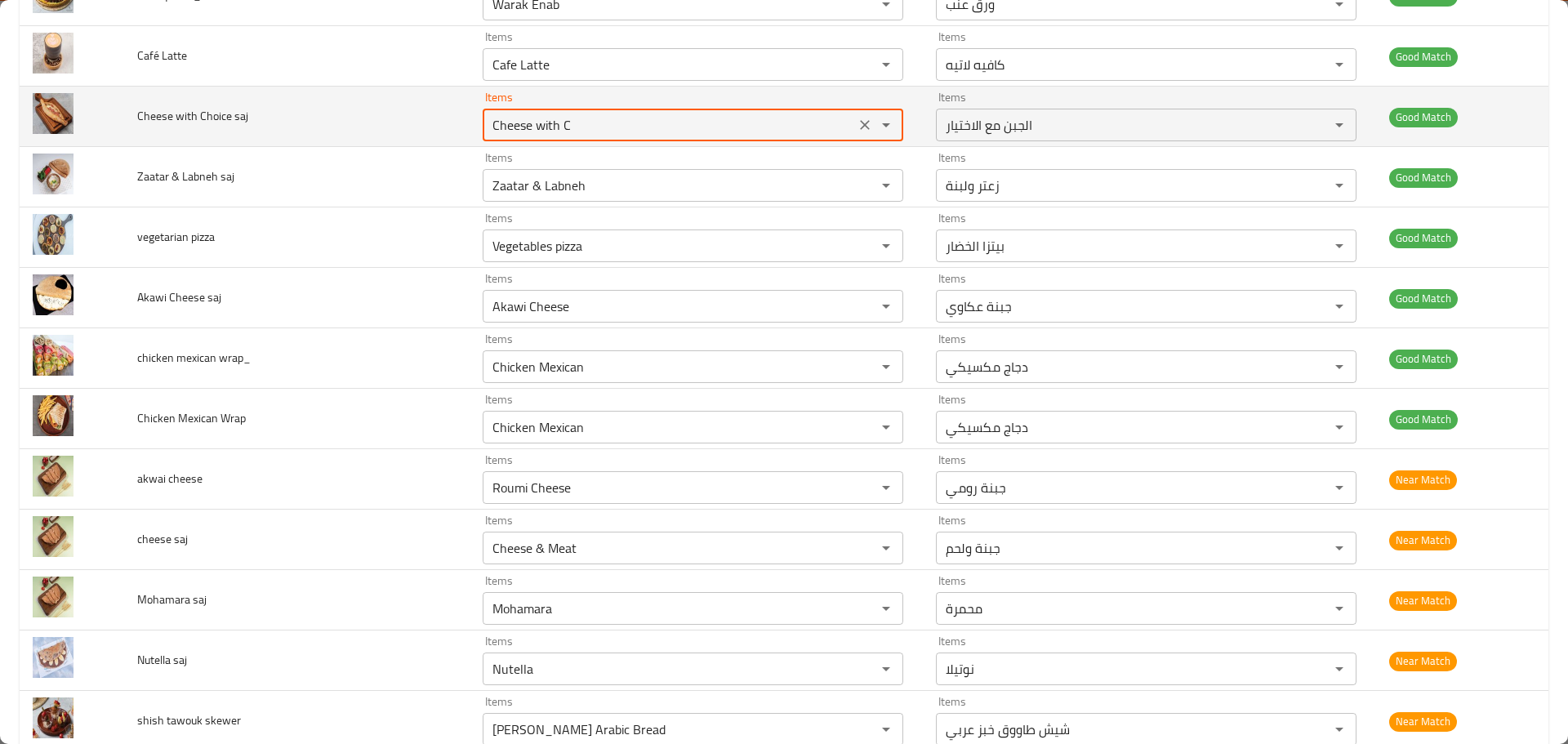
type saj "Cheese with Choice"
click at [337, 125] on td "Cheese with Choice saj" at bounding box center [297, 117] width 346 height 61
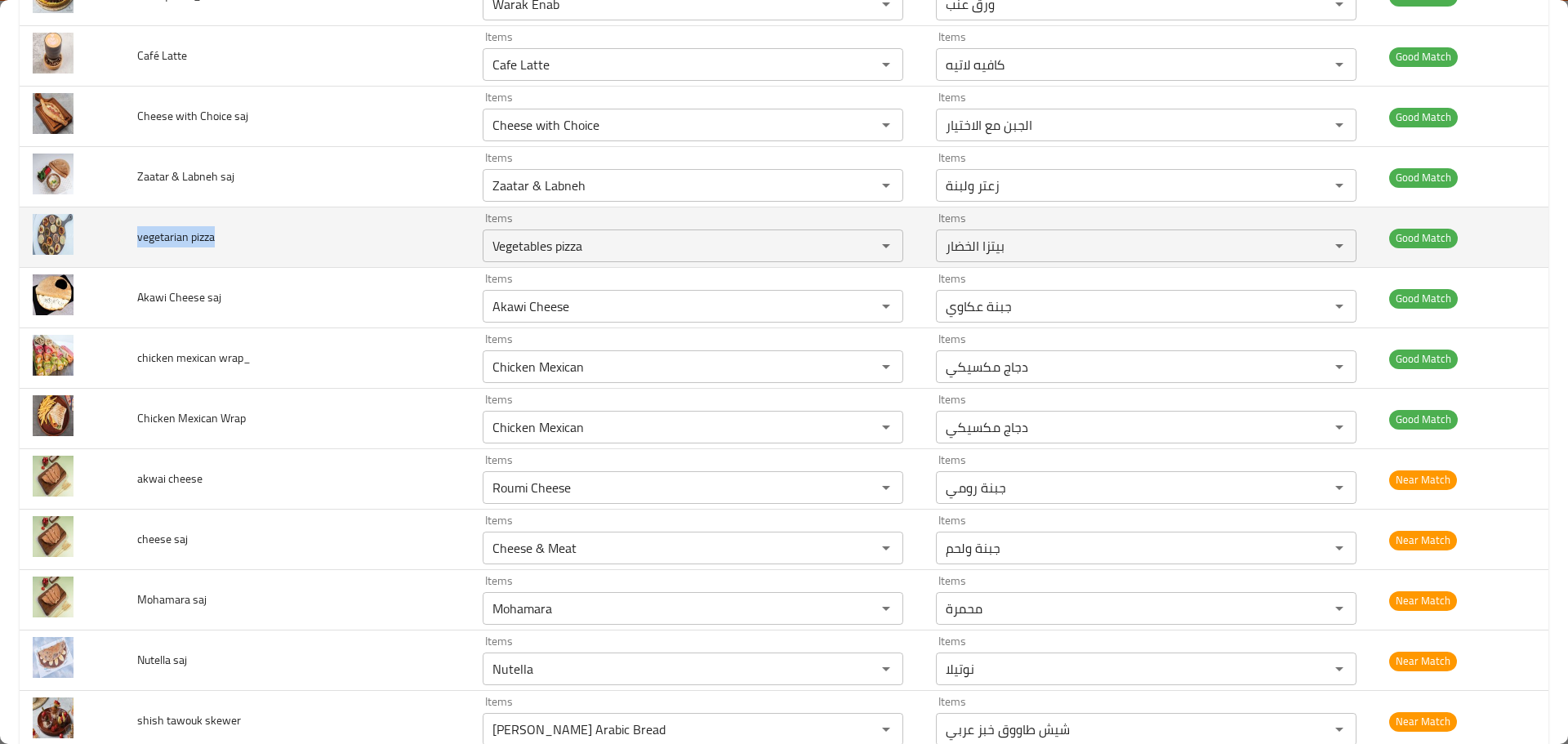
drag, startPoint x: 219, startPoint y: 230, endPoint x: 144, endPoint y: 229, distance: 75.0
click at [144, 229] on td "vegetarian pizza" at bounding box center [297, 237] width 346 height 61
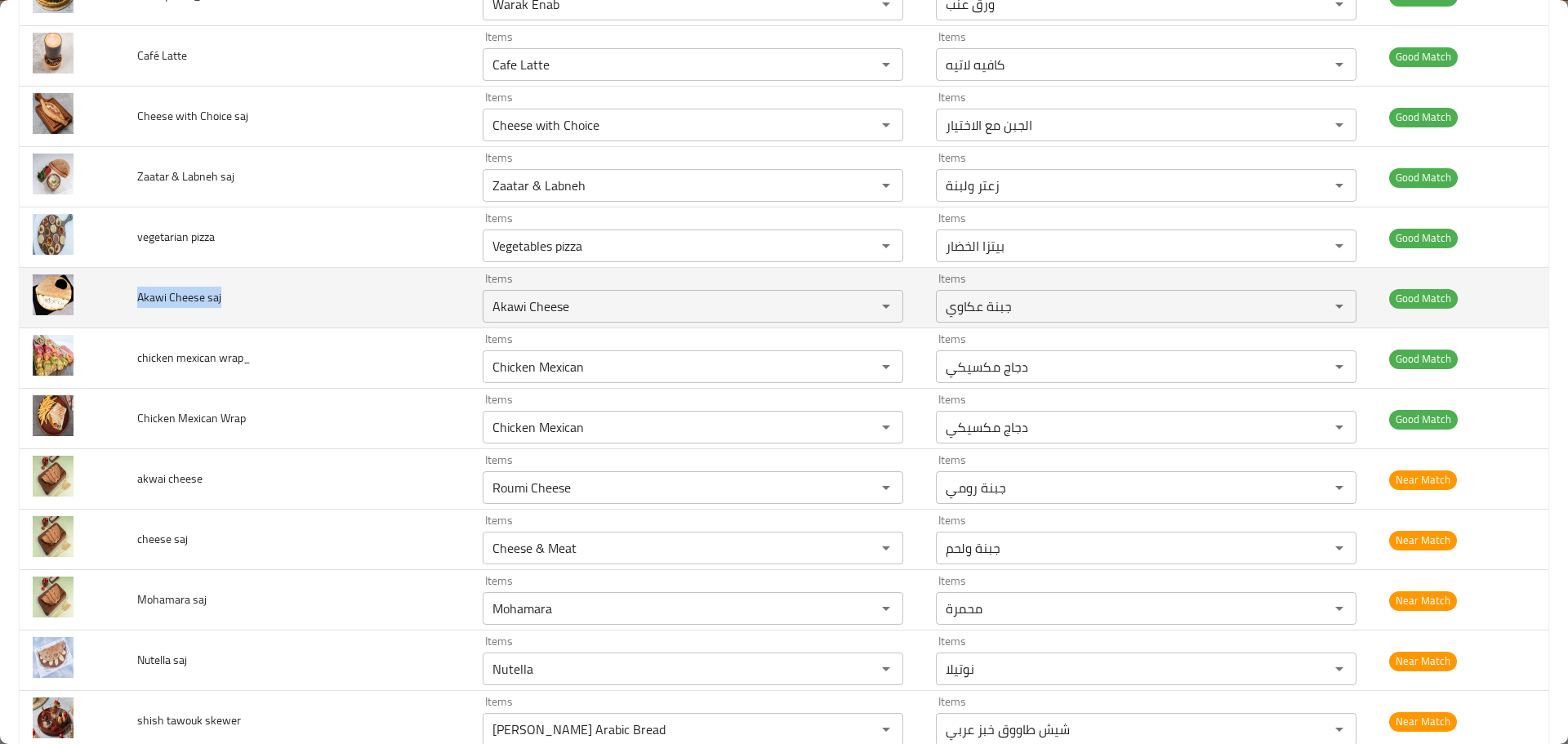
drag, startPoint x: 214, startPoint y: 300, endPoint x: 129, endPoint y: 288, distance: 85.8
click at [131, 290] on td "Akawi Cheese saj" at bounding box center [297, 298] width 346 height 61
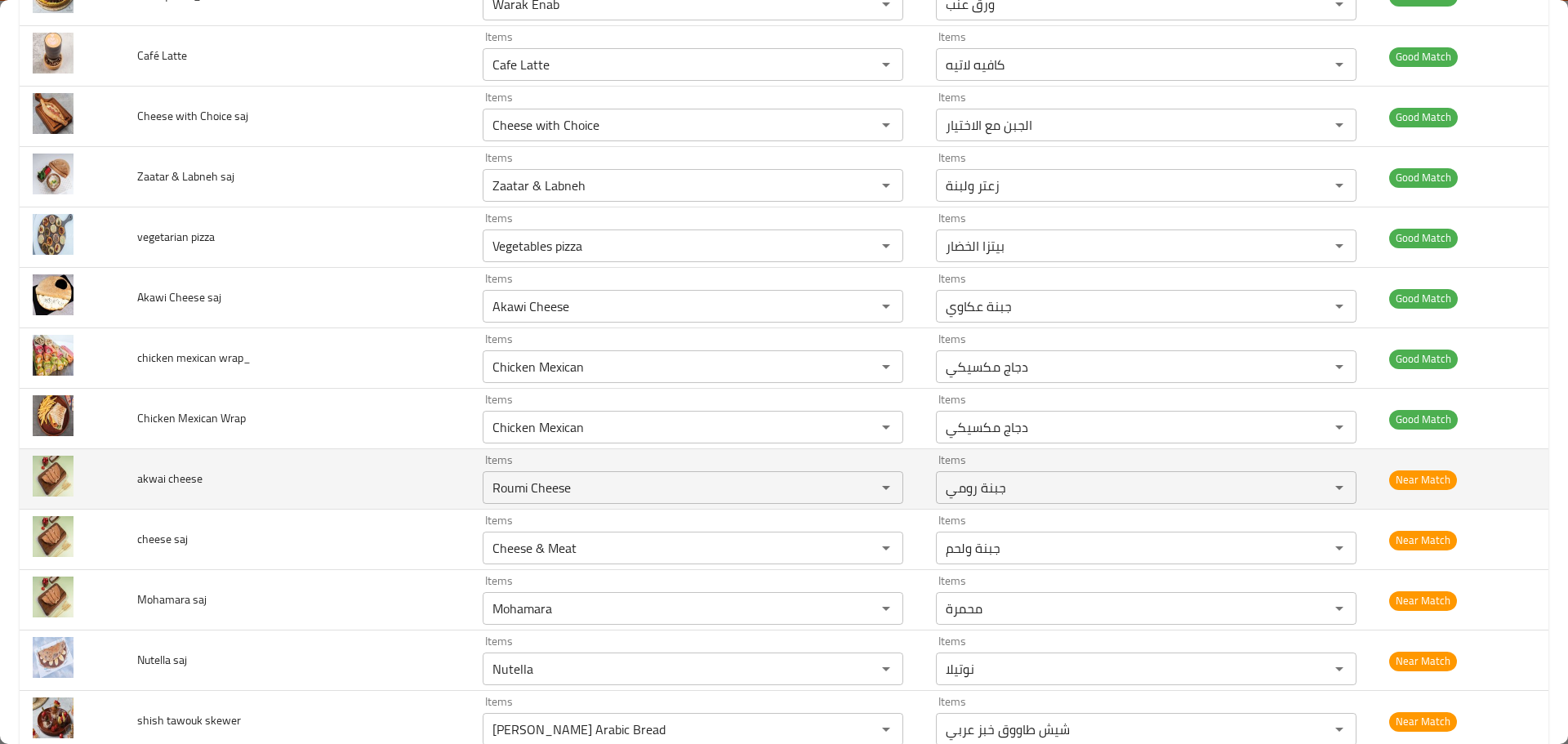
click at [169, 467] on td "akwai cheese" at bounding box center [297, 480] width 346 height 61
click at [159, 445] on div at bounding box center [159, 445] width 0 height 0
click at [154, 480] on span "akwai cheese" at bounding box center [170, 478] width 66 height 21
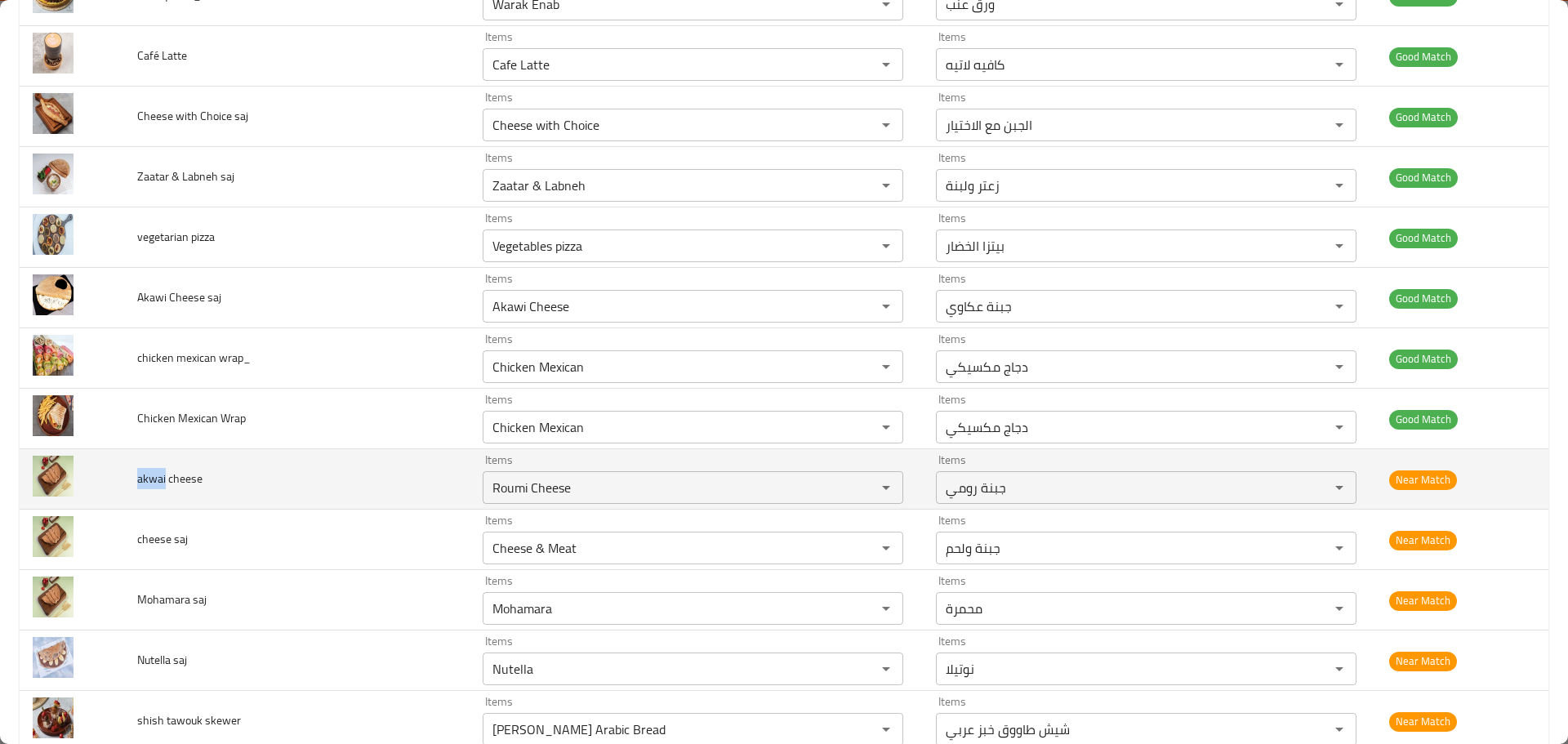
click at [155, 480] on span "akwai cheese" at bounding box center [170, 478] width 66 height 21
click at [511, 475] on div "Roumi Cheese Items" at bounding box center [693, 488] width 421 height 33
paste cheese "akwai"
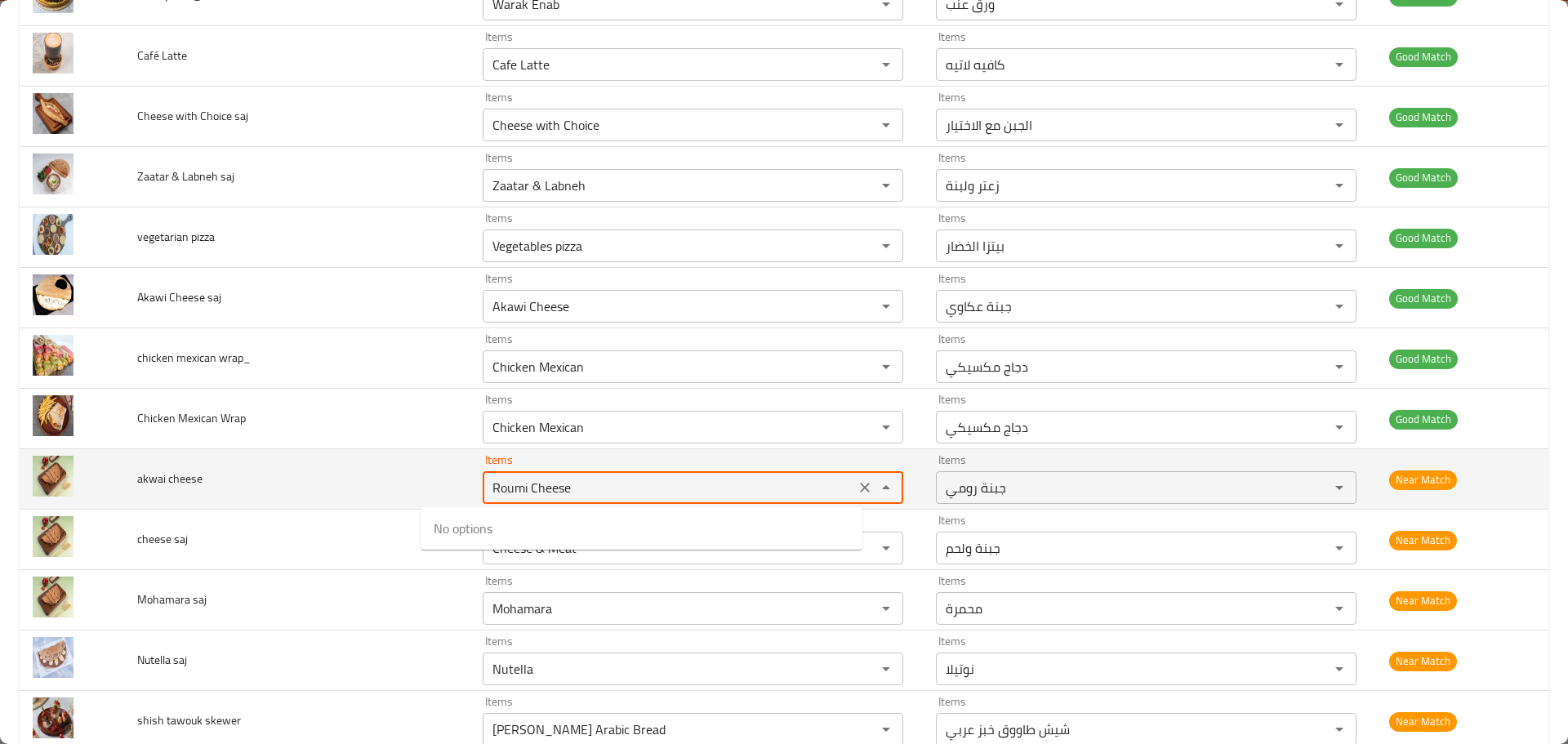
click at [195, 477] on span "akwai cheese" at bounding box center [170, 478] width 66 height 21
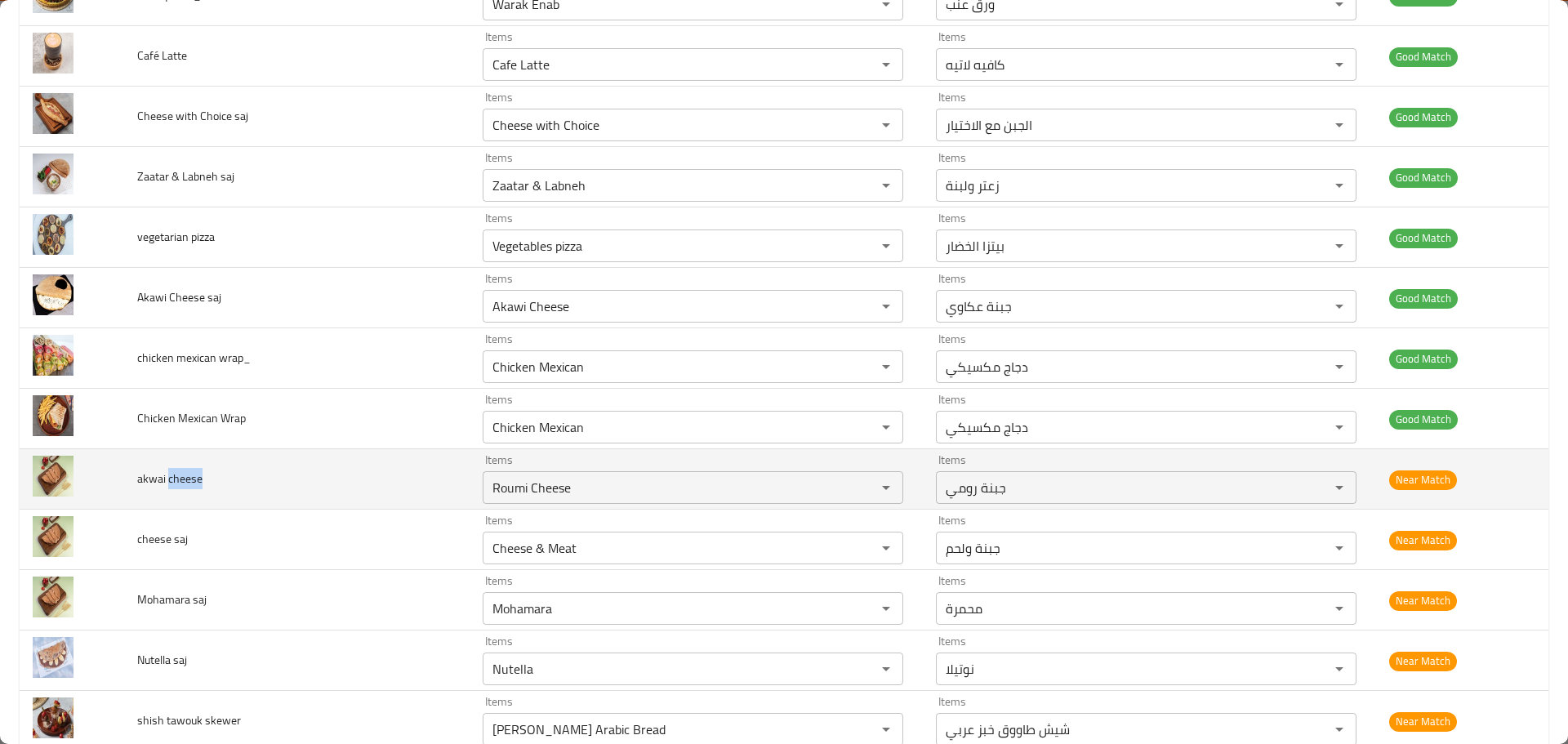
click at [195, 477] on span "akwai cheese" at bounding box center [170, 478] width 66 height 21
copy span "cheese"
click at [545, 496] on cheese "Roumi Cheese" at bounding box center [669, 488] width 363 height 23
paste cheese "c"
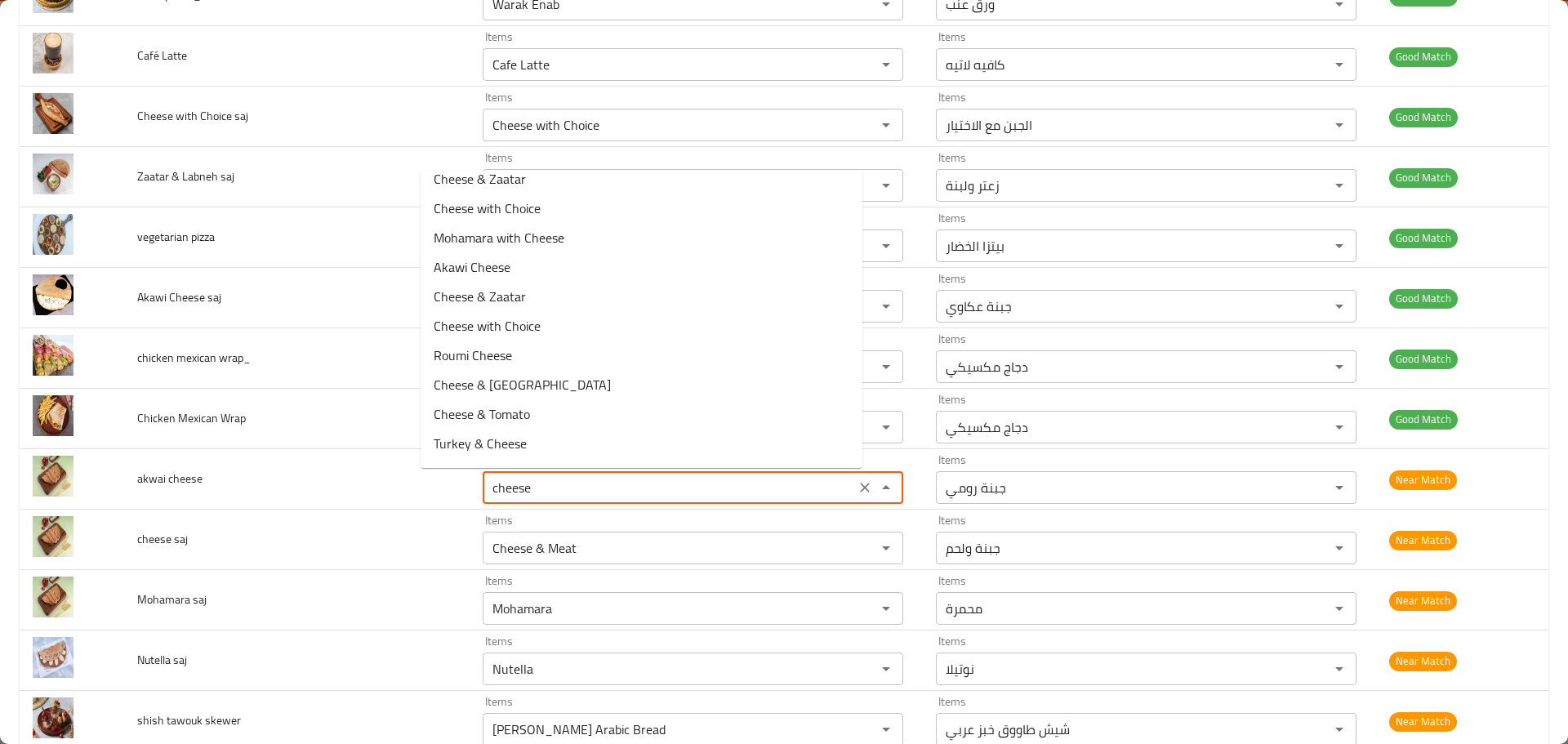
scroll to position [451, 0]
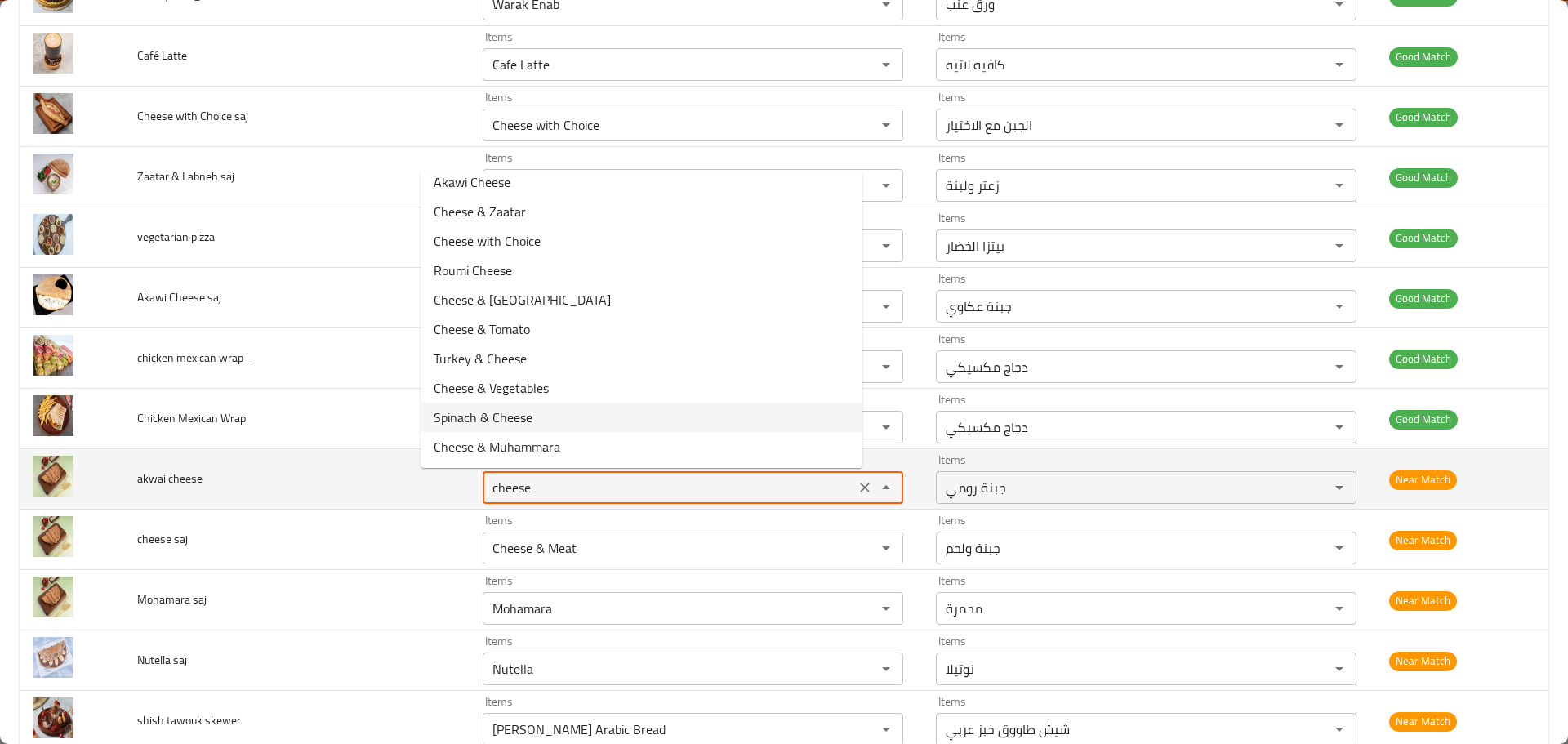
type cheese "Roumi Cheese"
click at [336, 466] on td "akwai cheese" at bounding box center [297, 480] width 346 height 61
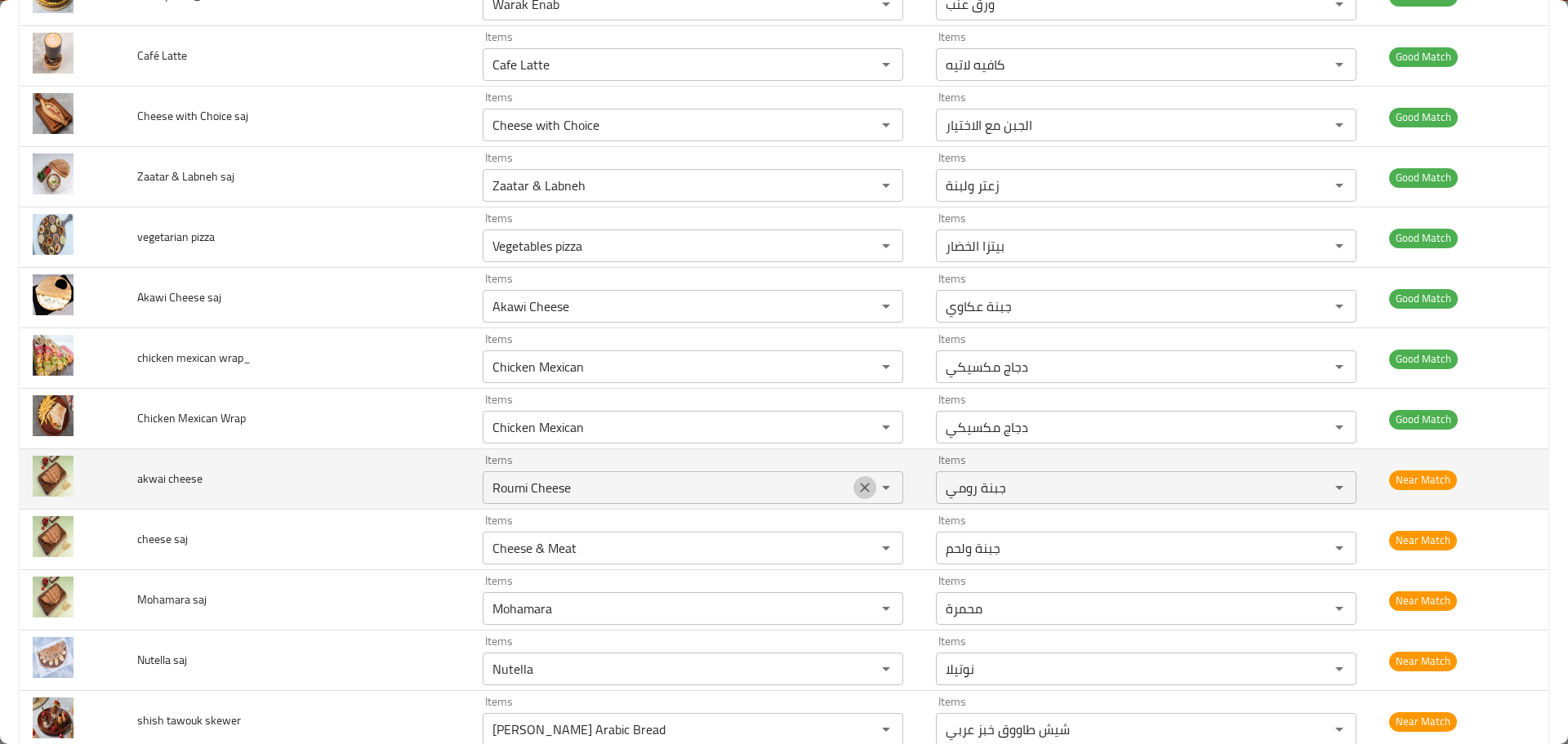
click at [856, 492] on icon "Clear" at bounding box center [864, 488] width 16 height 16
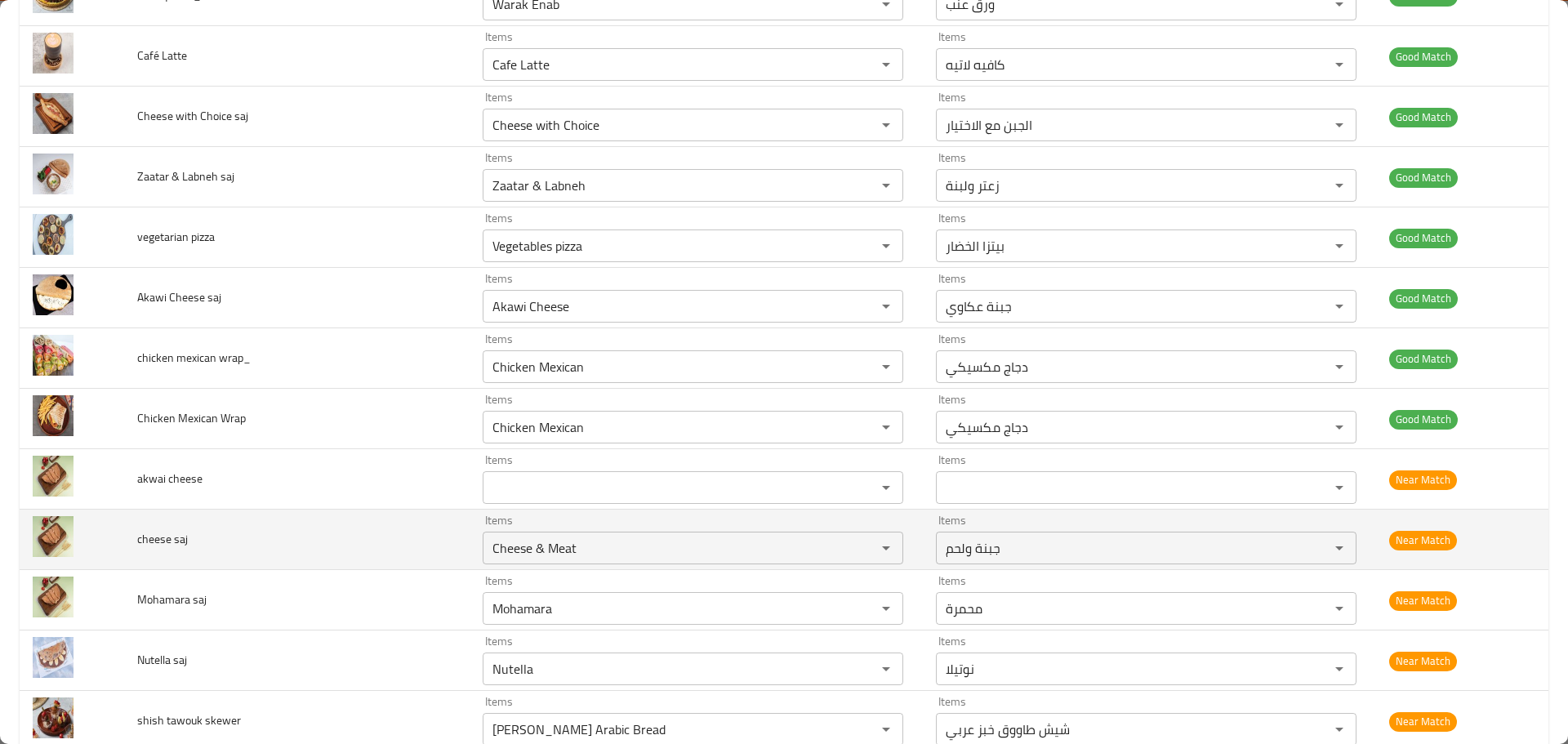
click at [149, 536] on span "cheese saj" at bounding box center [162, 539] width 51 height 21
click at [560, 551] on saj "Cheese & Meat" at bounding box center [669, 548] width 363 height 23
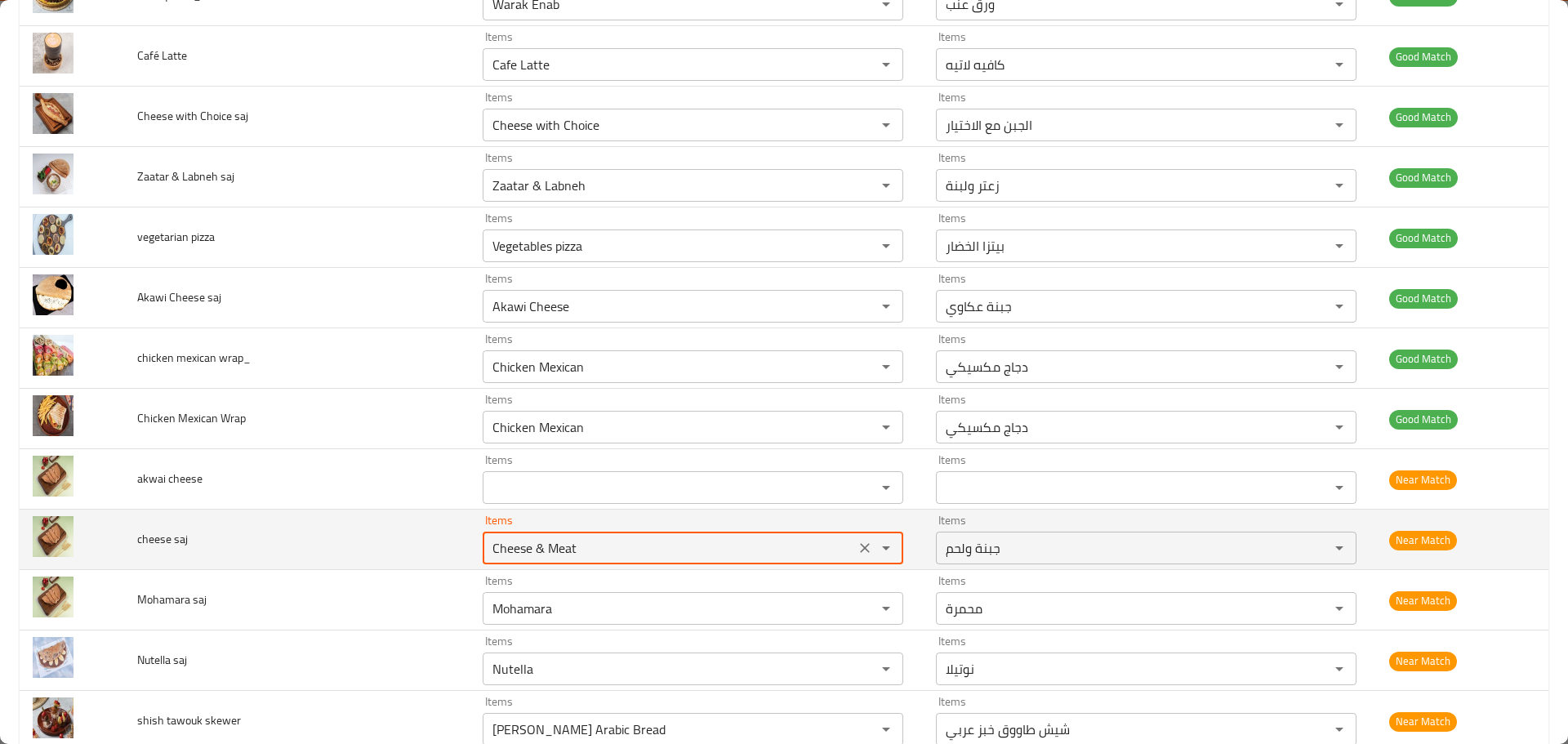
paste saj "cheese"
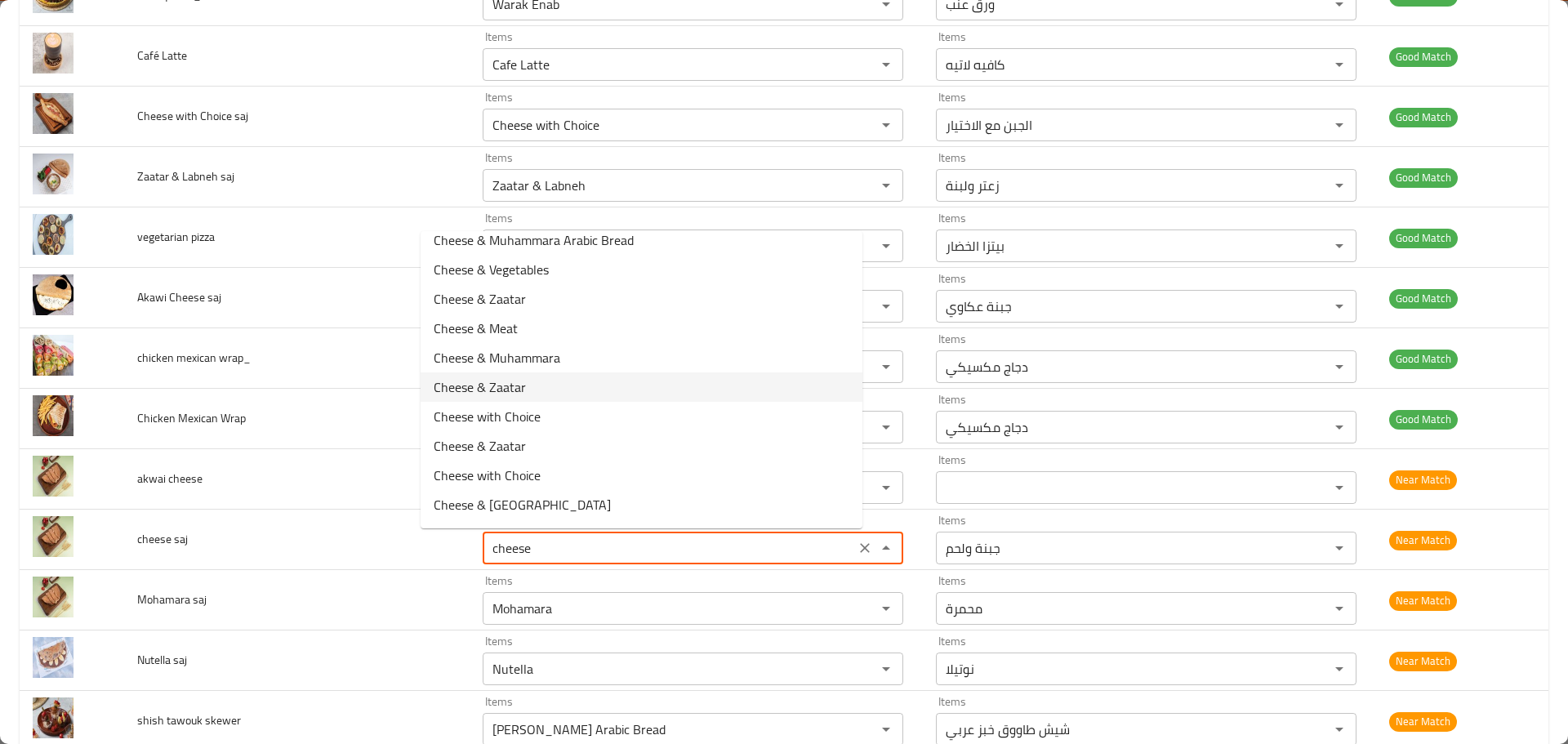
scroll to position [157, 0]
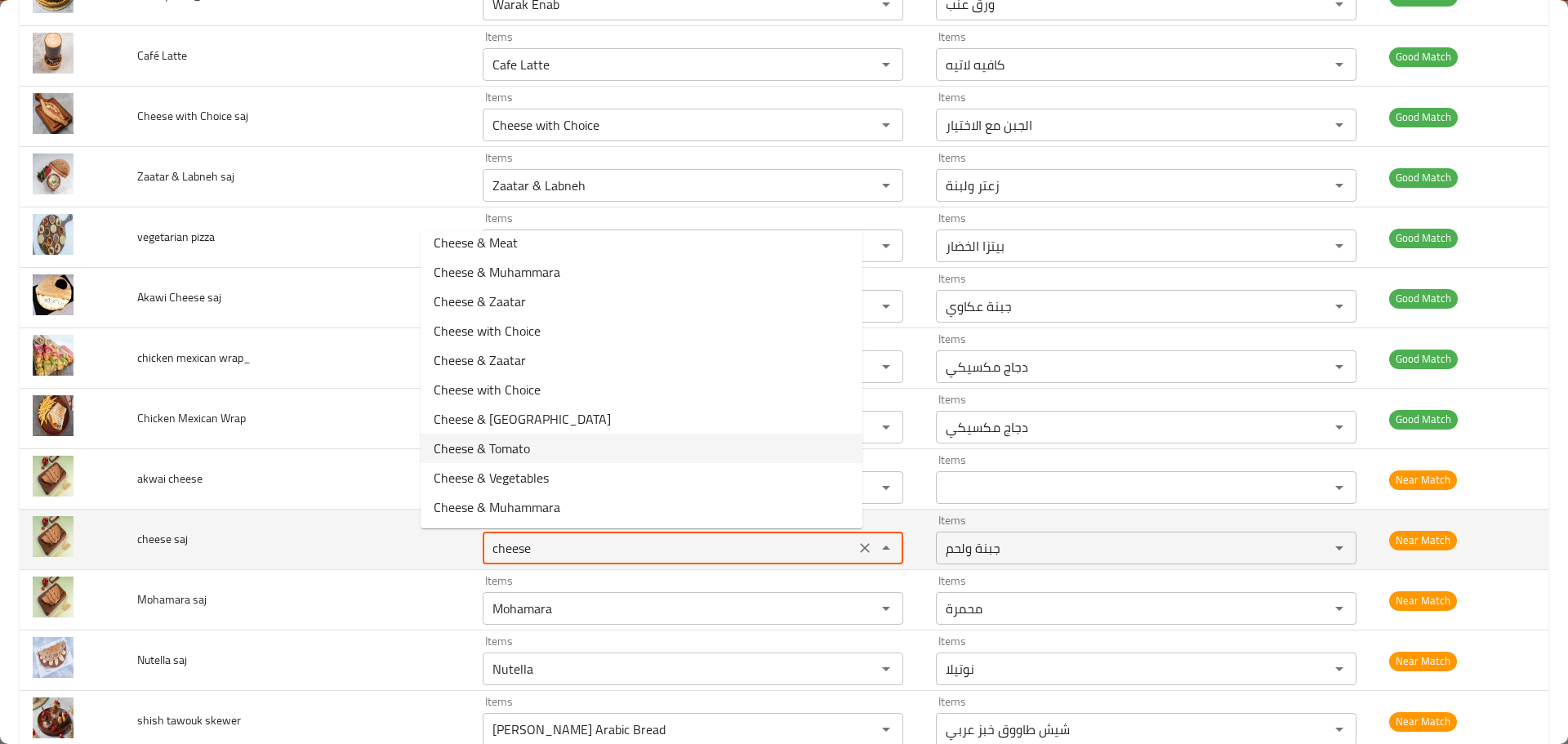
type saj "Cheese & Meat"
click at [309, 541] on td "cheese saj" at bounding box center [297, 540] width 346 height 61
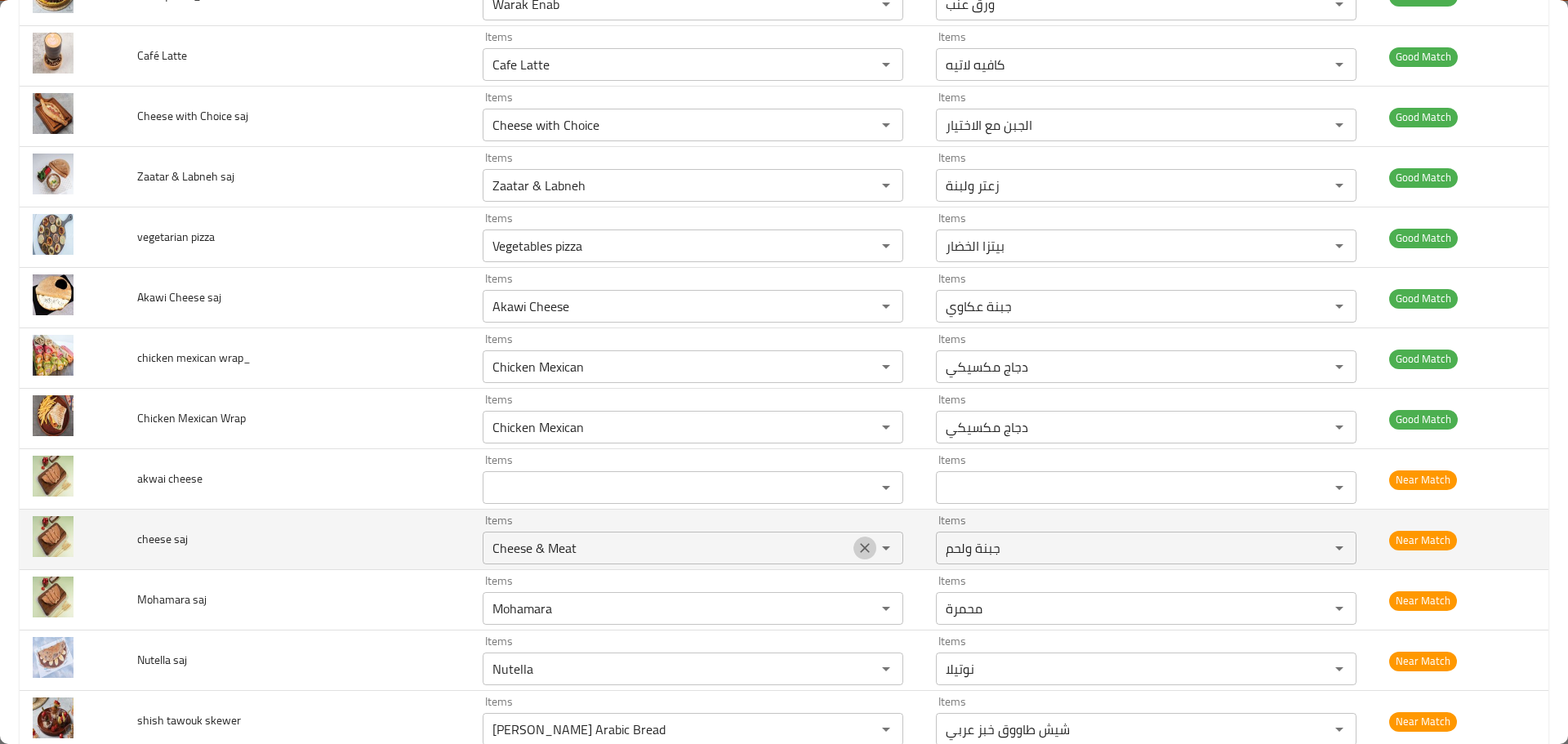
click at [860, 548] on icon "Clear" at bounding box center [865, 549] width 10 height 10
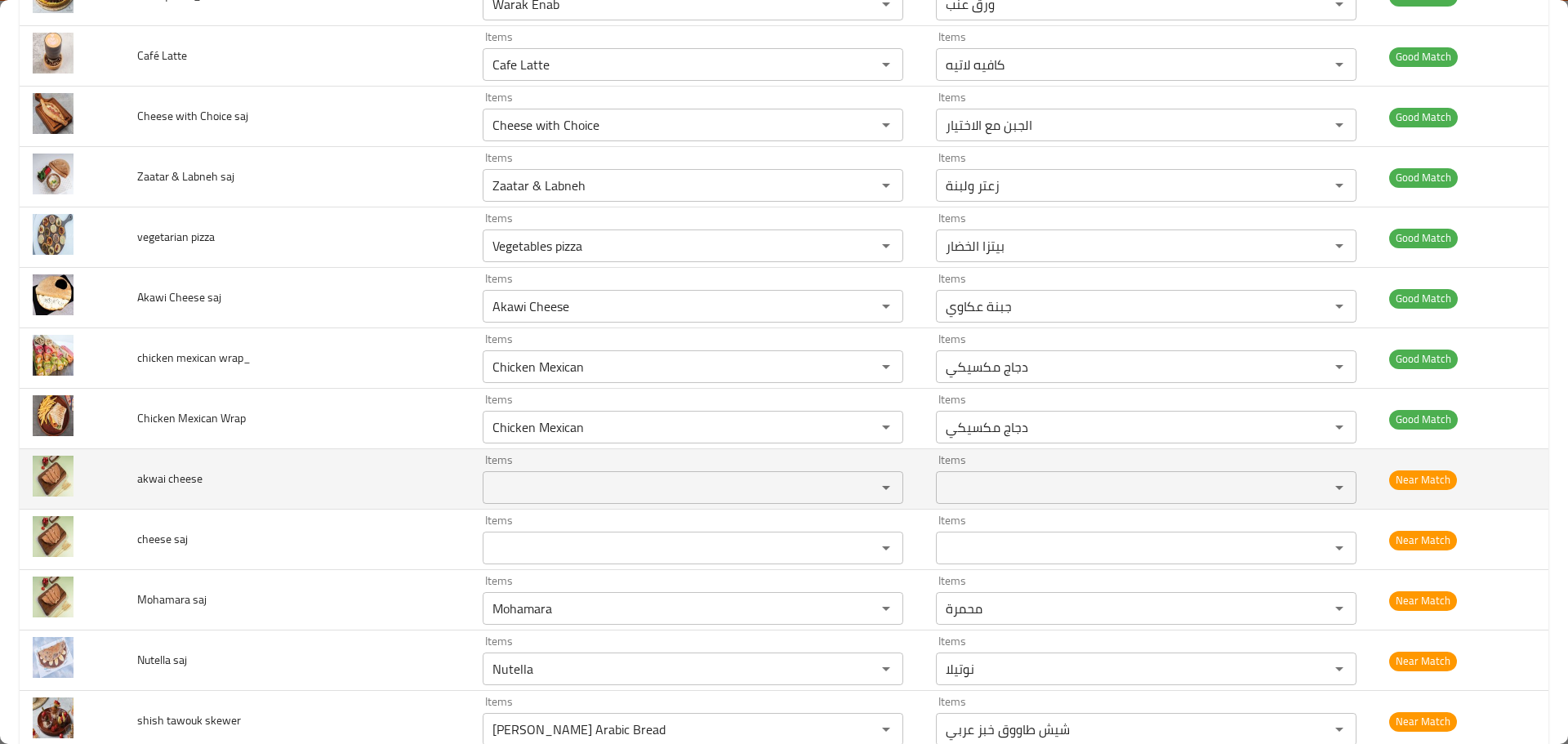
click at [585, 477] on cheese "Items" at bounding box center [669, 488] width 363 height 23
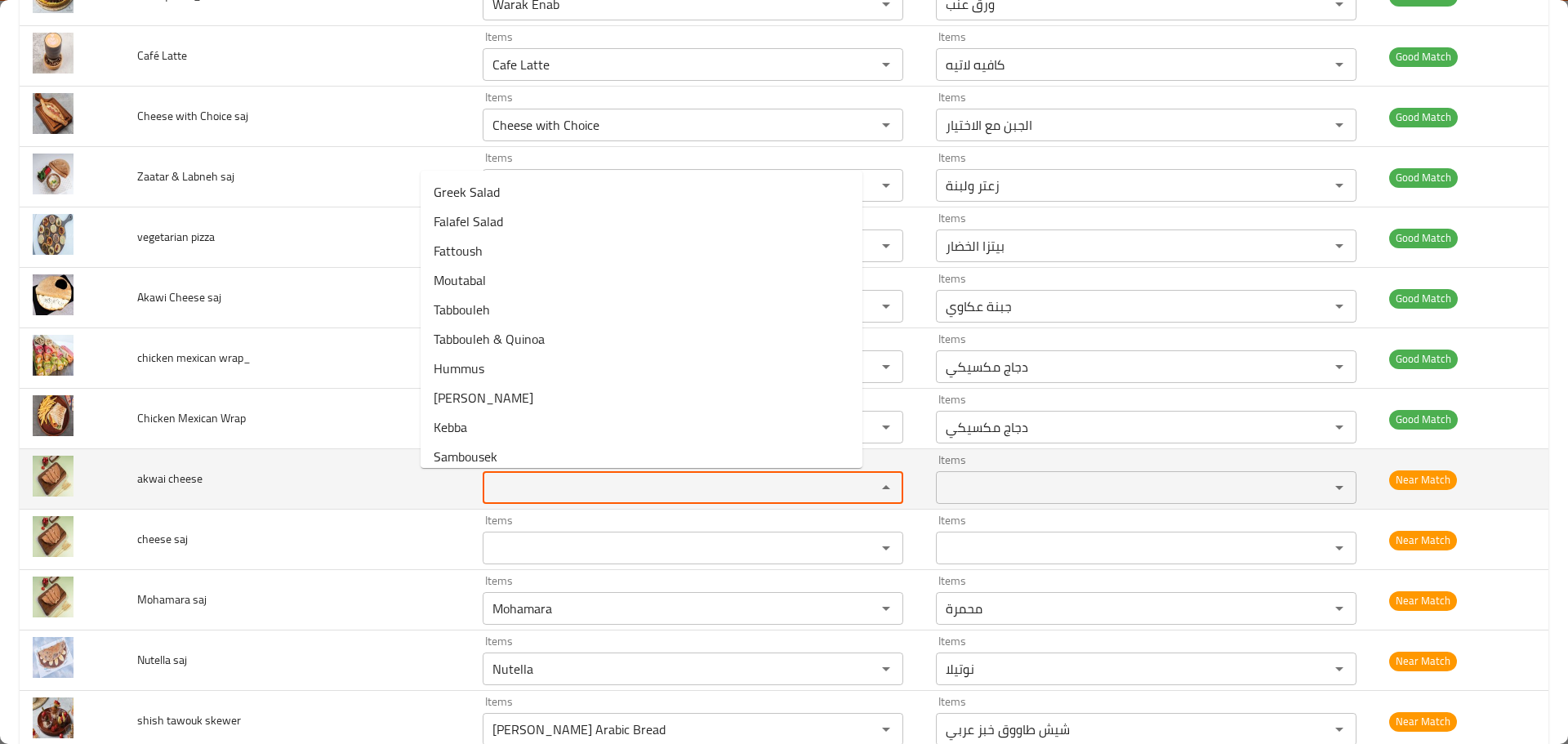
paste cheese "Akawi"
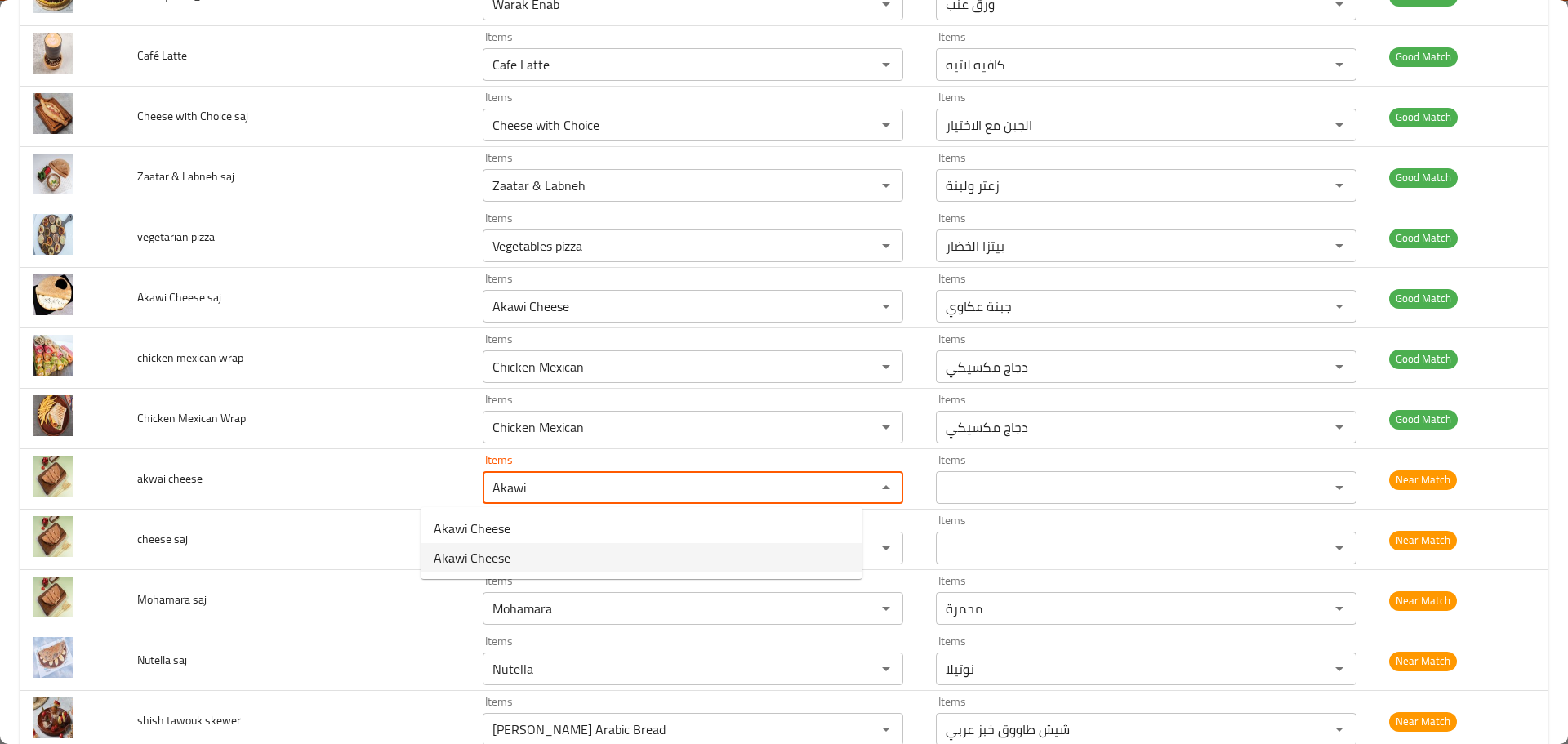
click at [522, 558] on cheese-option-1 "Akawi Cheese" at bounding box center [641, 558] width 442 height 29
type cheese "Akawi Cheese"
type cheese-ar "جبنة عكاوي"
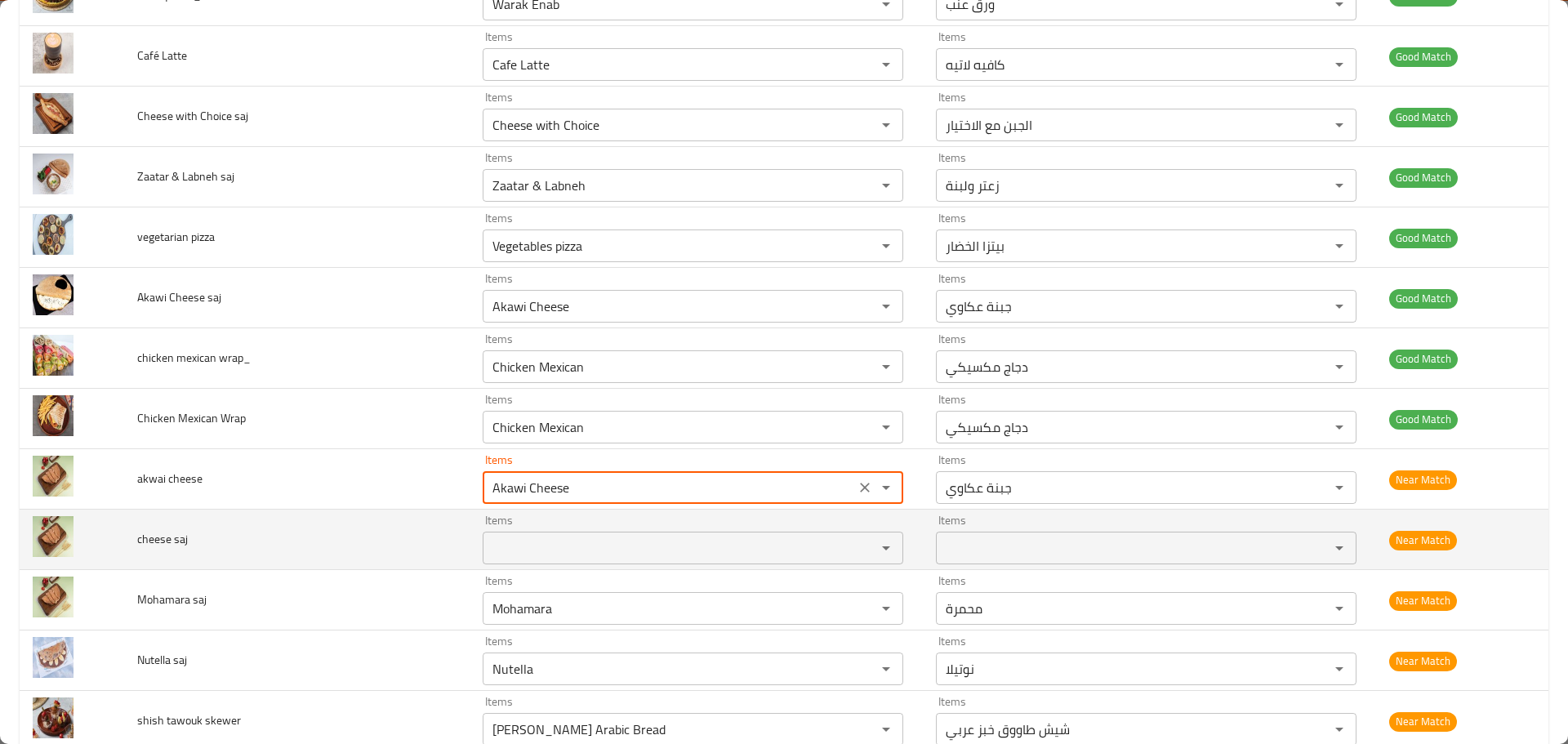
type cheese "Akawi Cheese"
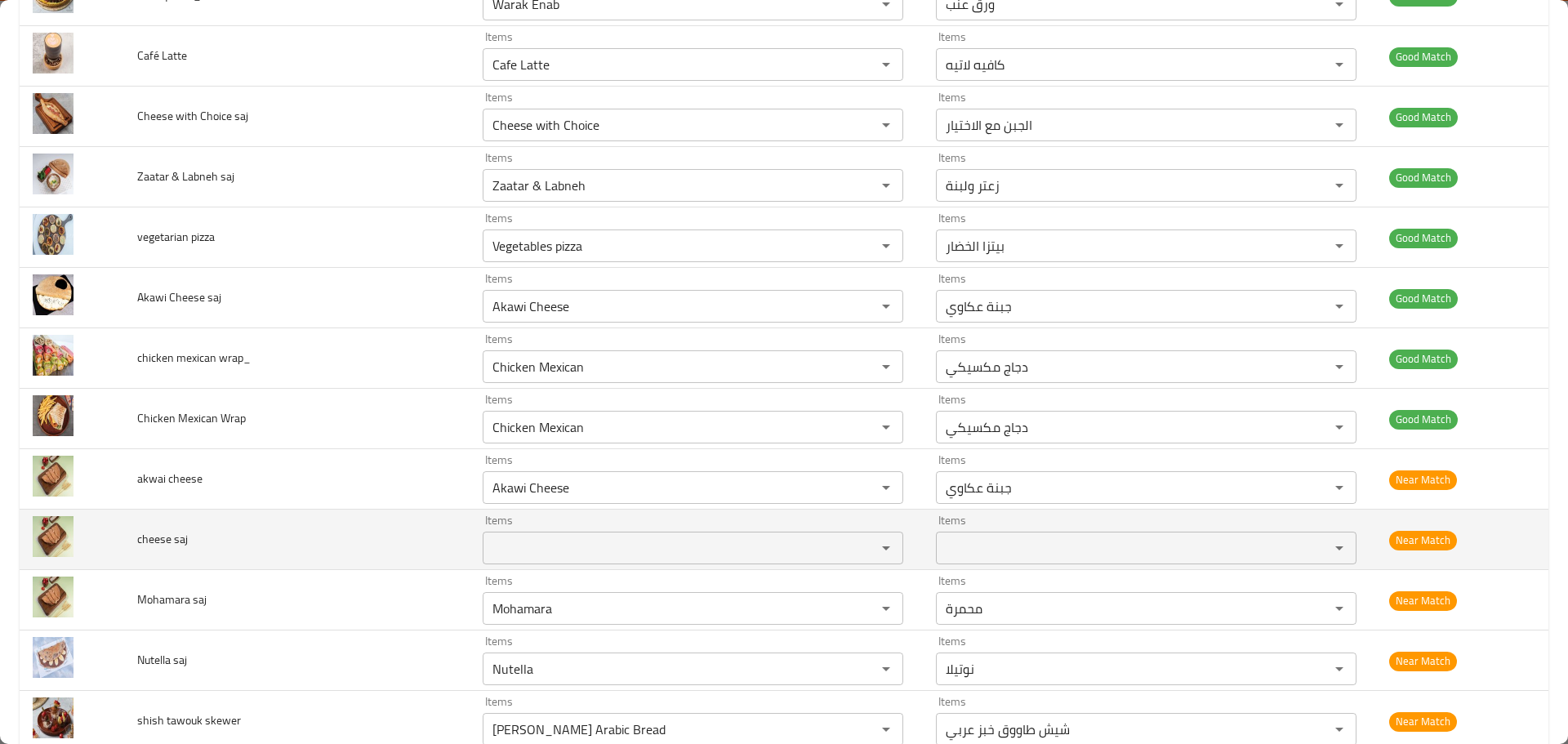
click at [160, 539] on span "cheese saj" at bounding box center [162, 539] width 51 height 21
click at [557, 561] on div "Items" at bounding box center [693, 548] width 421 height 33
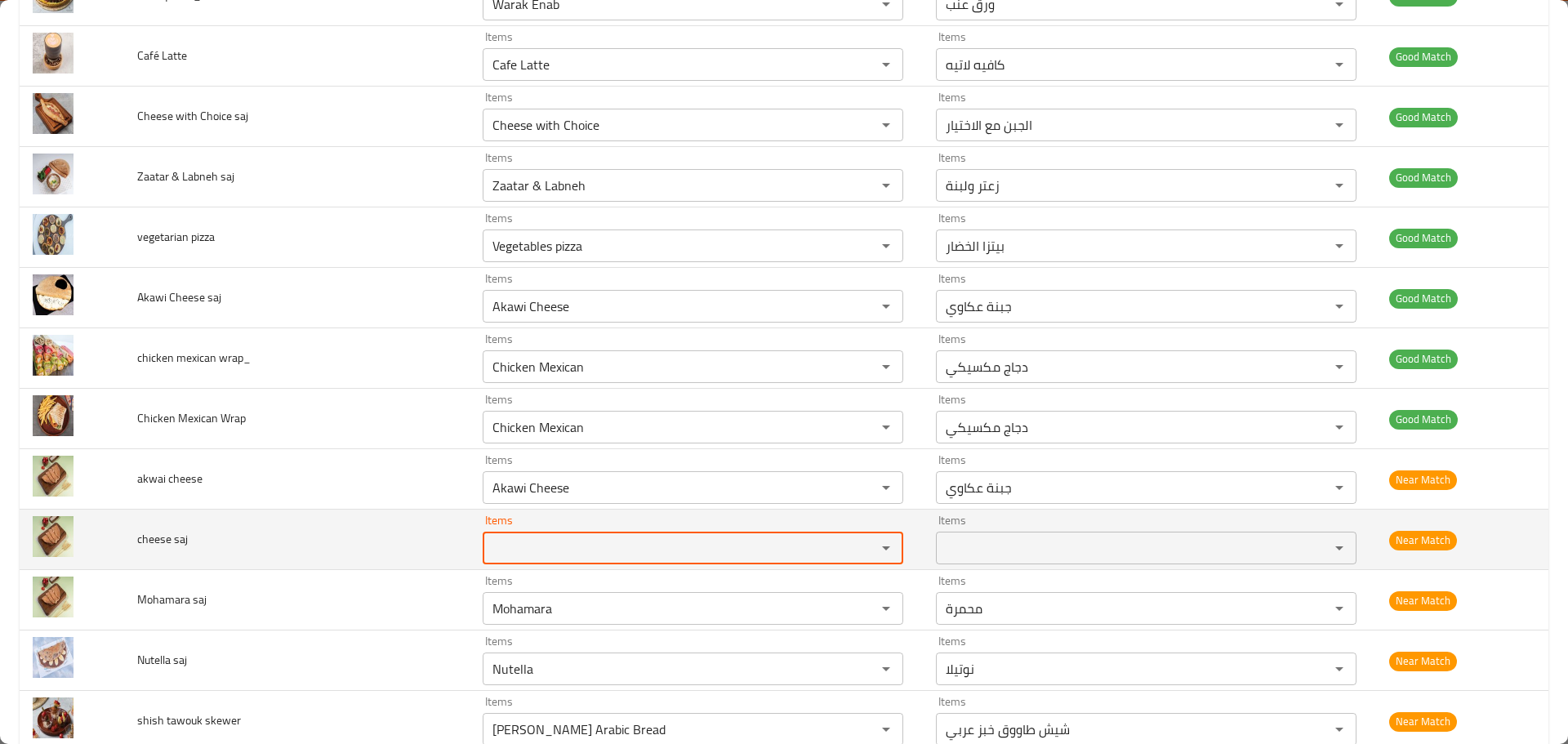
paste saj "cheese"
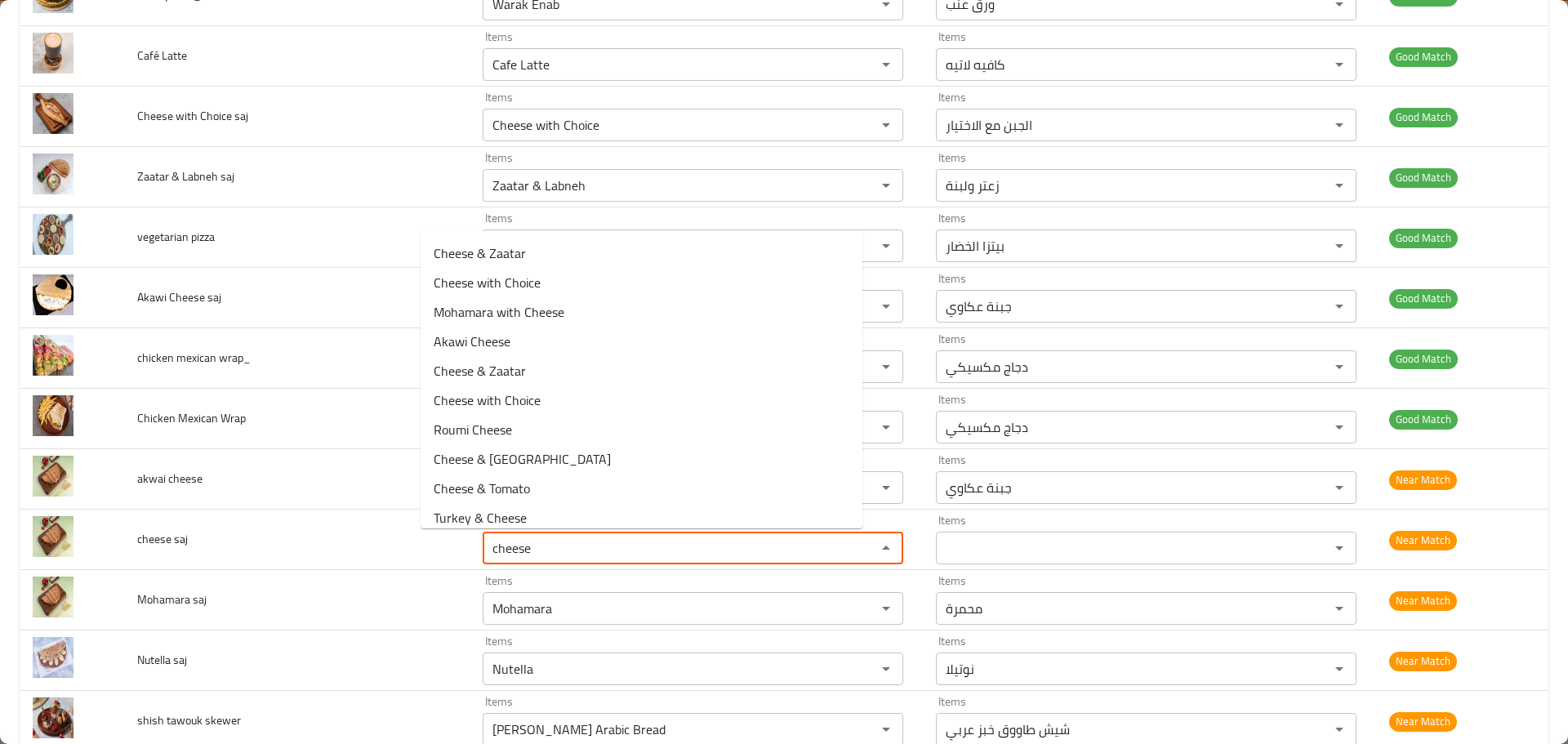
scroll to position [205, 0]
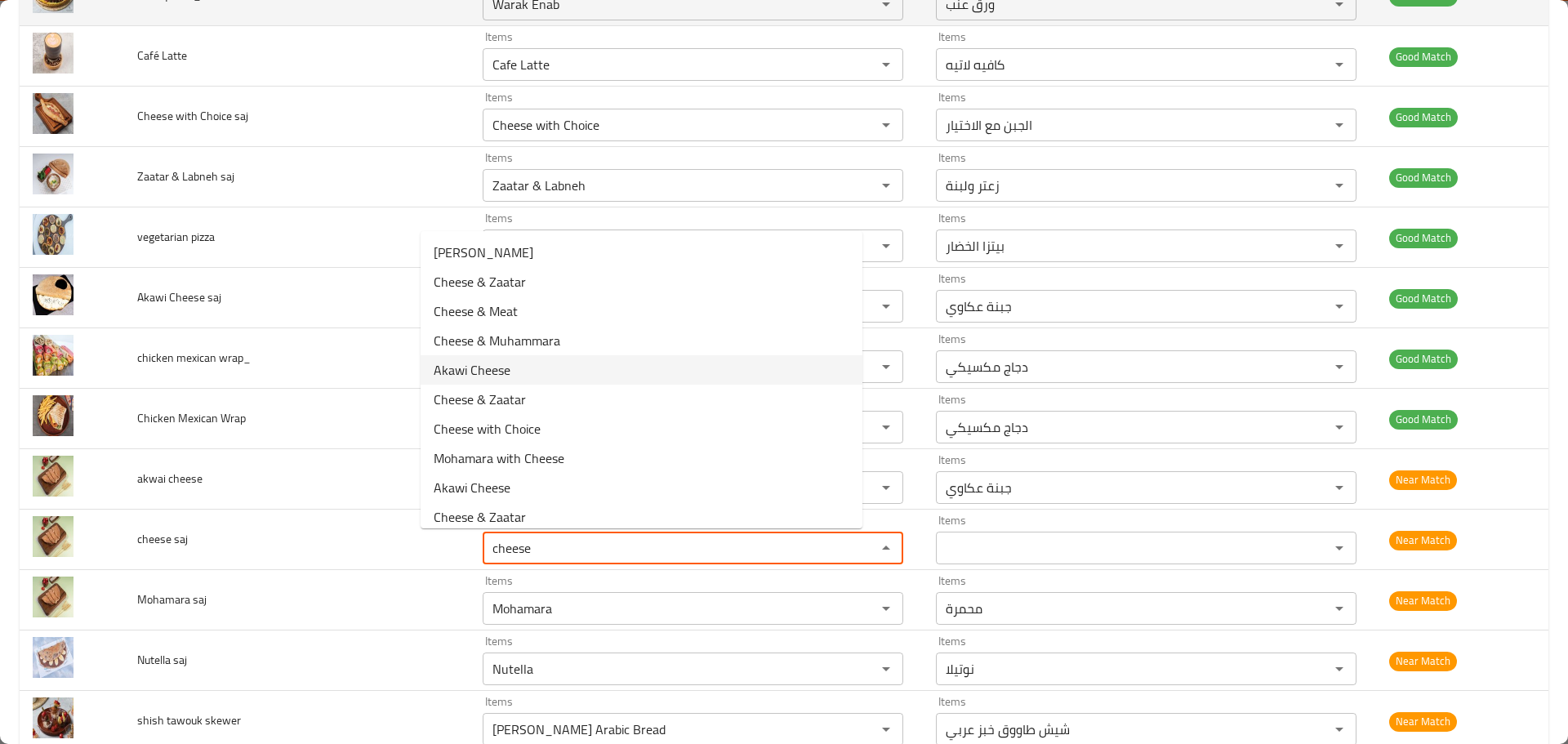
type saj "cheese"
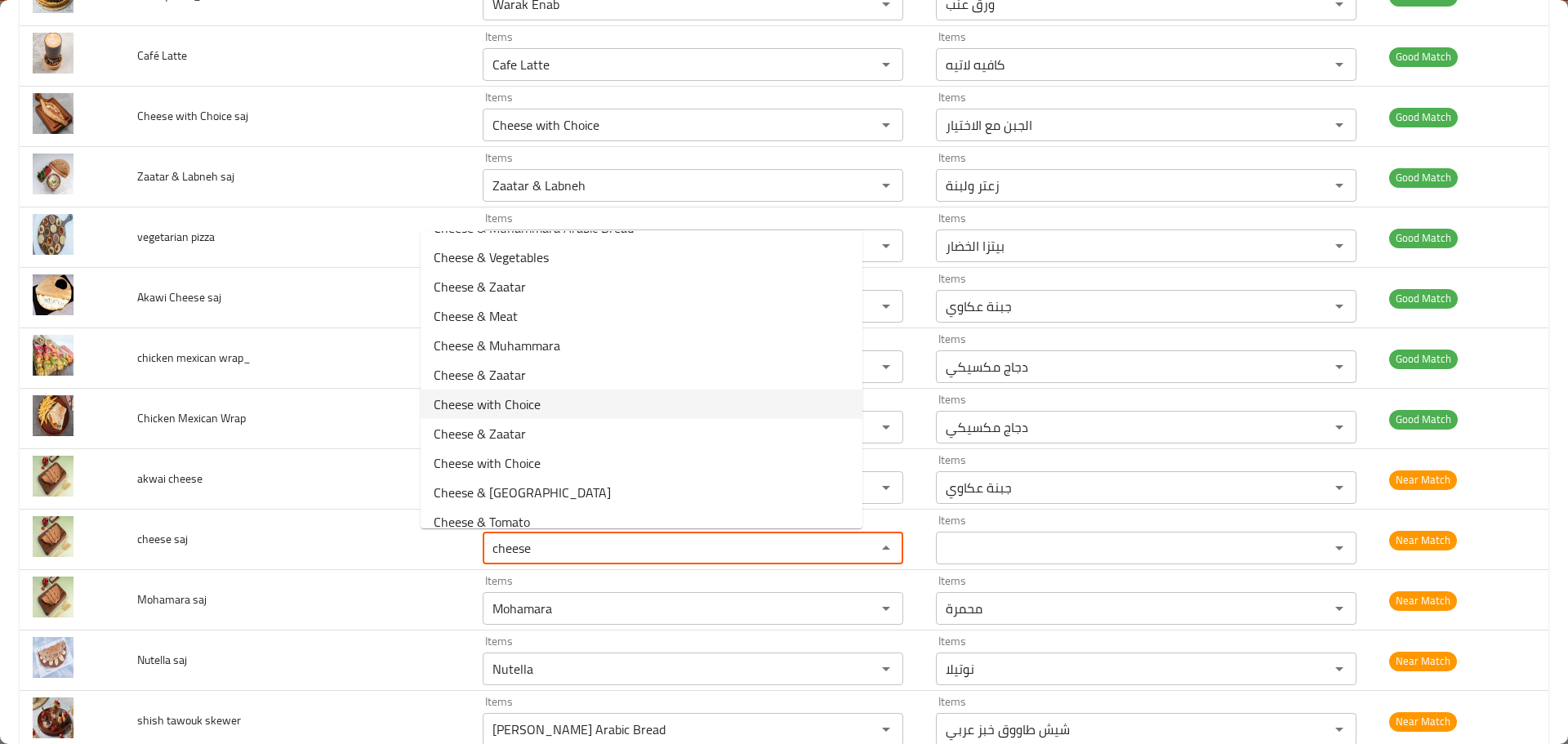
scroll to position [157, 0]
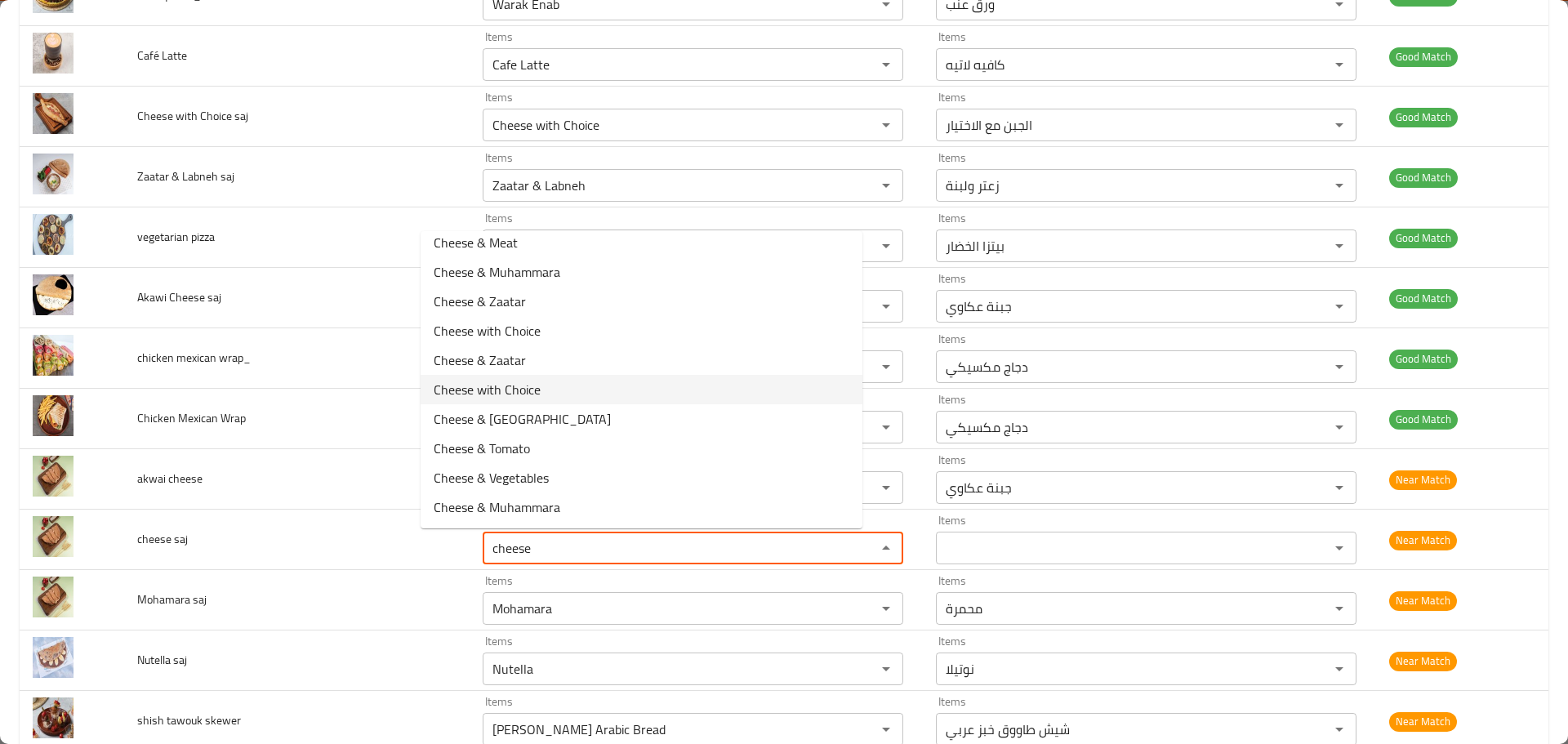
click at [567, 388] on saj-option-10 "Cheese with Choice" at bounding box center [641, 389] width 442 height 29
type saj "Cheese with Choice"
type saj-ar "الجبن مع الاختيار"
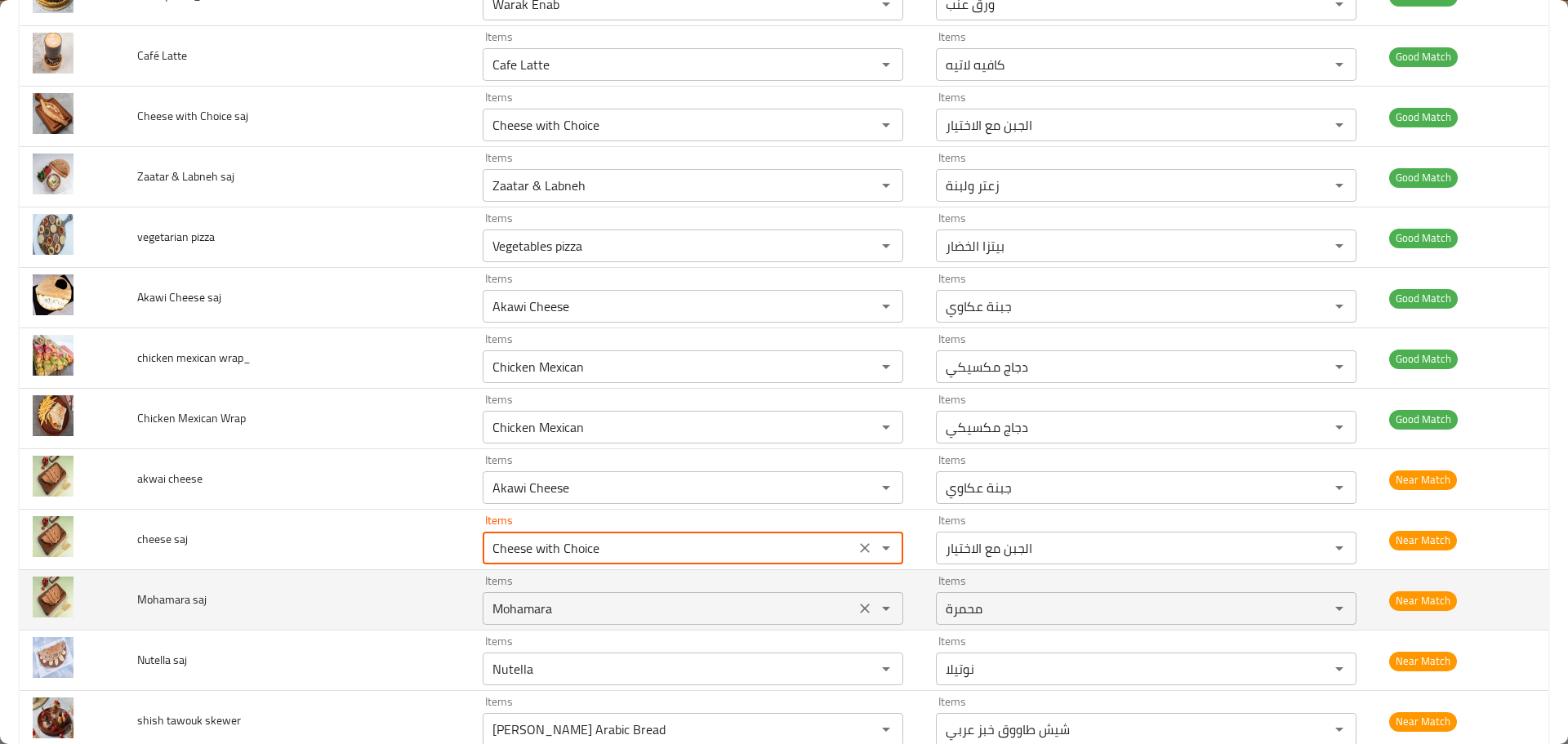
type saj "Cheese with Choice"
click at [499, 604] on saj "Mohamara" at bounding box center [669, 608] width 363 height 23
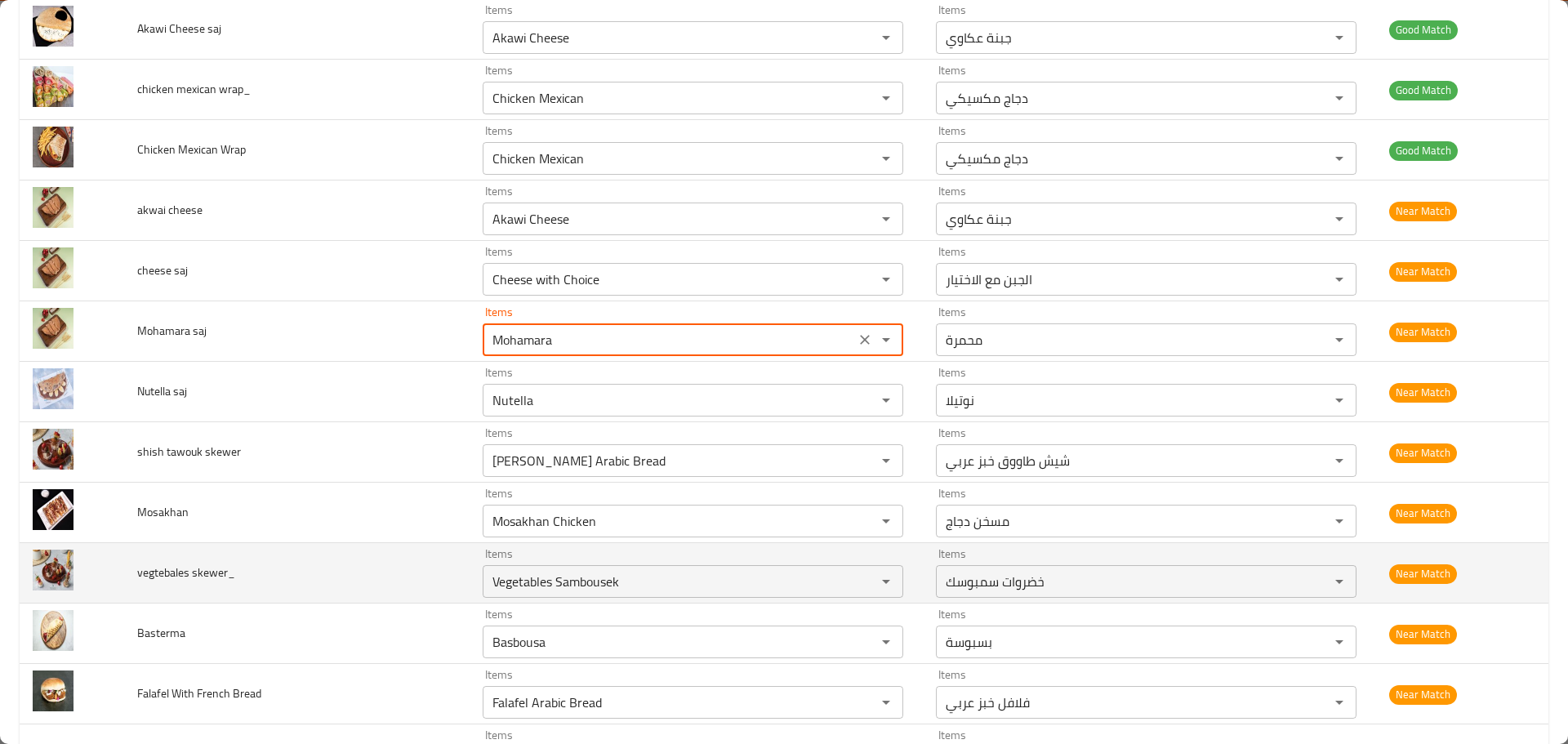
scroll to position [6535, 0]
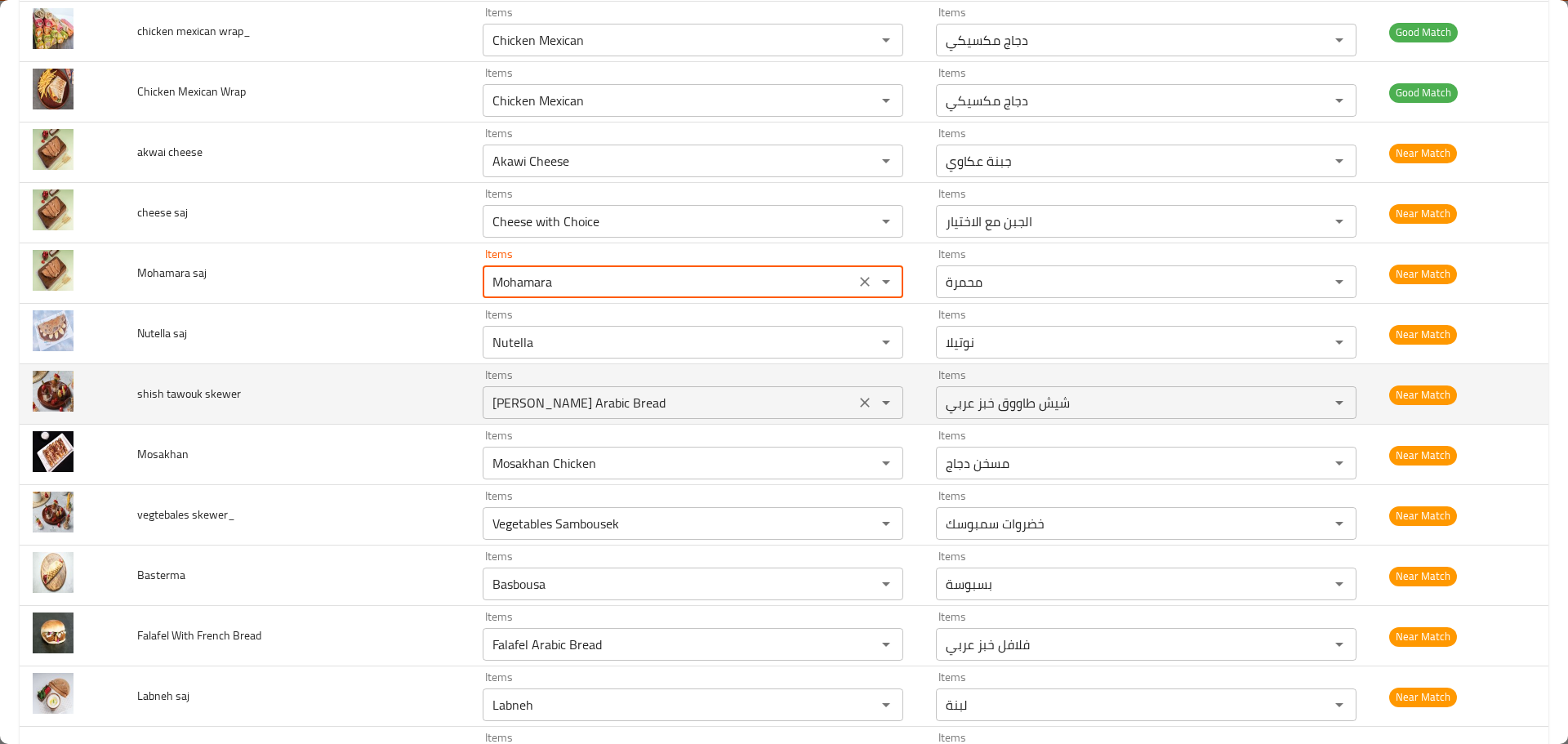
click at [557, 414] on skewer "[PERSON_NAME] Arabic Bread" at bounding box center [669, 402] width 363 height 23
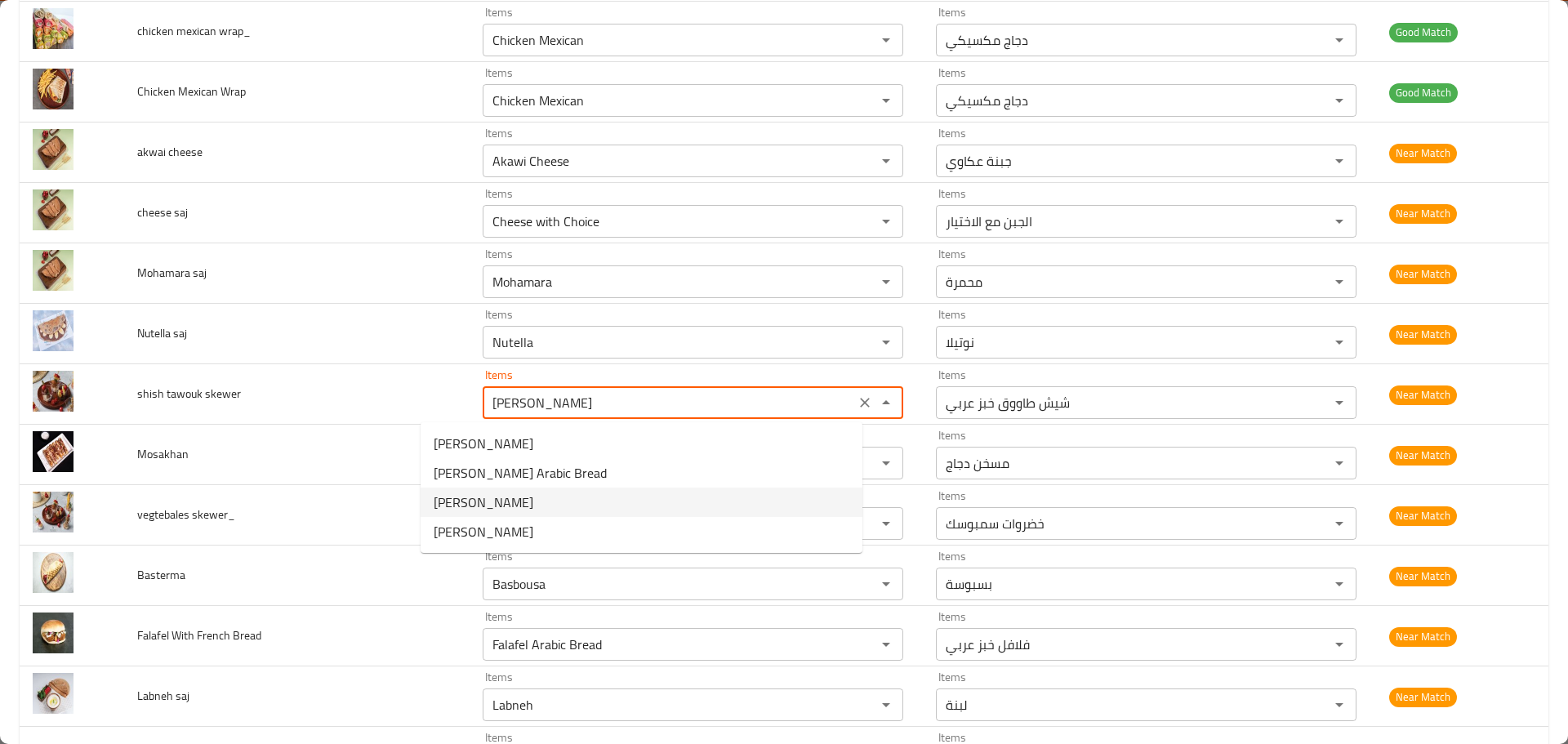
click at [521, 511] on skewer-option-2 "[PERSON_NAME]" at bounding box center [641, 502] width 442 height 29
type skewer "[PERSON_NAME]"
type skewer-ar "شيش طاووق"
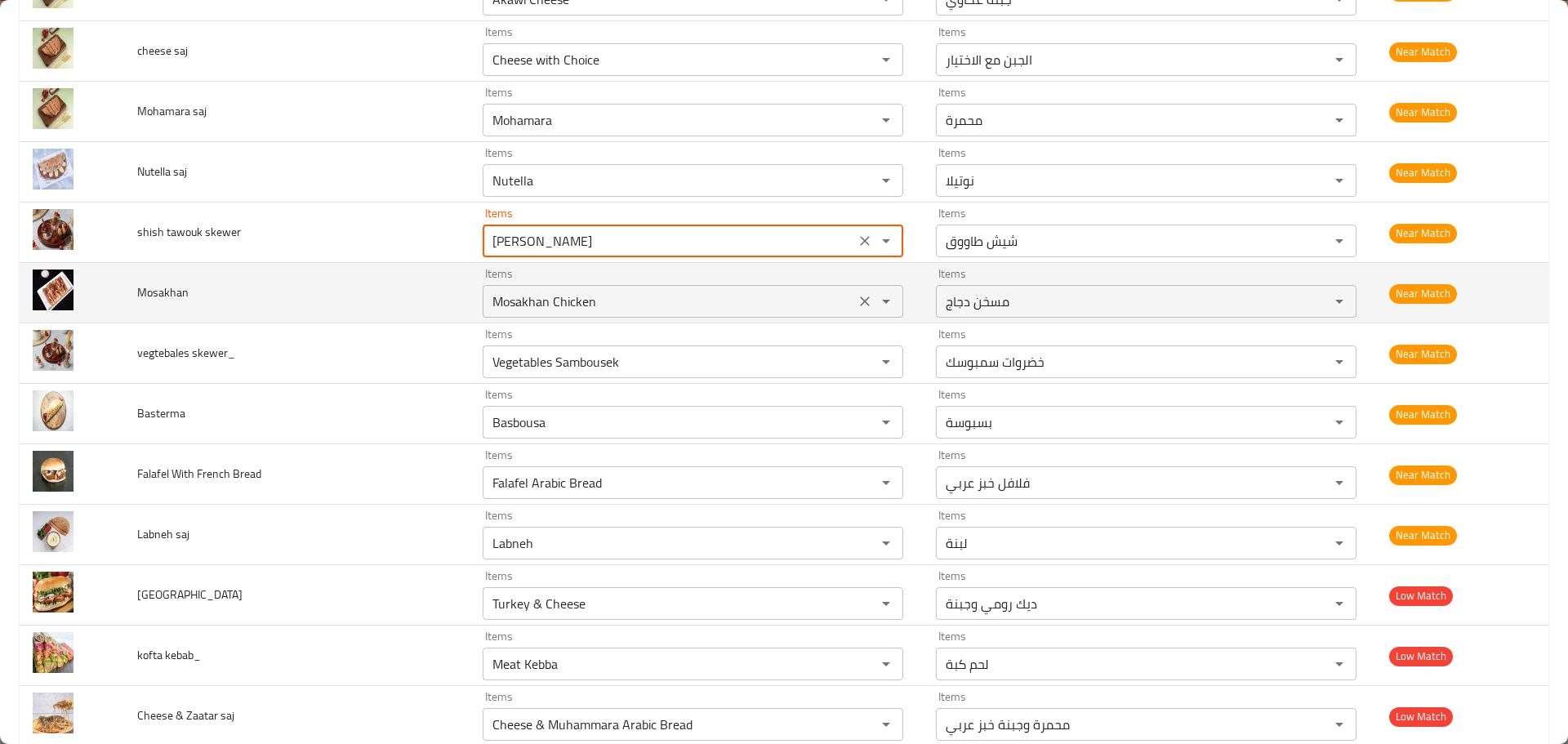
scroll to position [6699, 0]
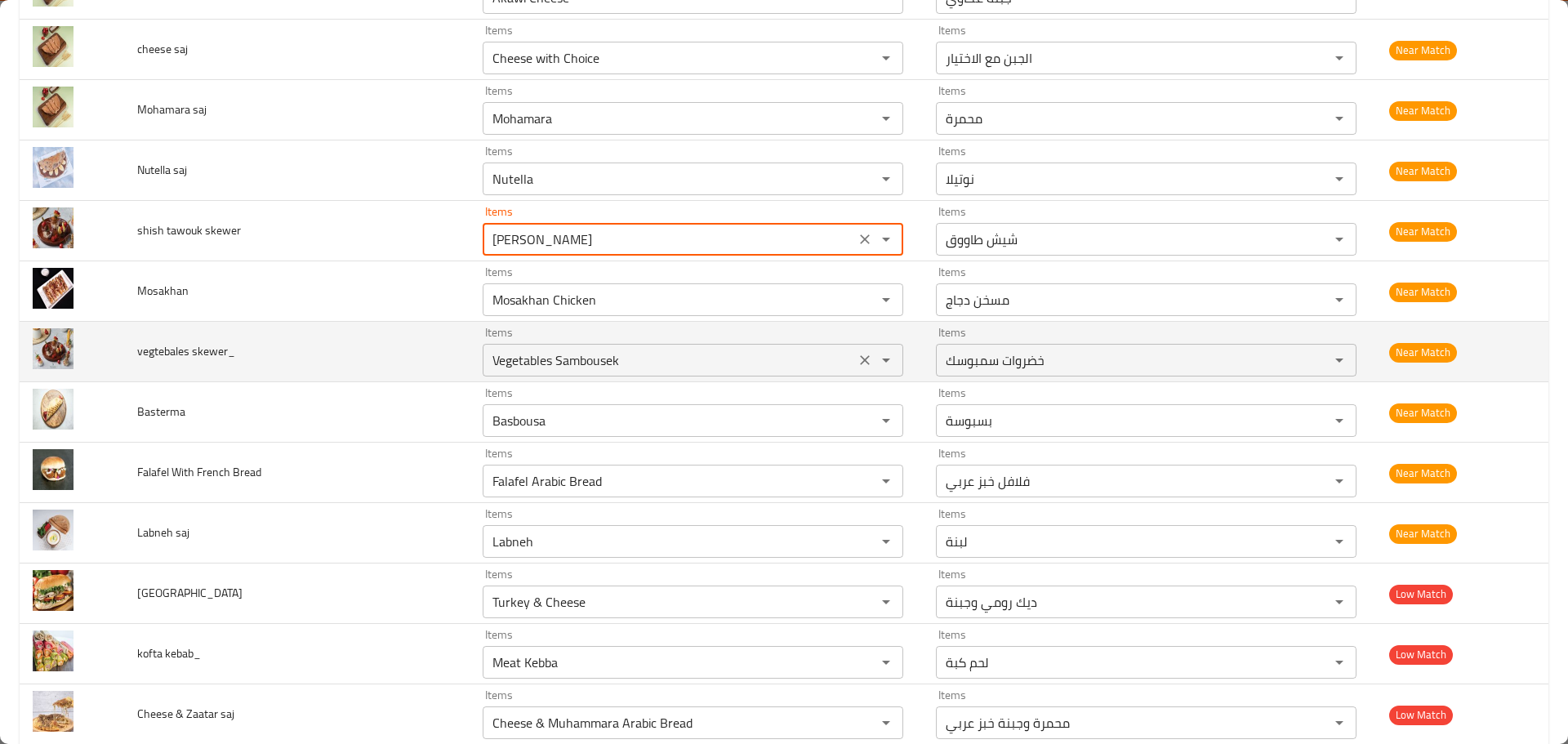
type skewer "[PERSON_NAME]"
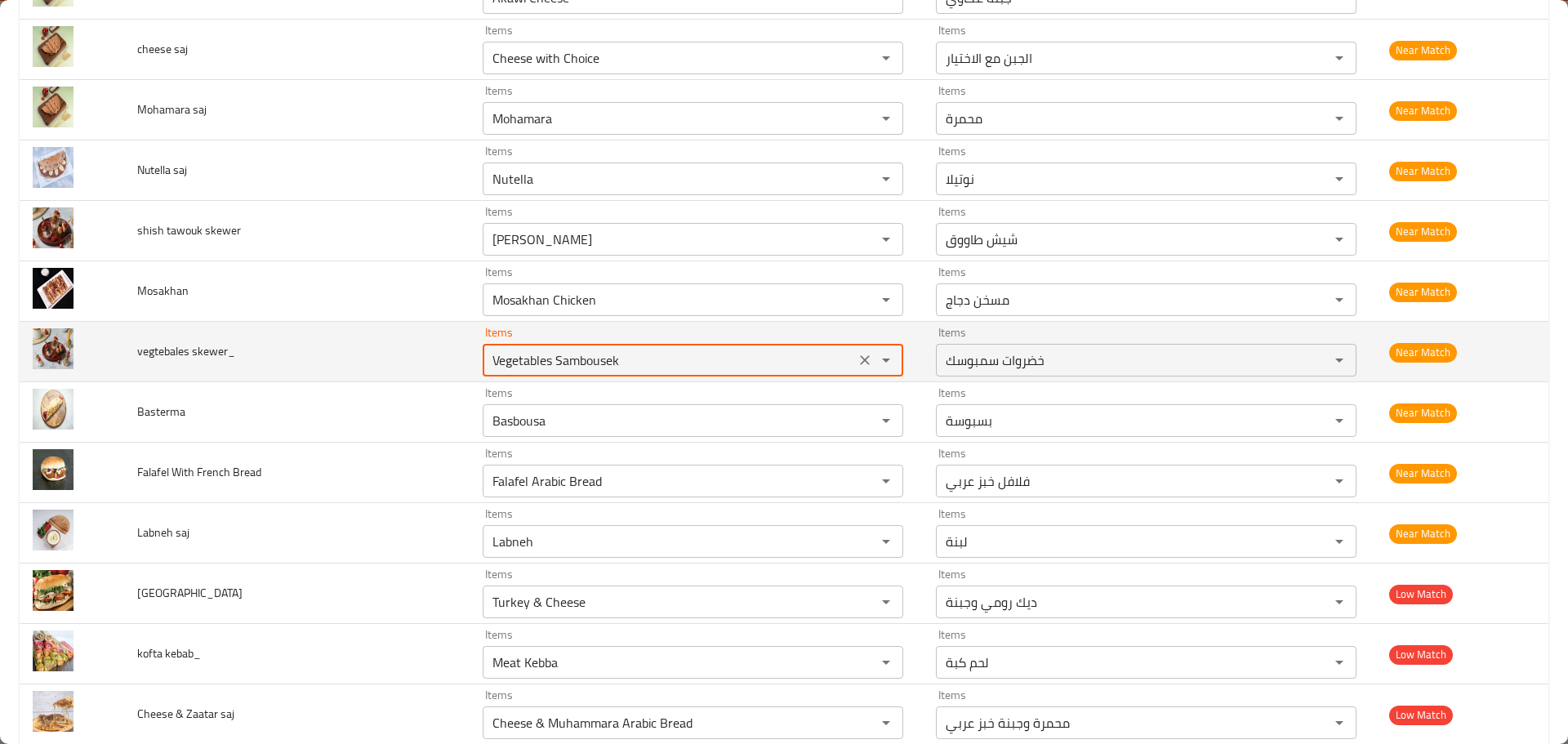
click at [544, 368] on skewer_ "Vegetables Sambousek" at bounding box center [669, 360] width 363 height 23
click at [347, 365] on td "vegtebales skewer_" at bounding box center [297, 352] width 346 height 61
click at [487, 360] on skewer_ "Vegetables Sambousek" at bounding box center [669, 360] width 363 height 23
click at [487, 361] on skewer_ "Vegetables Sambousek" at bounding box center [669, 360] width 363 height 23
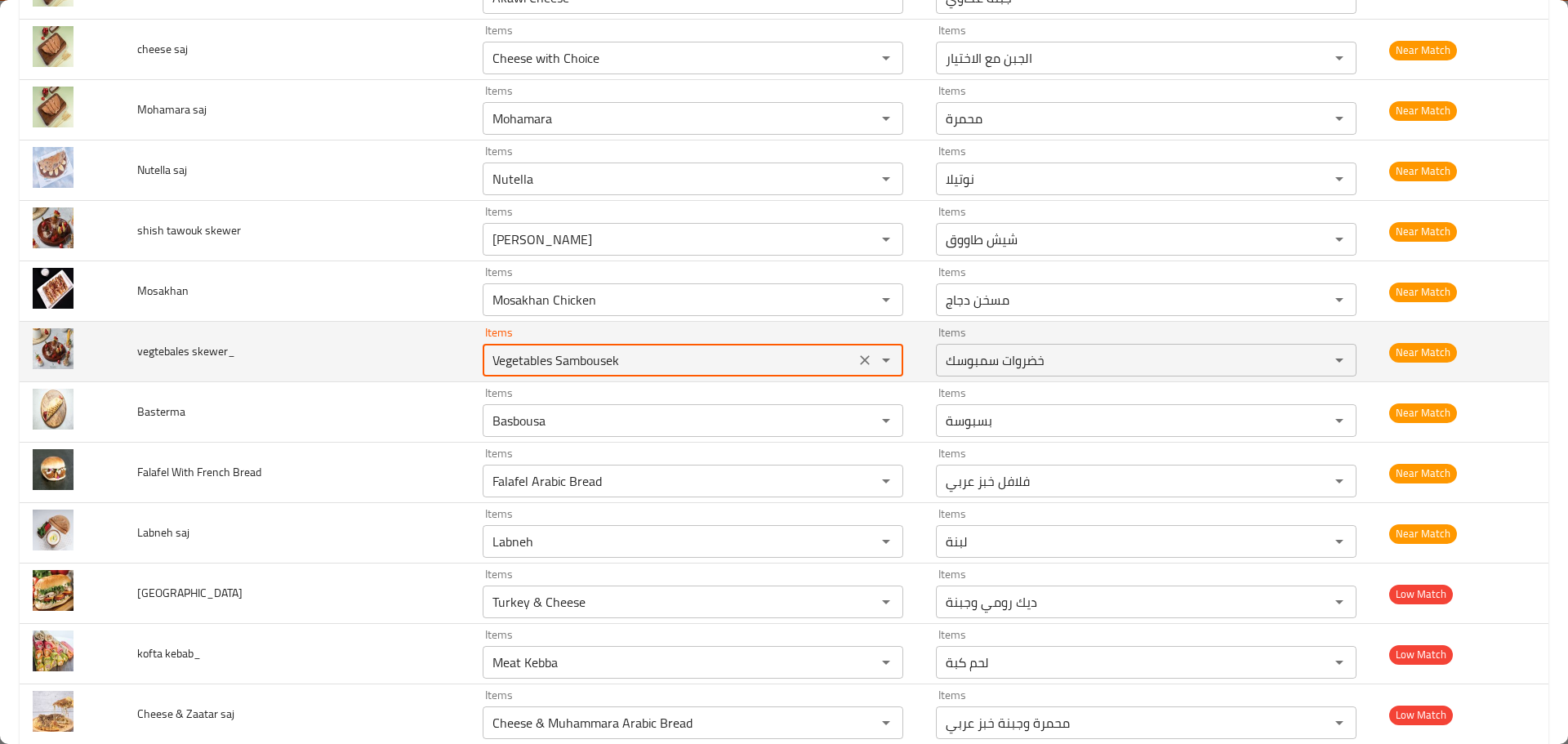
click at [487, 361] on skewer_ "Vegetables Sambousek" at bounding box center [669, 360] width 363 height 23
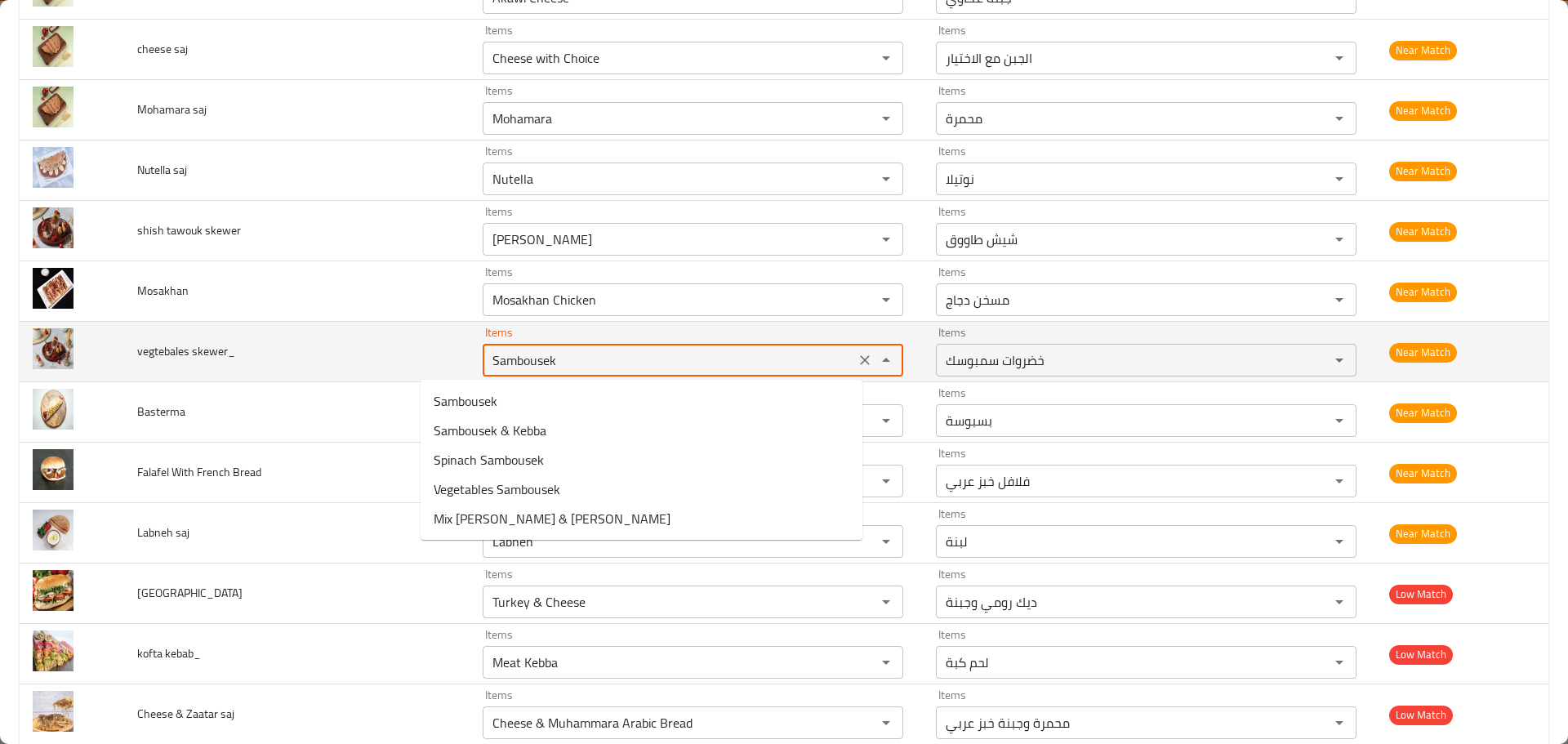
paste skewer_ "Vegetables"
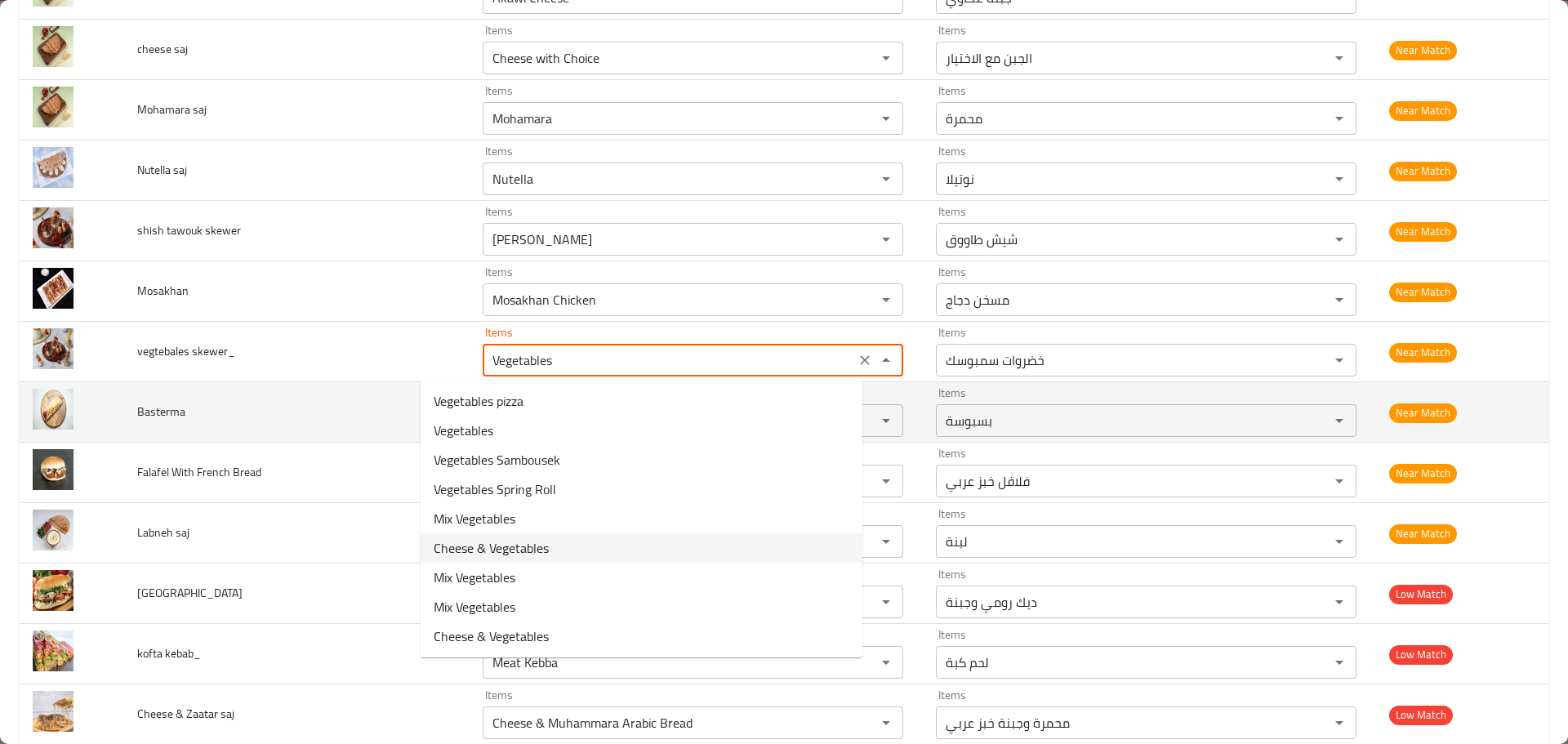
type skewer_ "Vegetables Sambousek"
click at [319, 427] on td "Basterma" at bounding box center [297, 412] width 346 height 61
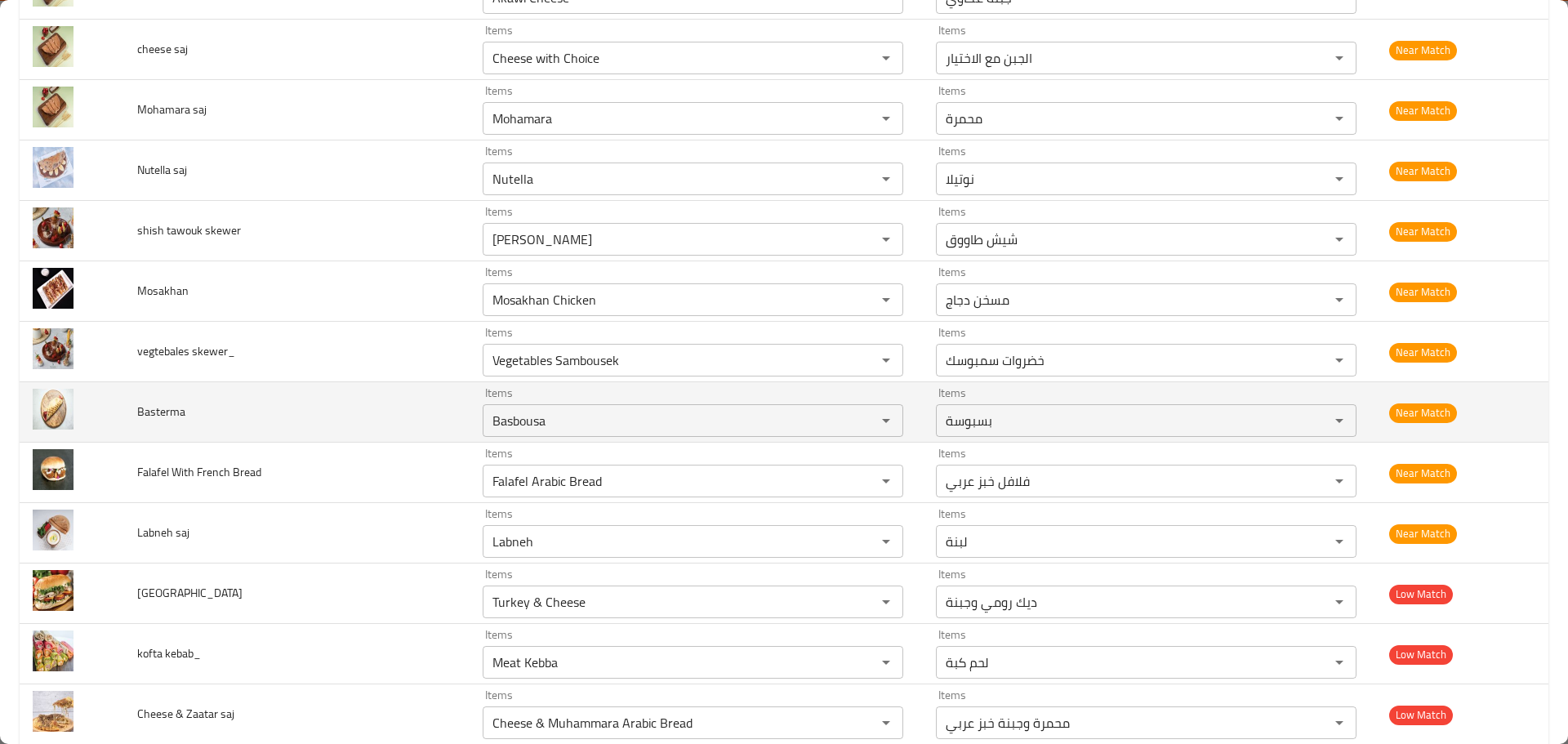
click at [179, 418] on span "Basterma" at bounding box center [161, 411] width 48 height 21
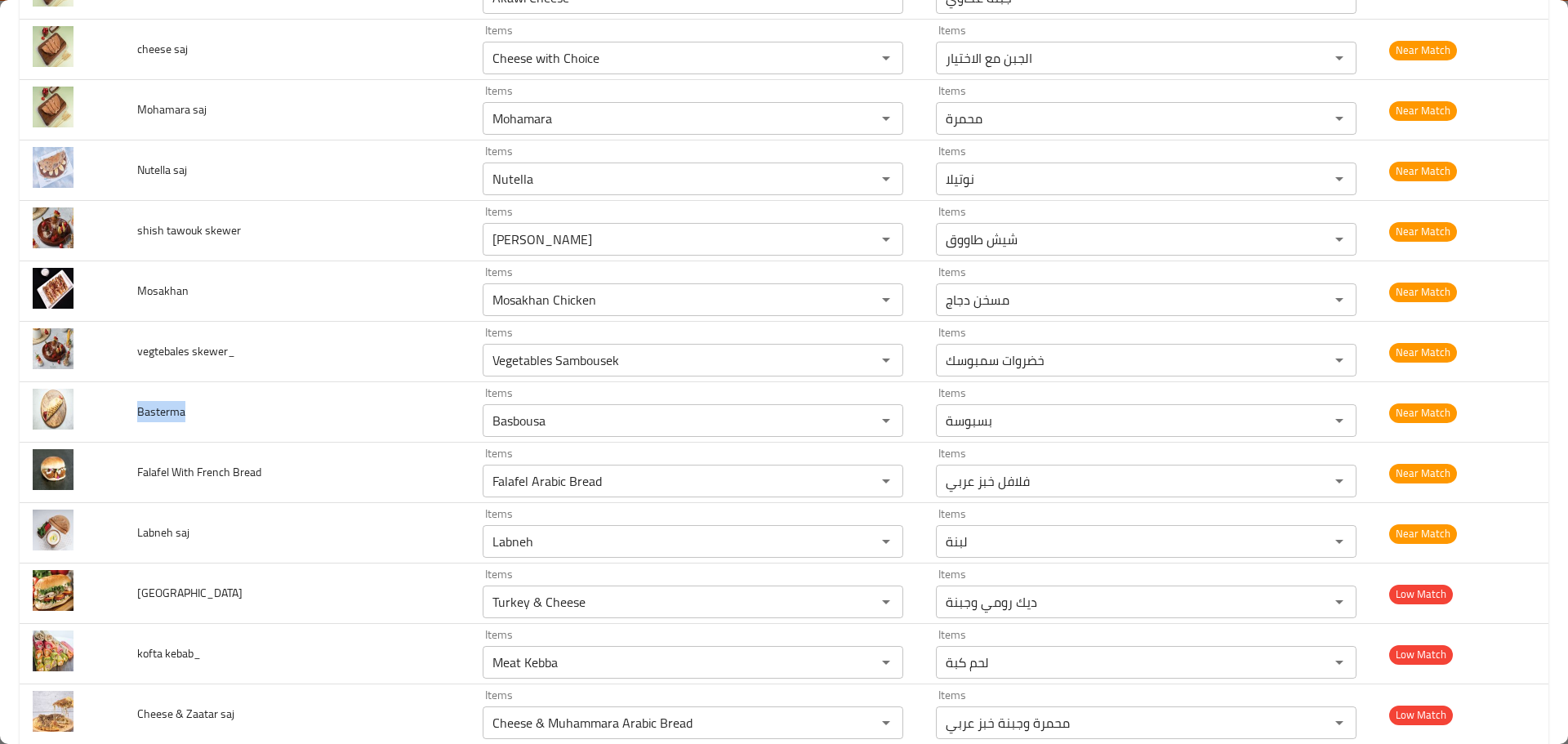
copy span "Basterma"
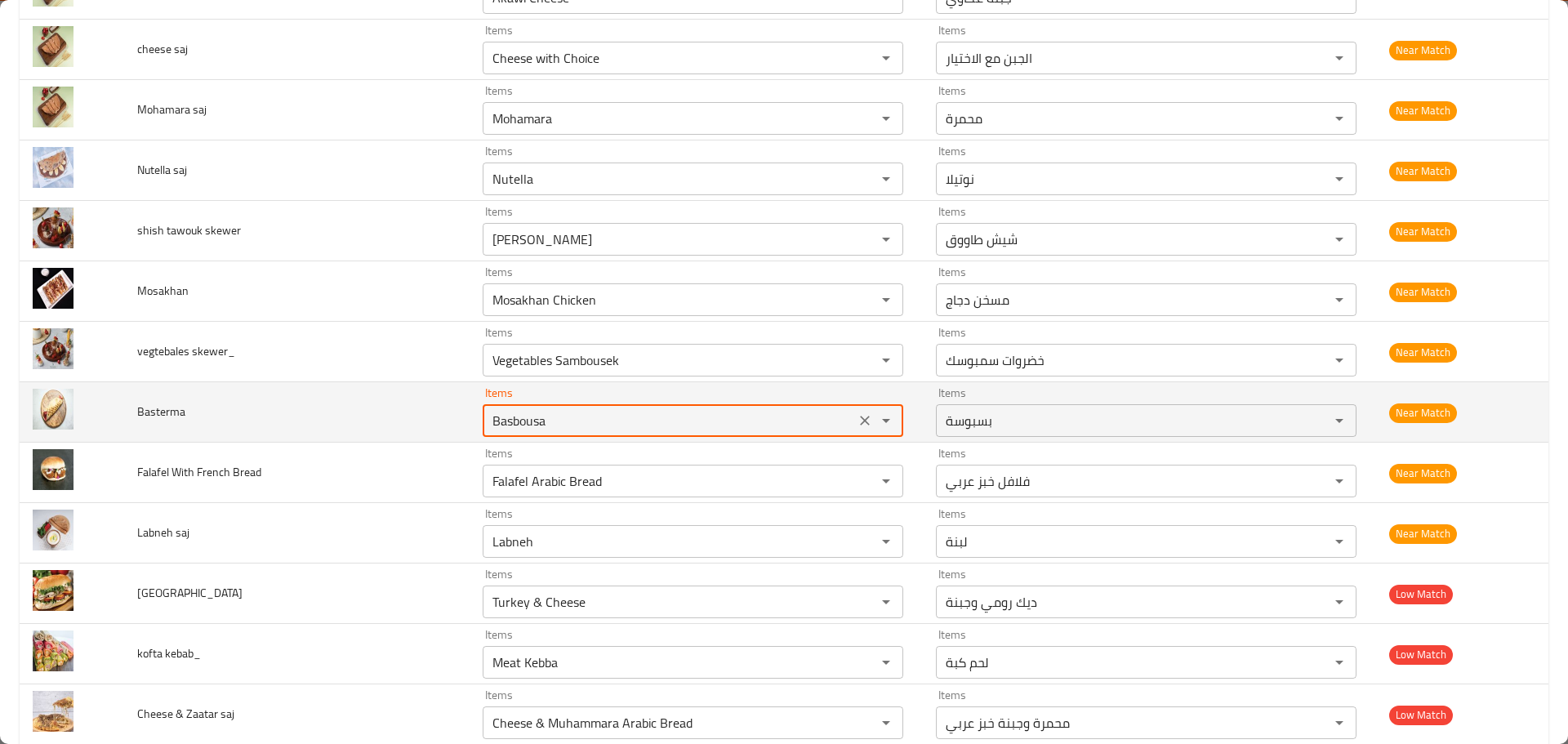
click at [520, 412] on input "Basbousa" at bounding box center [669, 420] width 363 height 23
paste input "term"
type input "Basterma"
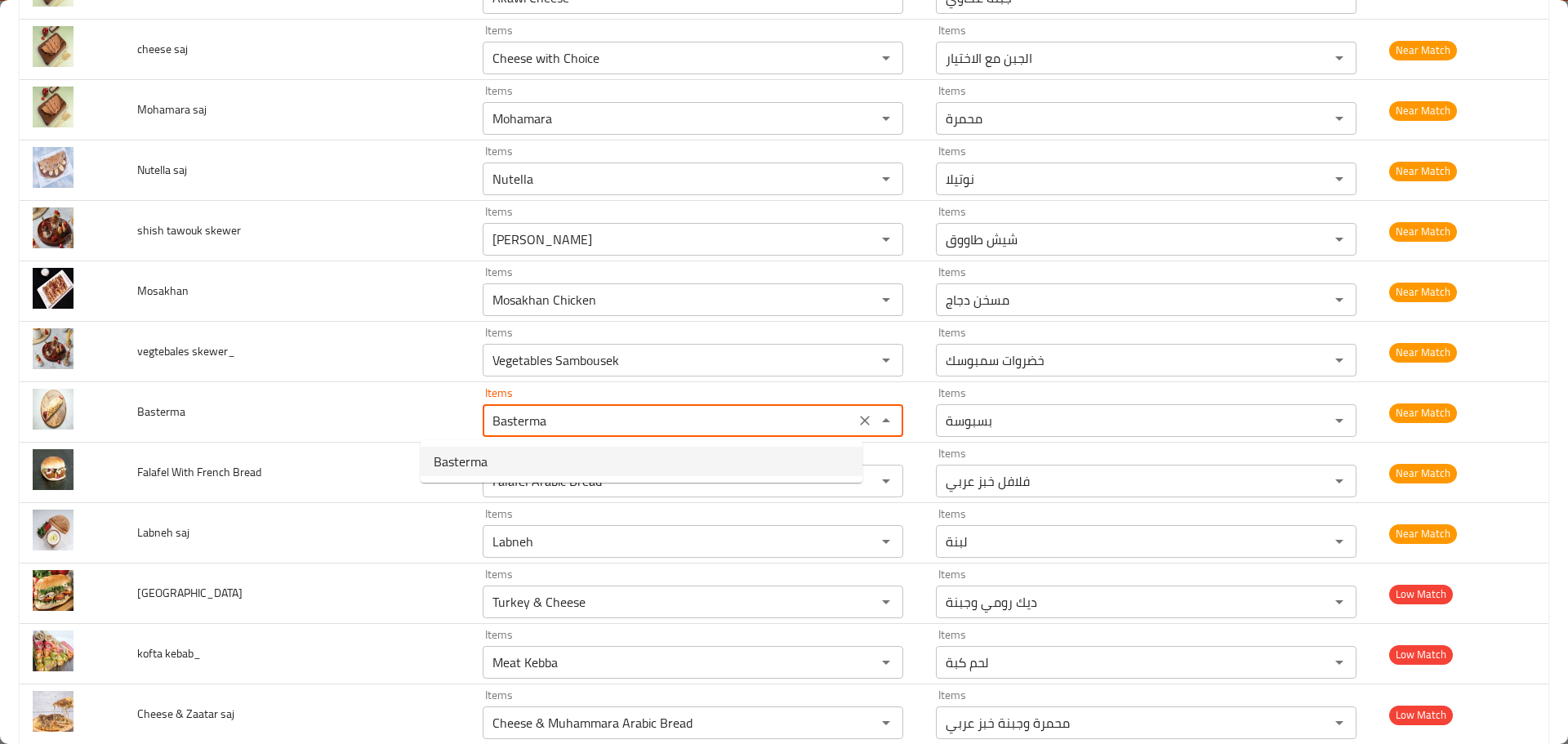
click at [513, 460] on li "Basterma" at bounding box center [641, 461] width 442 height 29
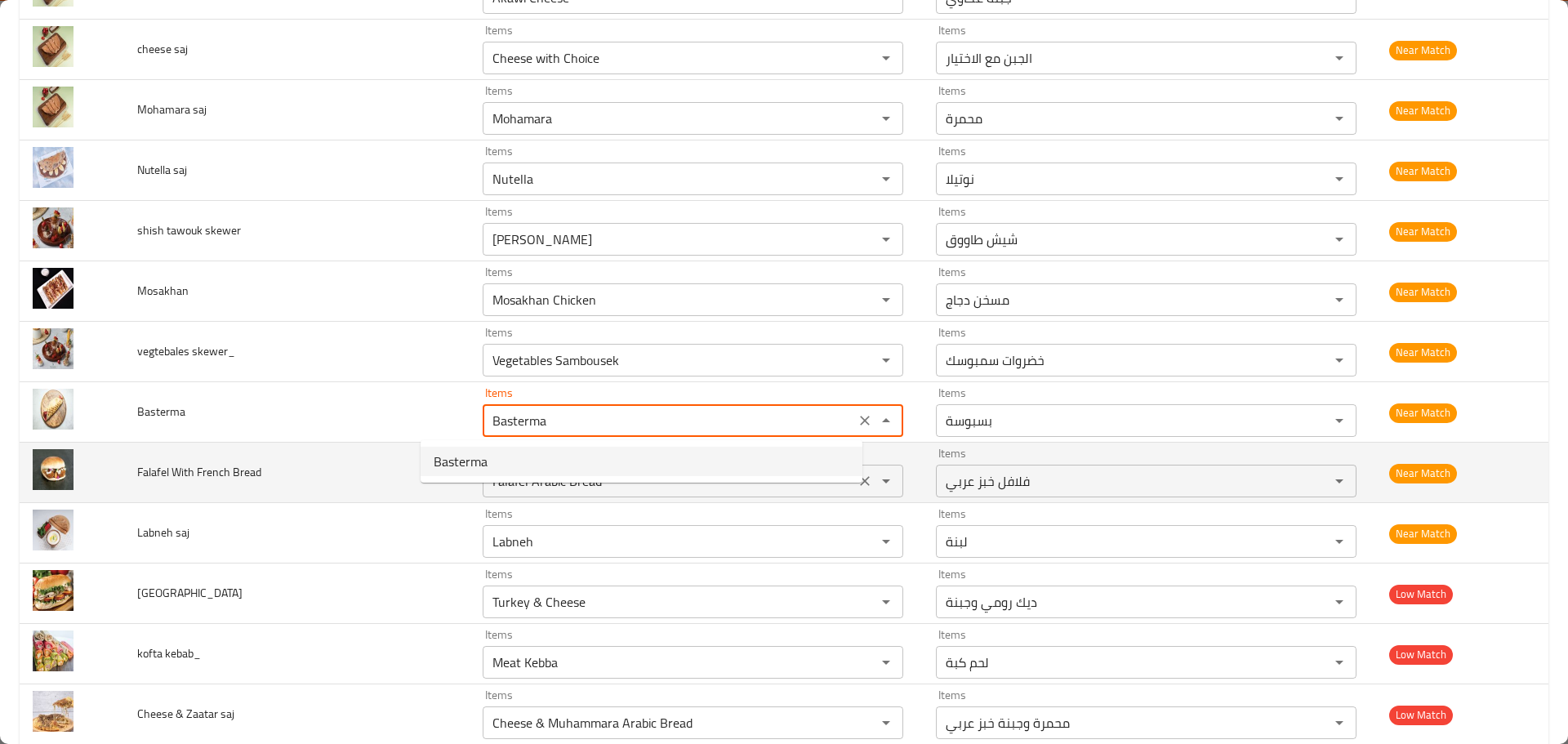
type input "بسطرمه"
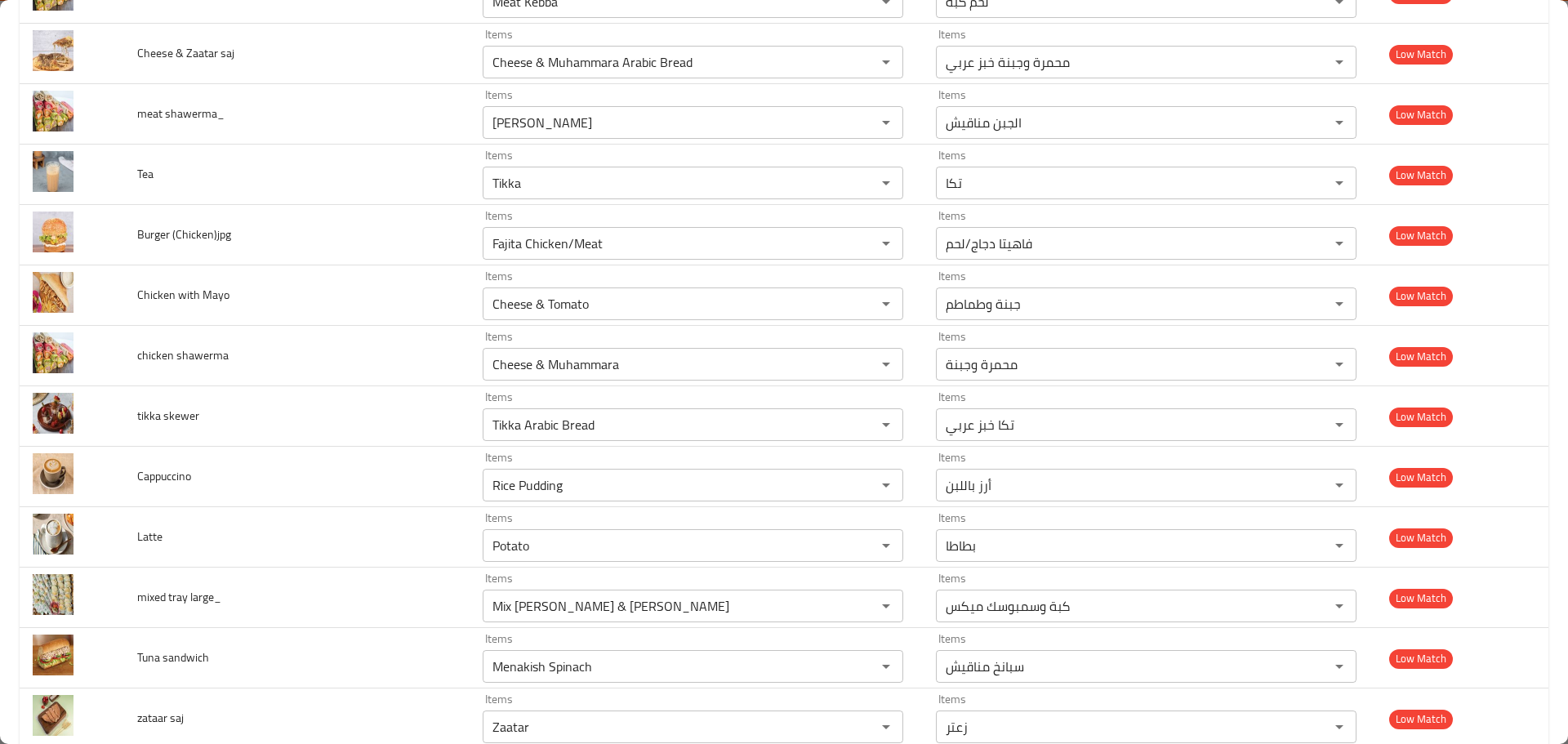
scroll to position [7033, 0]
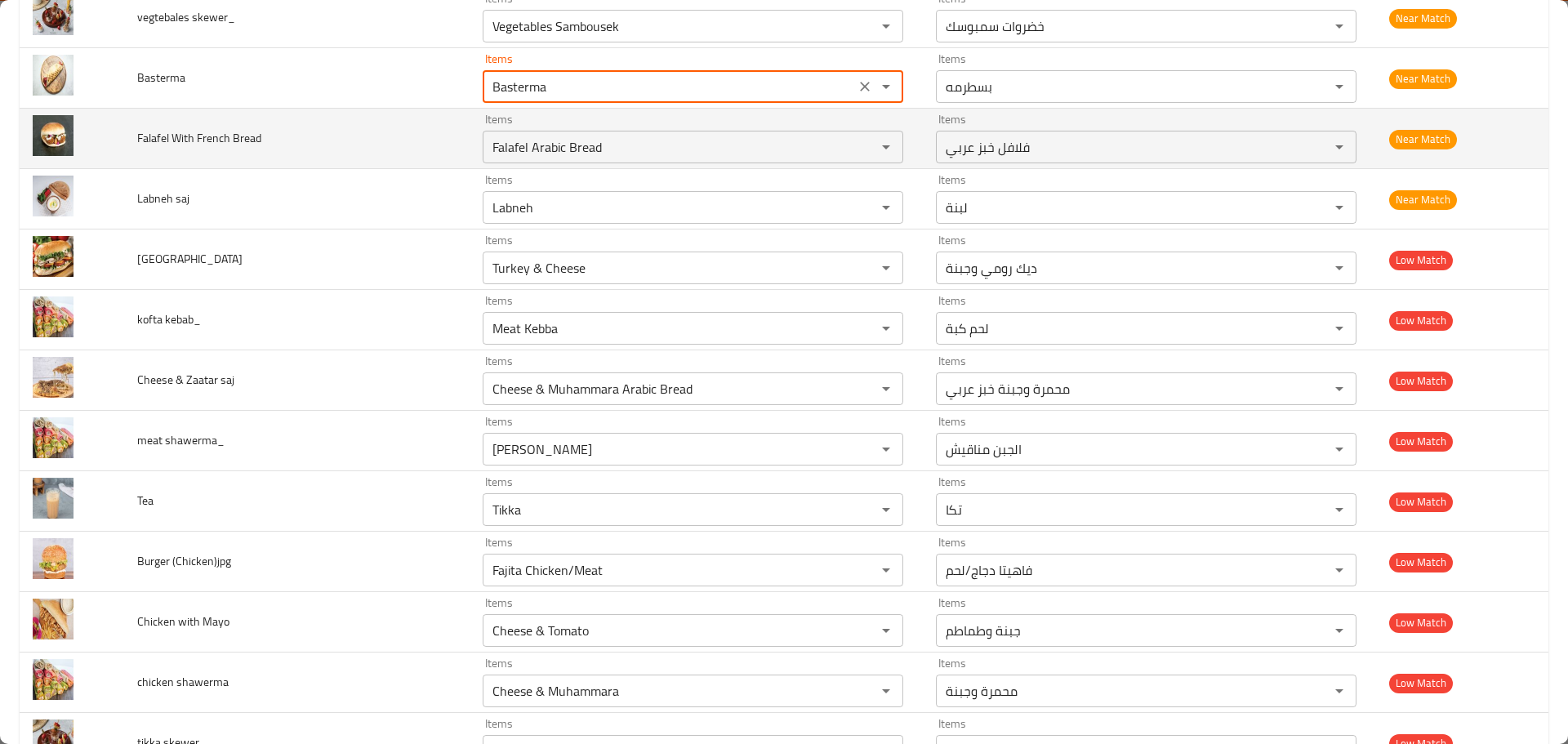
type input "Basterma"
click at [166, 141] on span "Falafel With French Bread" at bounding box center [199, 138] width 125 height 21
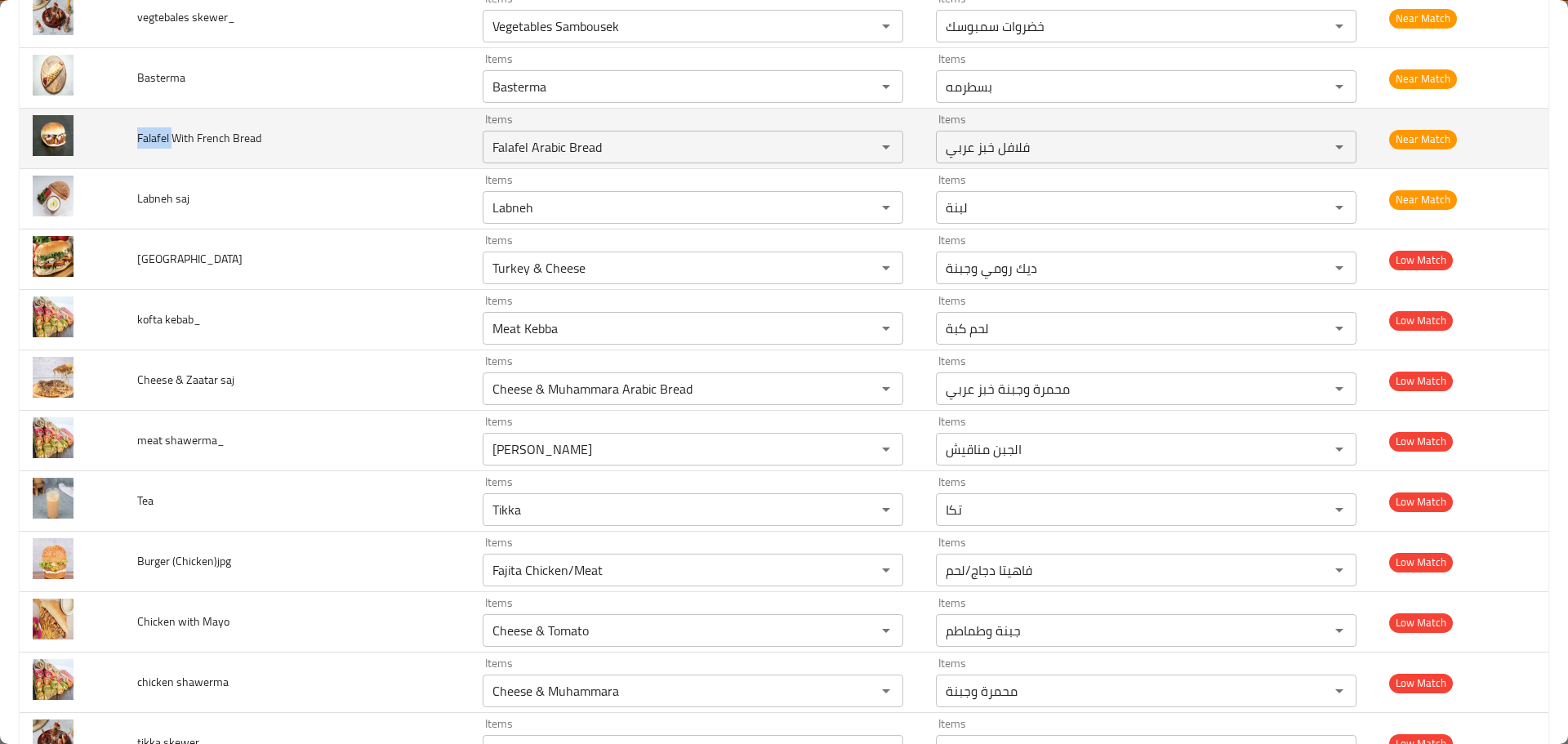
click at [166, 141] on span "Falafel With French Bread" at bounding box center [199, 138] width 125 height 21
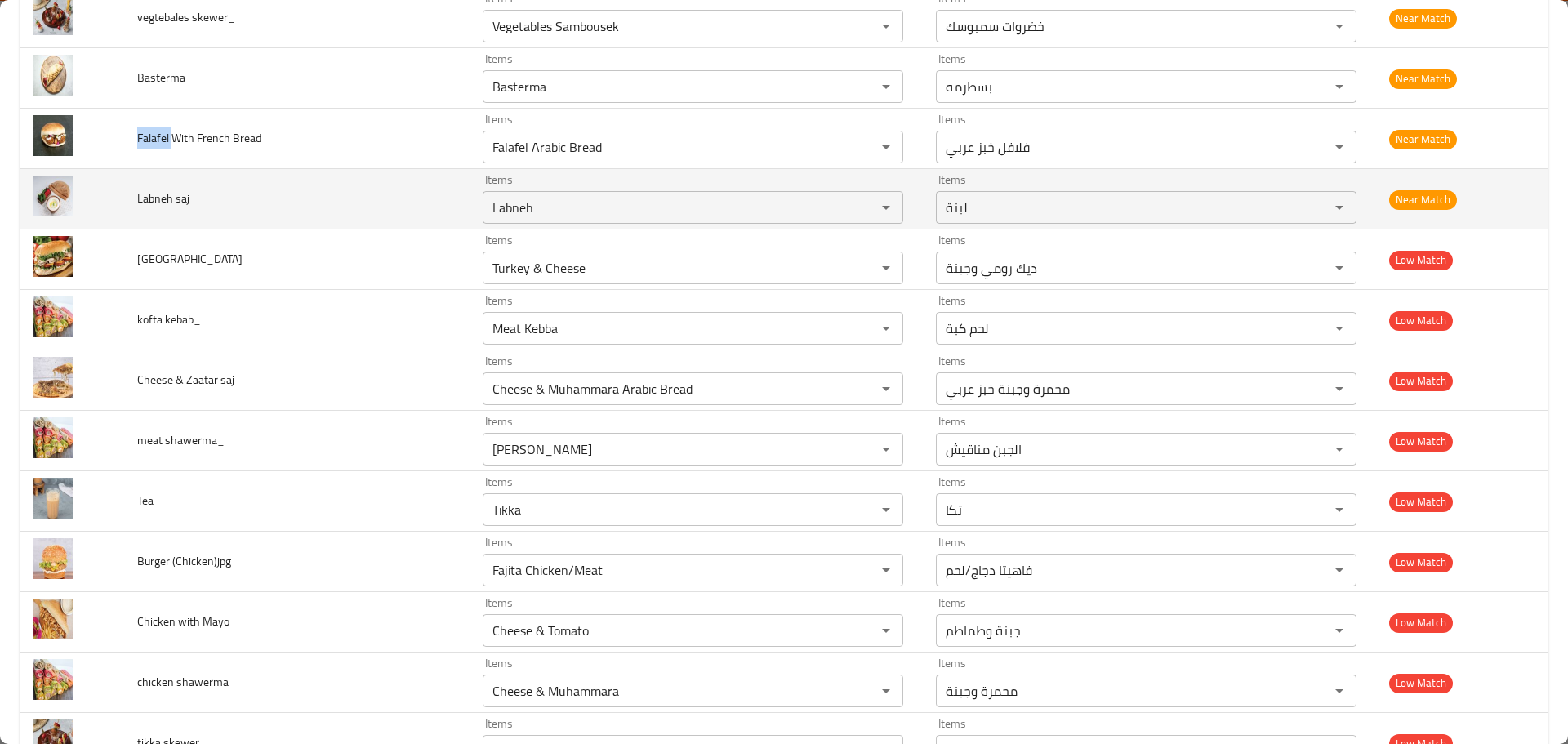
copy span "Falafel"
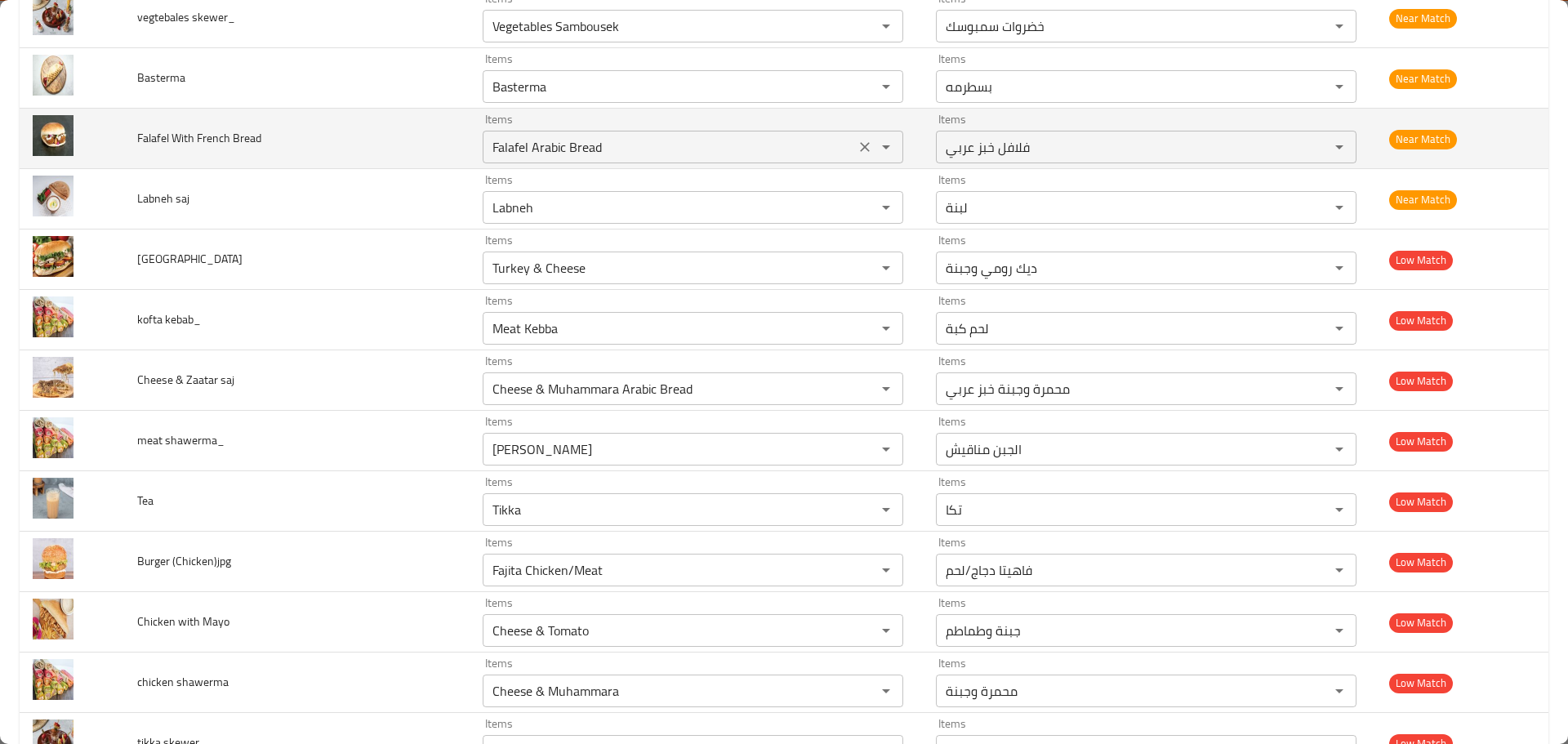
click at [511, 152] on Bread "Falafel Arabic Bread" at bounding box center [669, 147] width 363 height 23
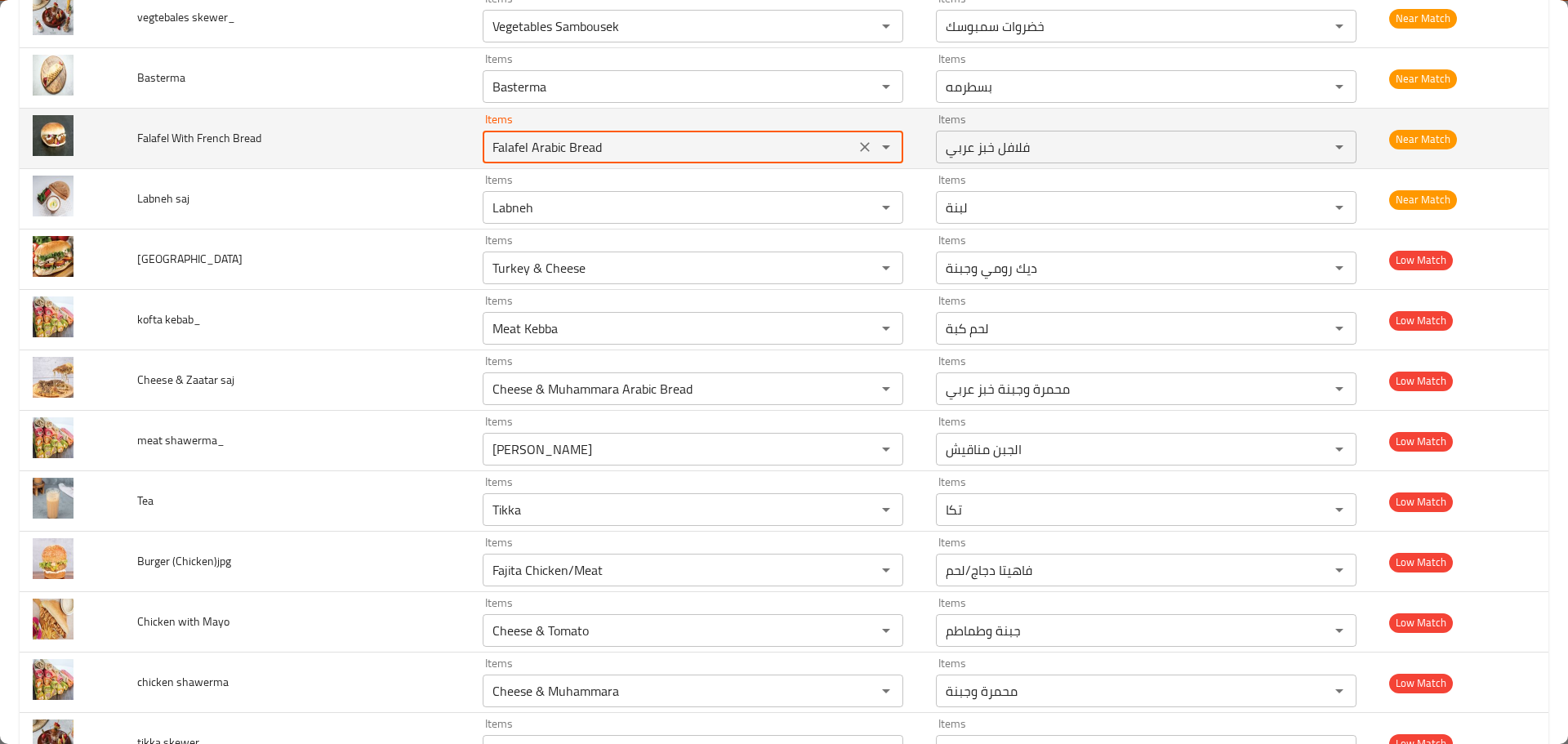
click at [487, 145] on Bread "Falafel Arabic Bread" at bounding box center [669, 147] width 363 height 23
click at [487, 148] on Bread "Falafel Arabic Bread" at bounding box center [669, 147] width 363 height 23
paste Bread "enhanced table"
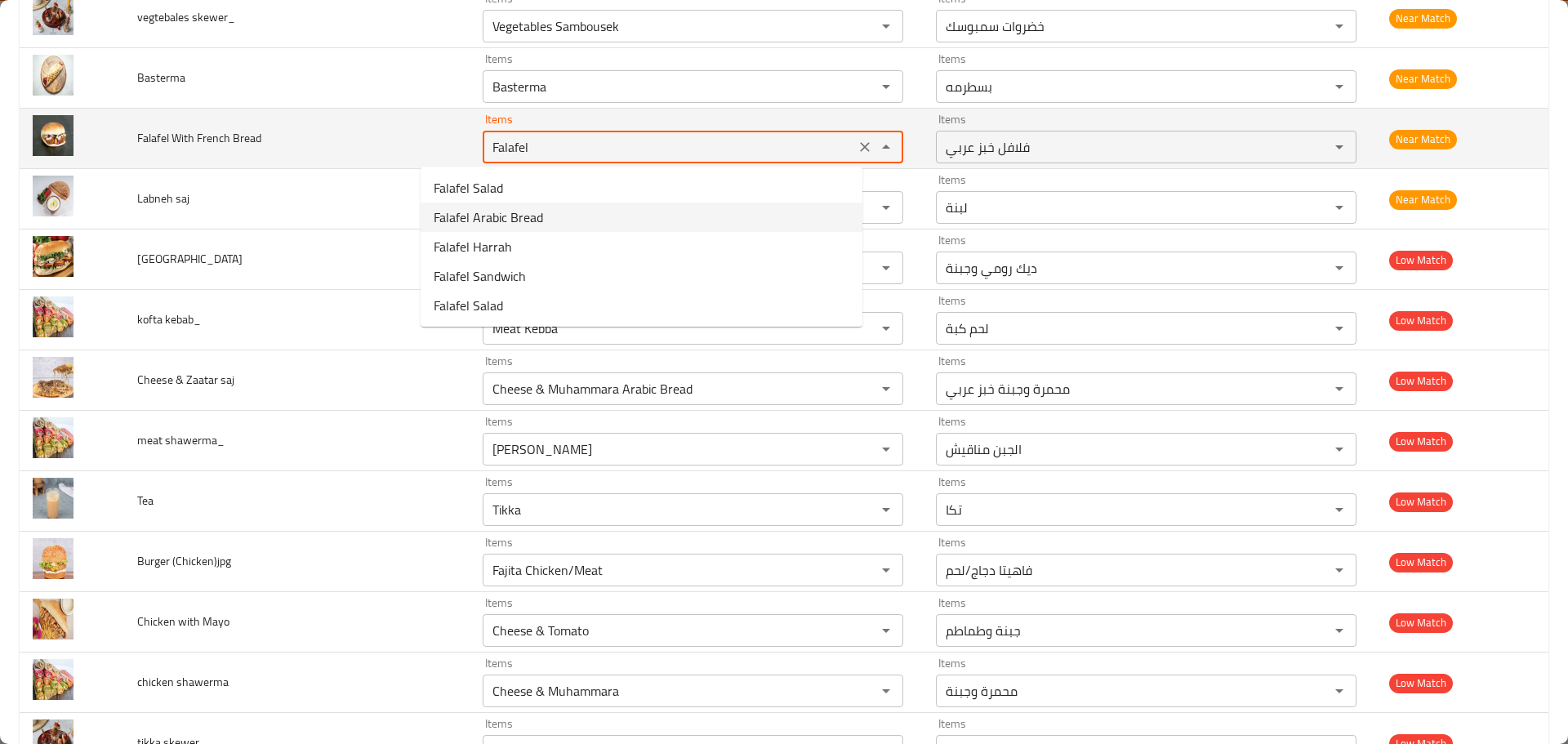
type Bread "Falafel Arabic Bread"
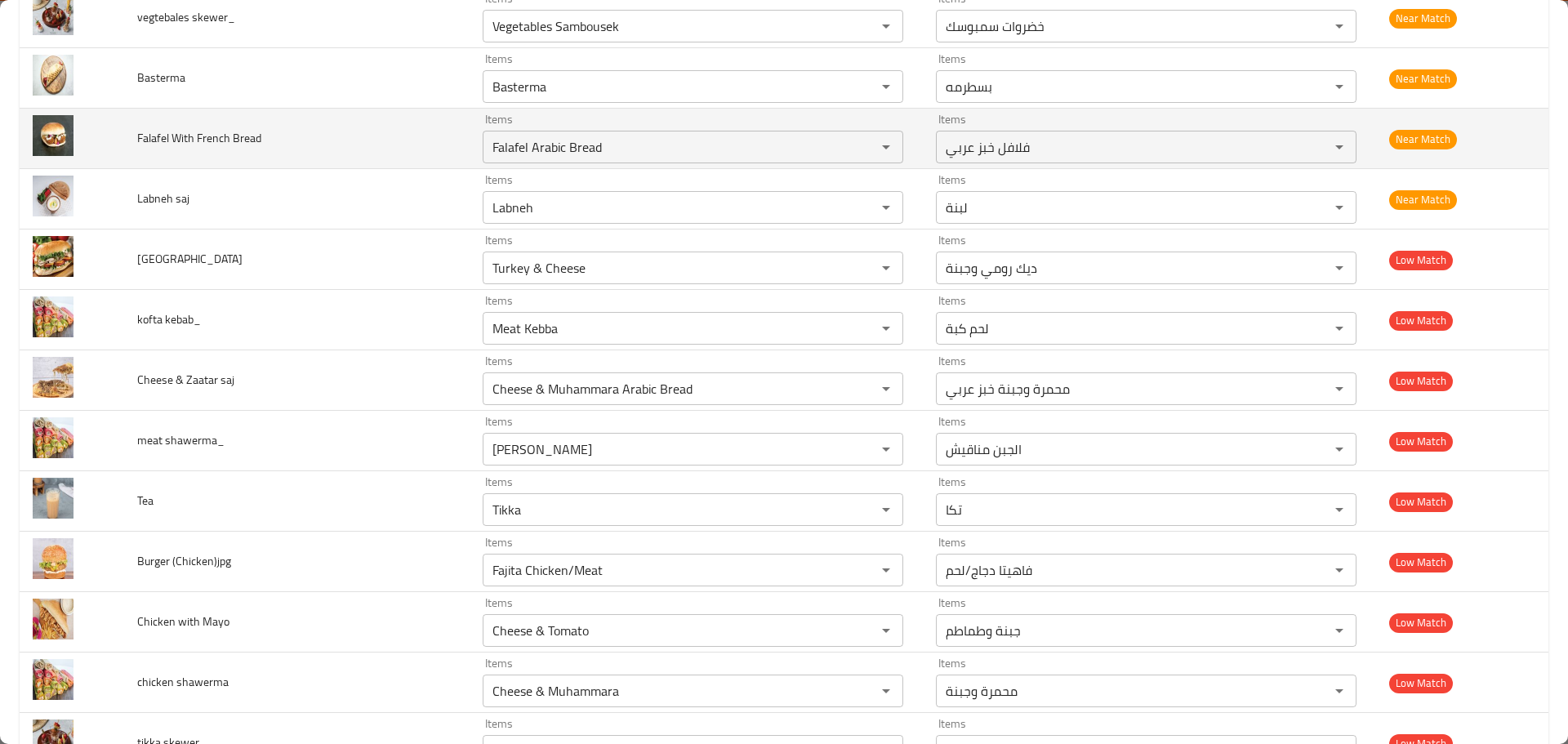
click at [377, 126] on td "Falafel With French Bread" at bounding box center [297, 139] width 346 height 61
click at [856, 148] on icon "Clear" at bounding box center [864, 147] width 16 height 16
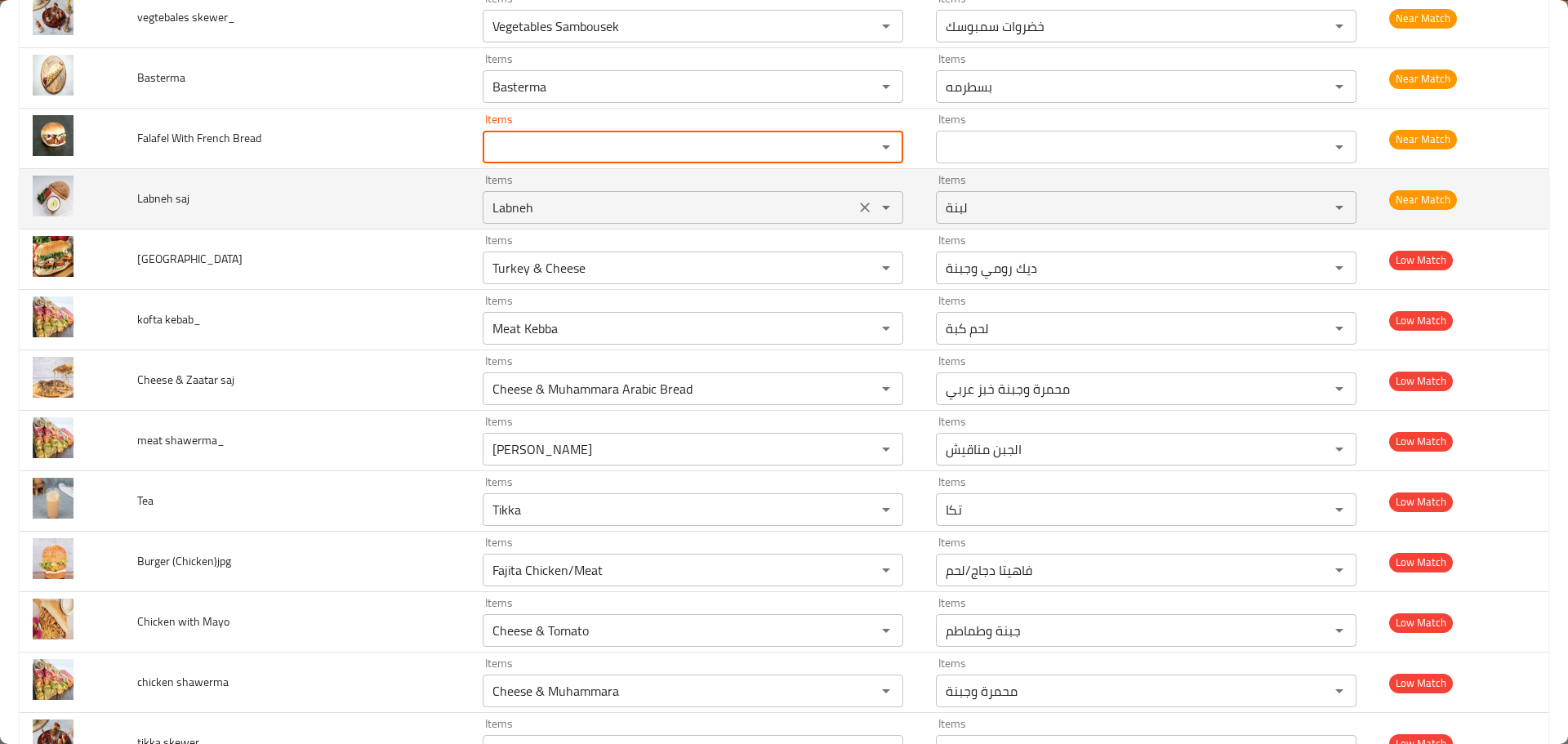
click at [637, 201] on saj "Labneh" at bounding box center [669, 207] width 363 height 23
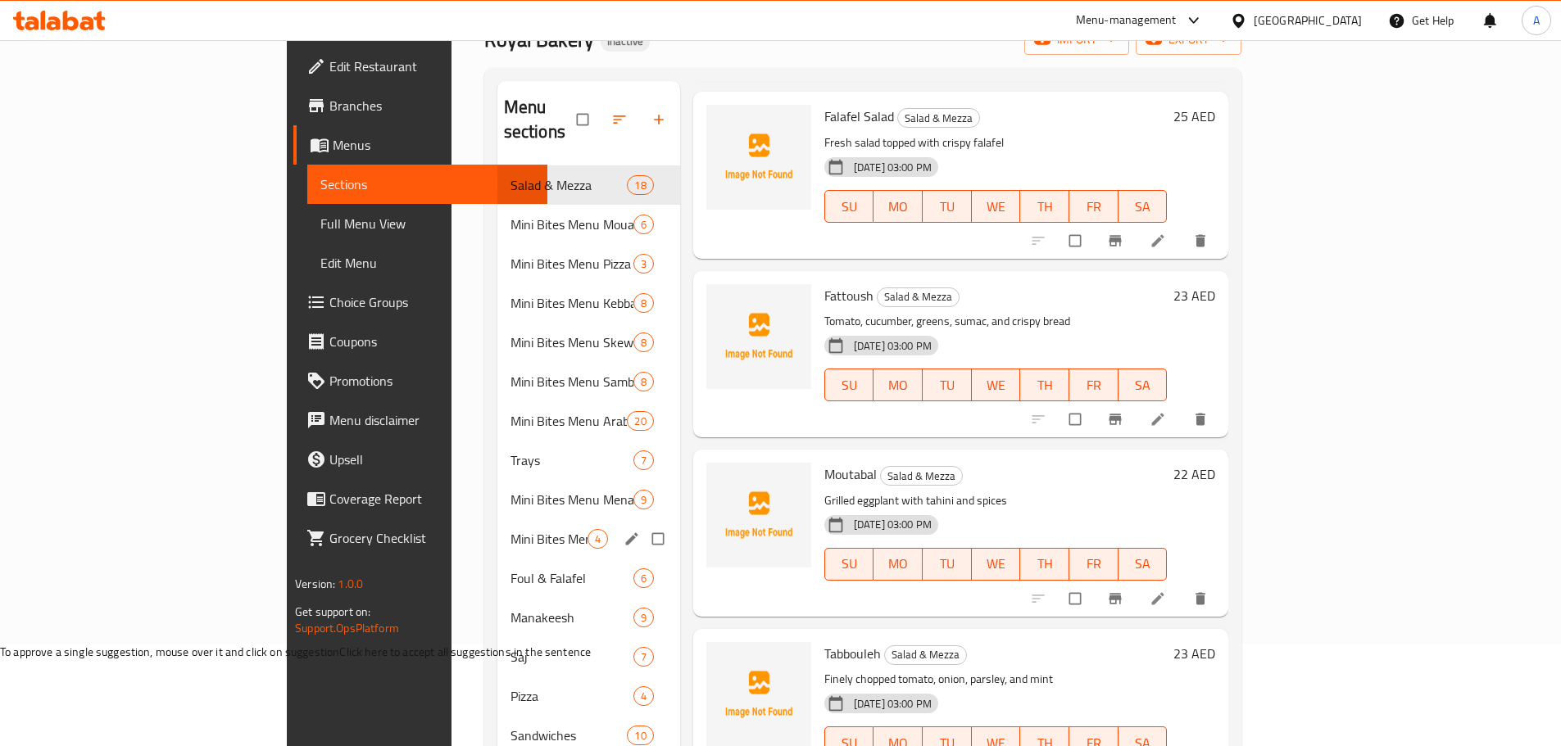
scroll to position [246, 0]
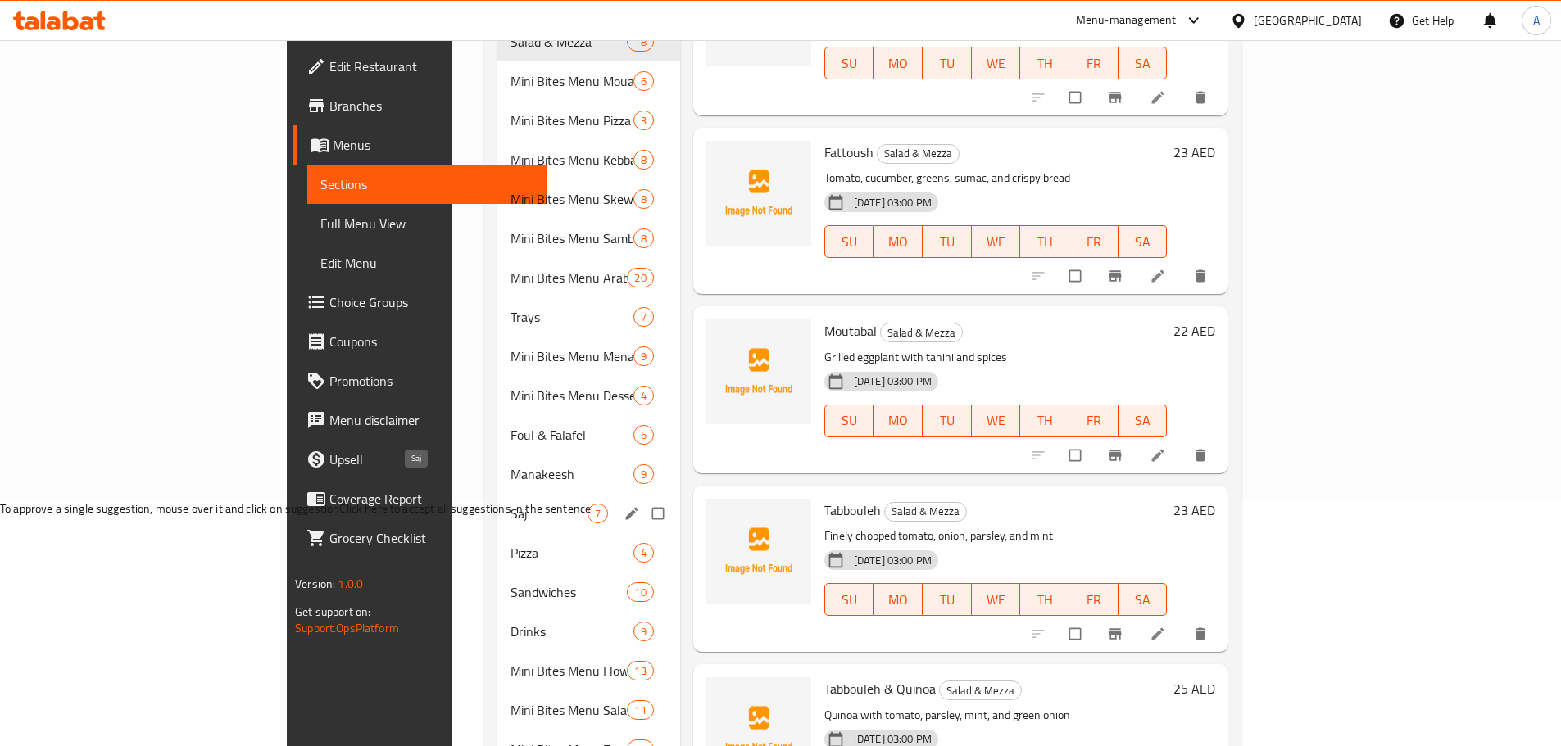
click at [510, 504] on span "Saj" at bounding box center [548, 514] width 77 height 20
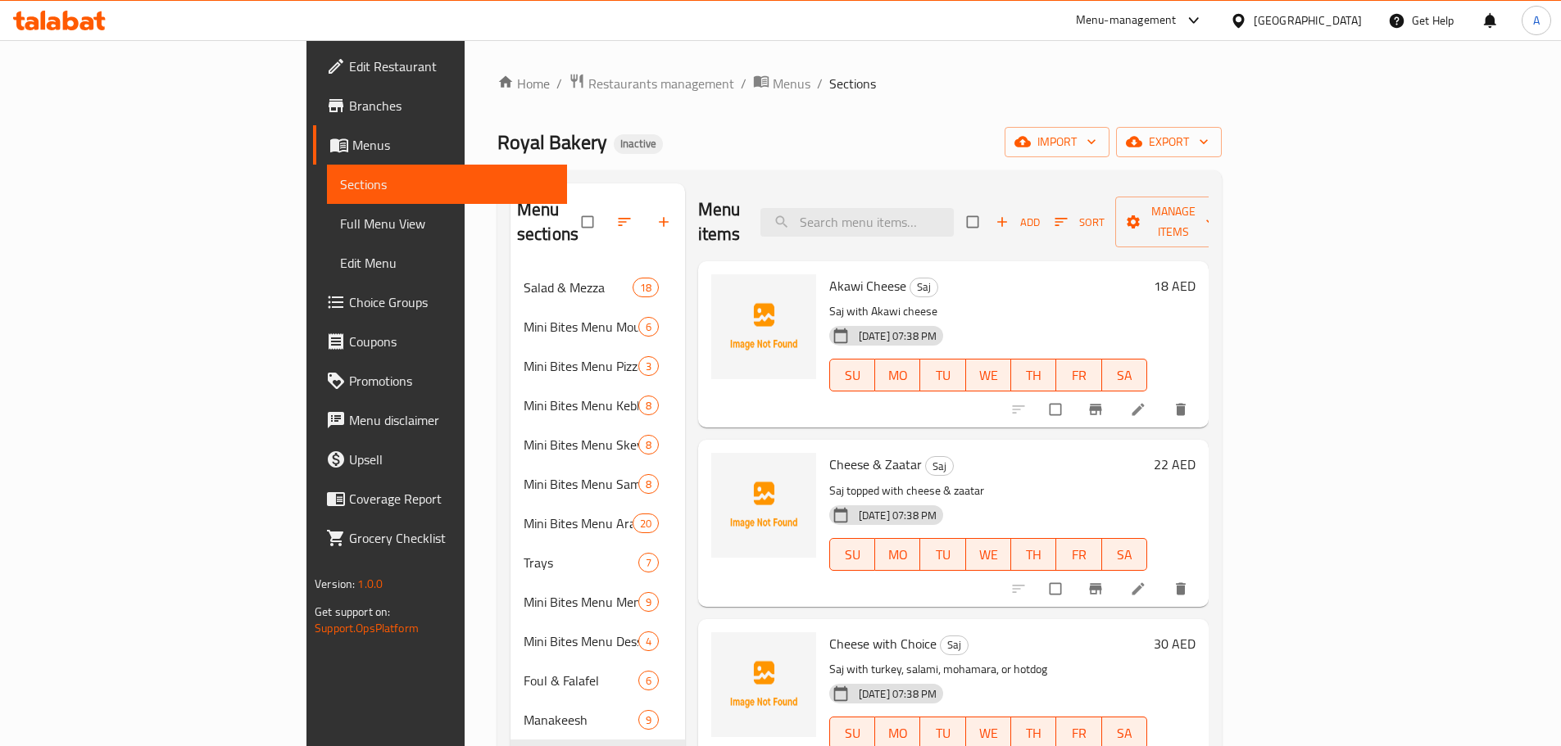
click at [829, 274] on span "Akawi Cheese" at bounding box center [867, 286] width 77 height 25
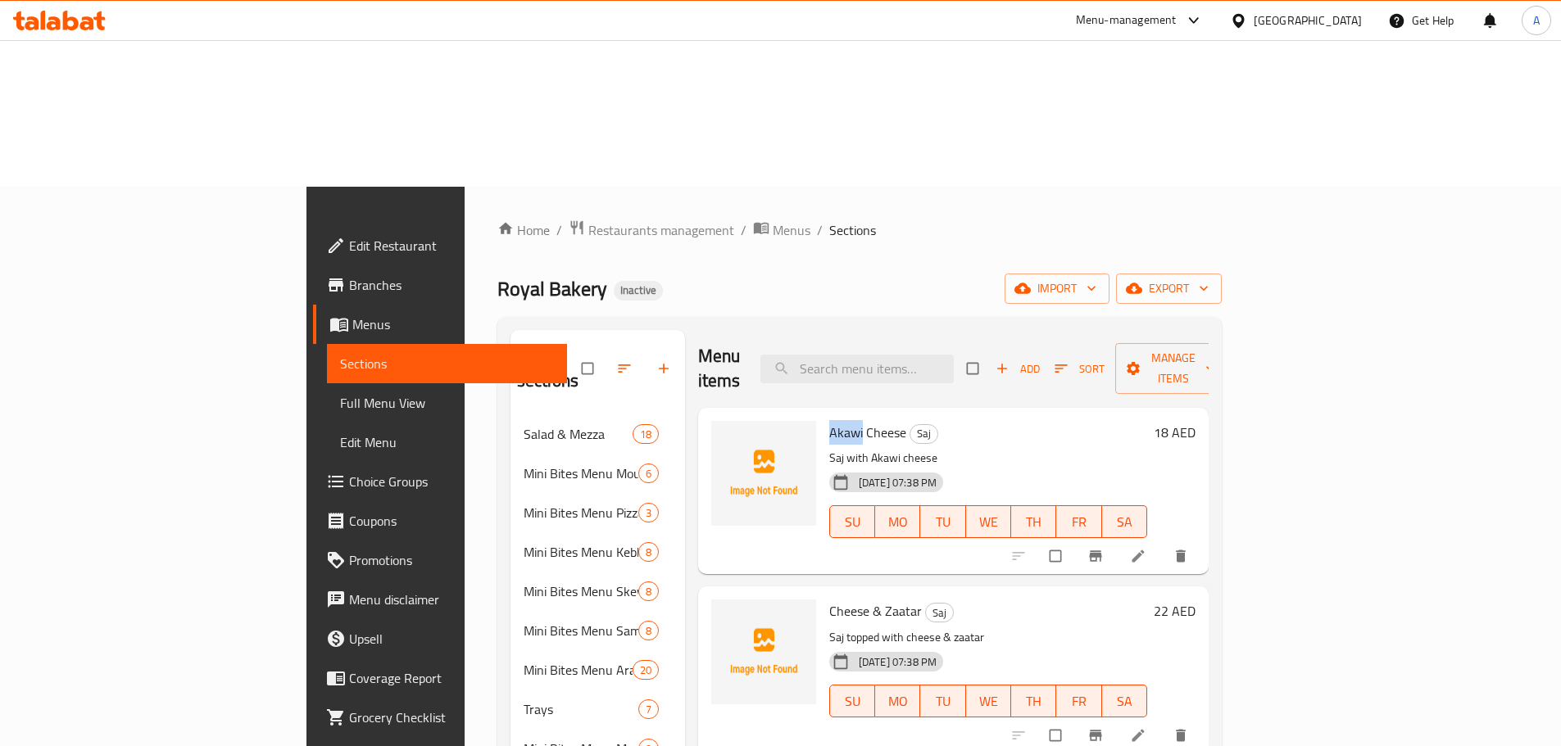
scroll to position [8, 0]
